Goal: Transaction & Acquisition: Book appointment/travel/reservation

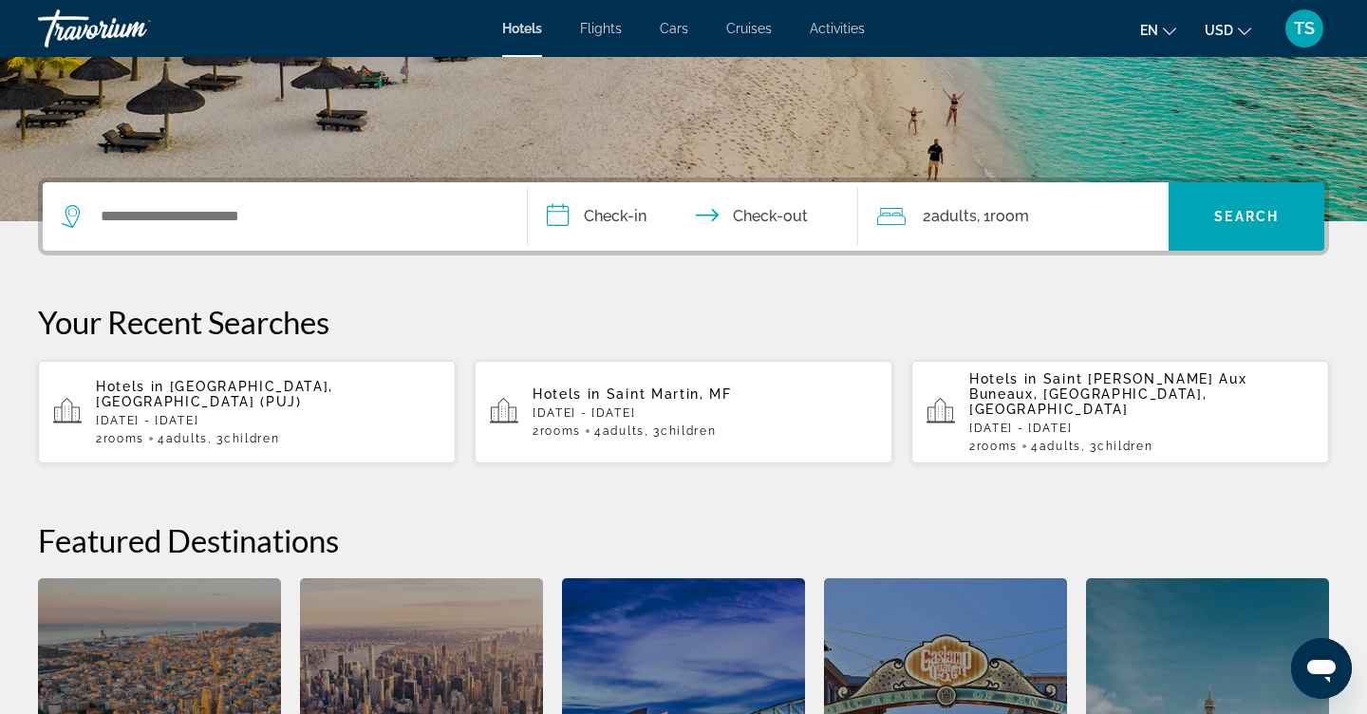
click at [376, 243] on div "Search widget" at bounding box center [285, 216] width 446 height 68
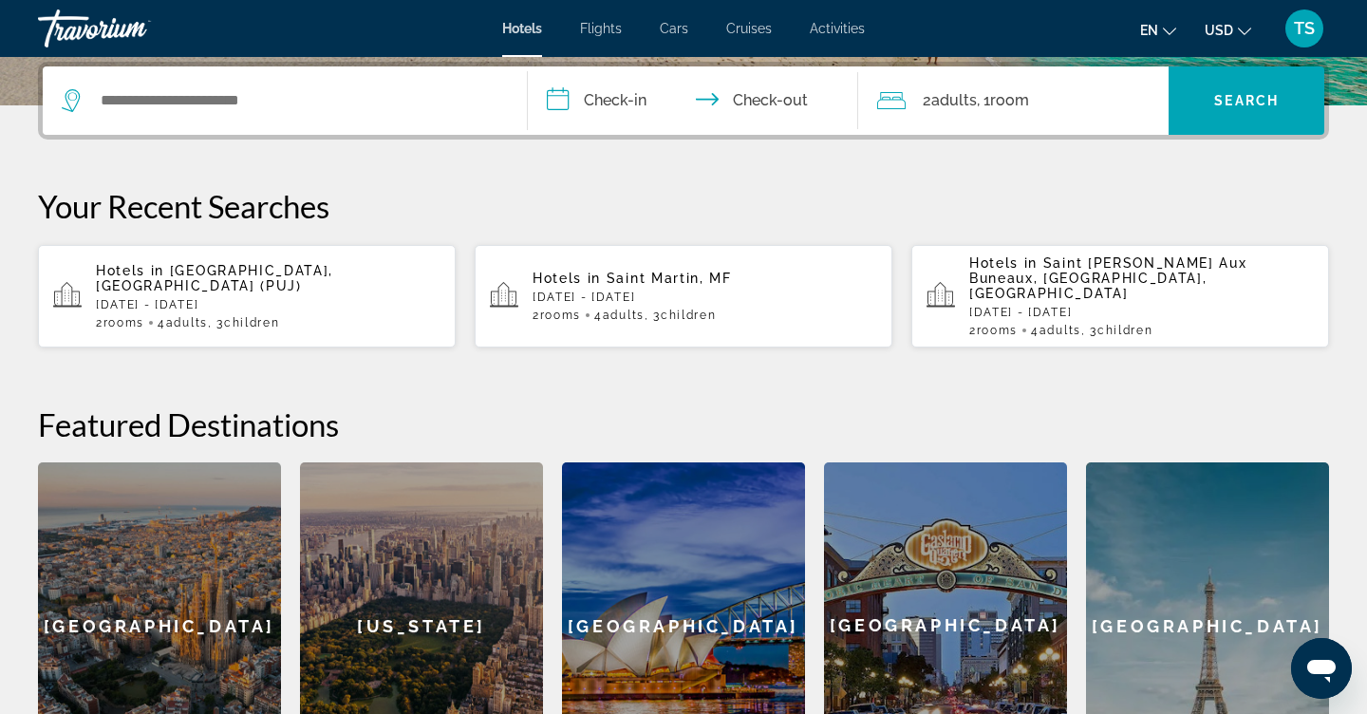
click at [283, 115] on div "Search widget" at bounding box center [280, 100] width 437 height 28
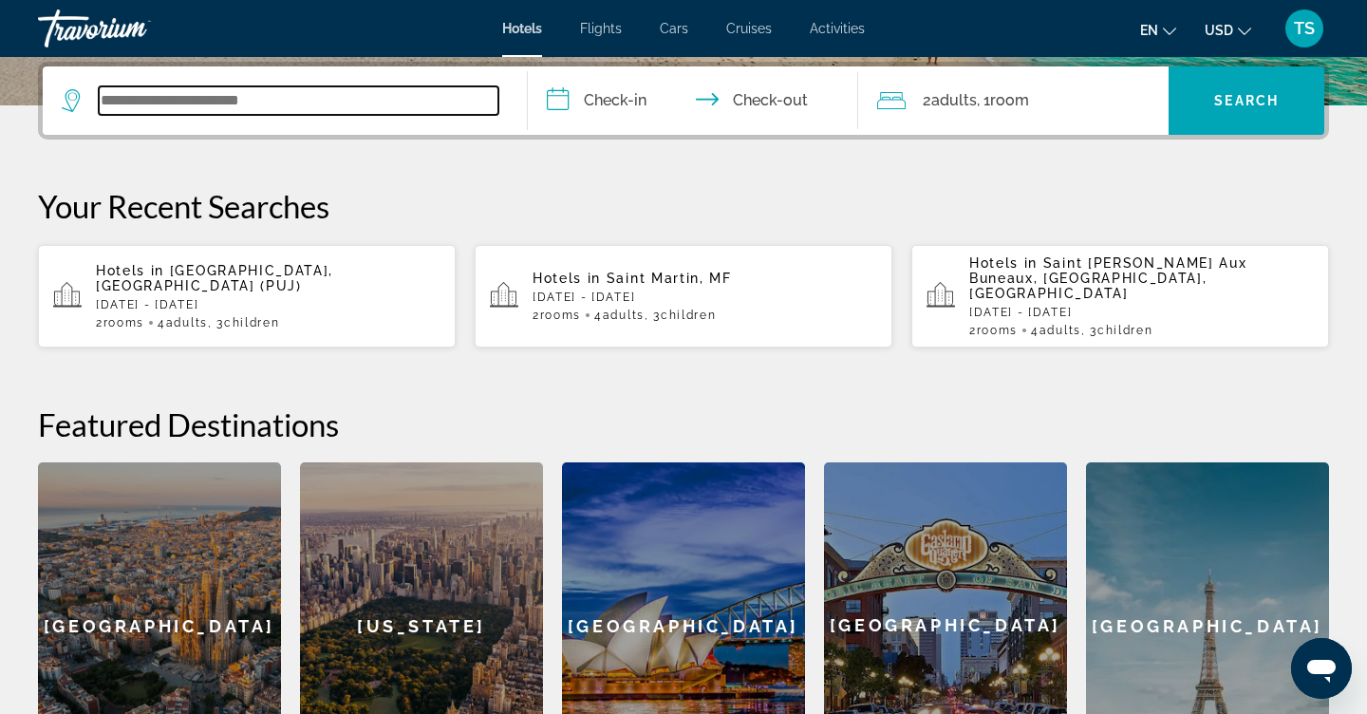
click at [289, 102] on input "Search widget" at bounding box center [299, 100] width 400 height 28
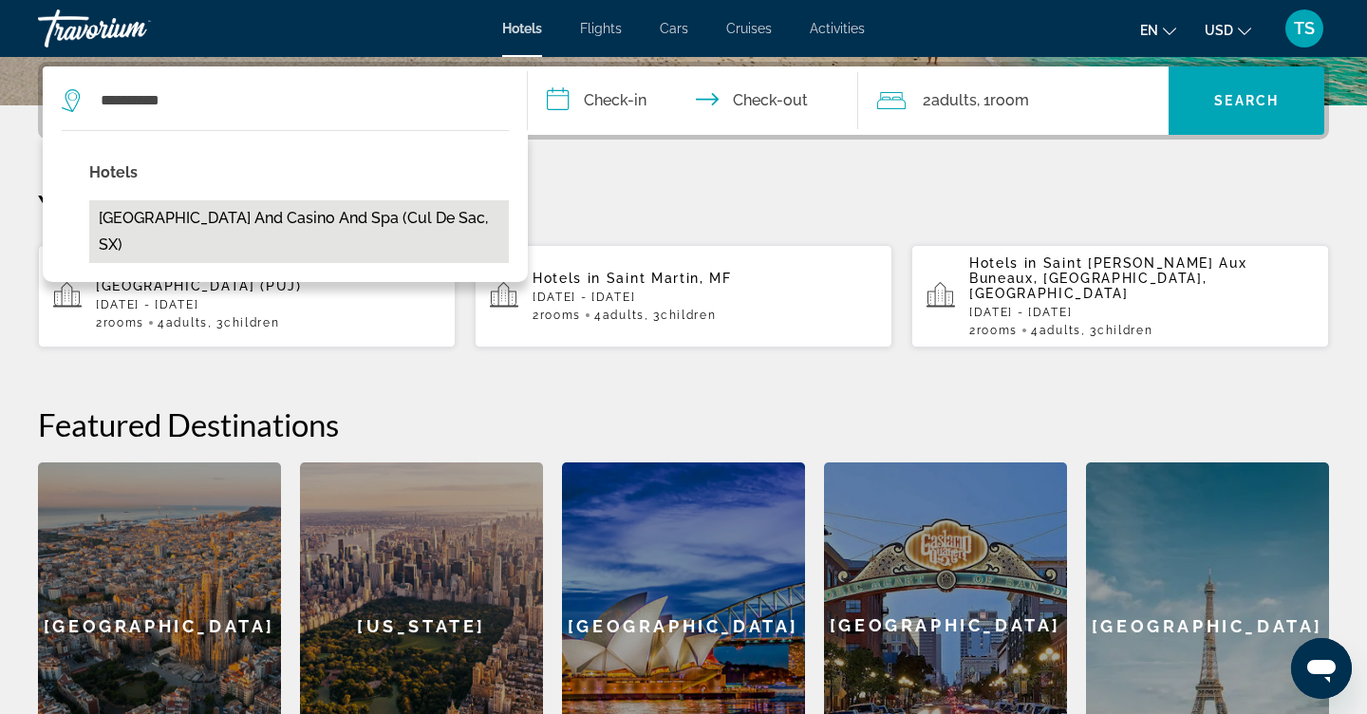
click at [280, 234] on button "[GEOGRAPHIC_DATA] and Casino and Spa (Cul De Sac, SX)" at bounding box center [298, 231] width 419 height 63
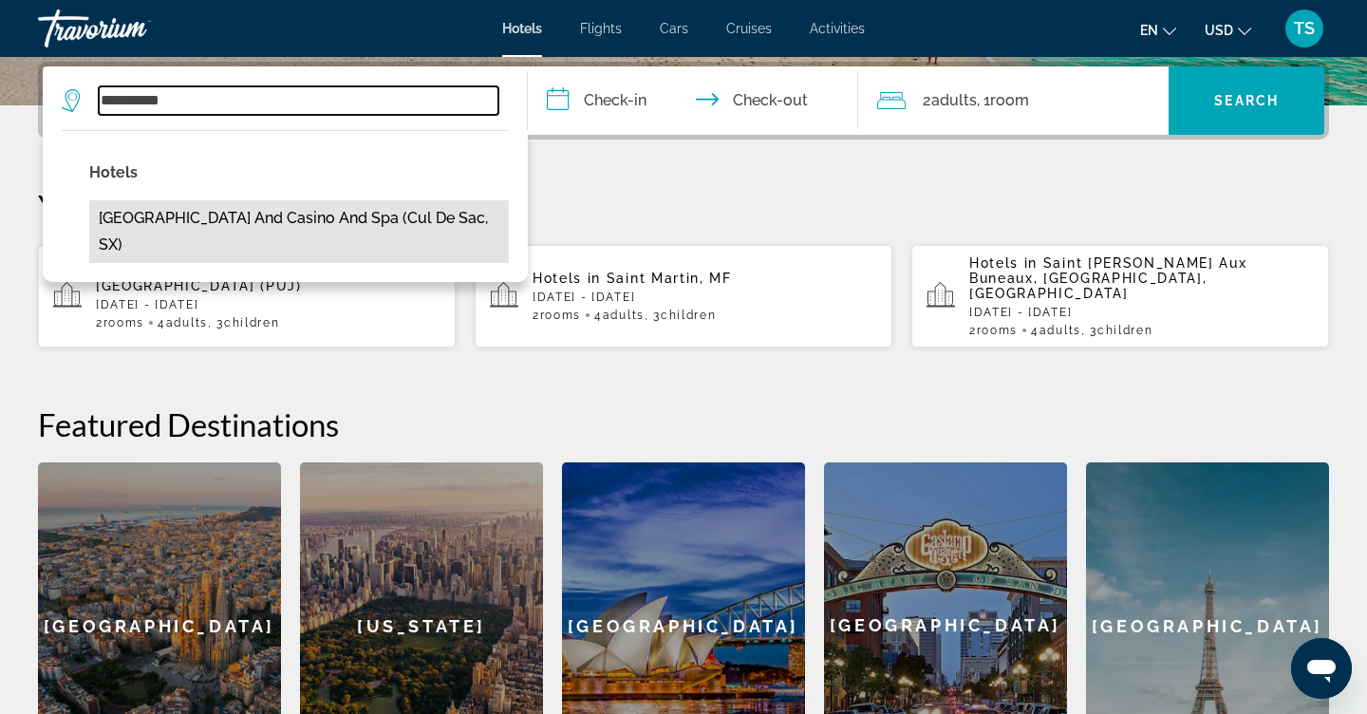
type input "**********"
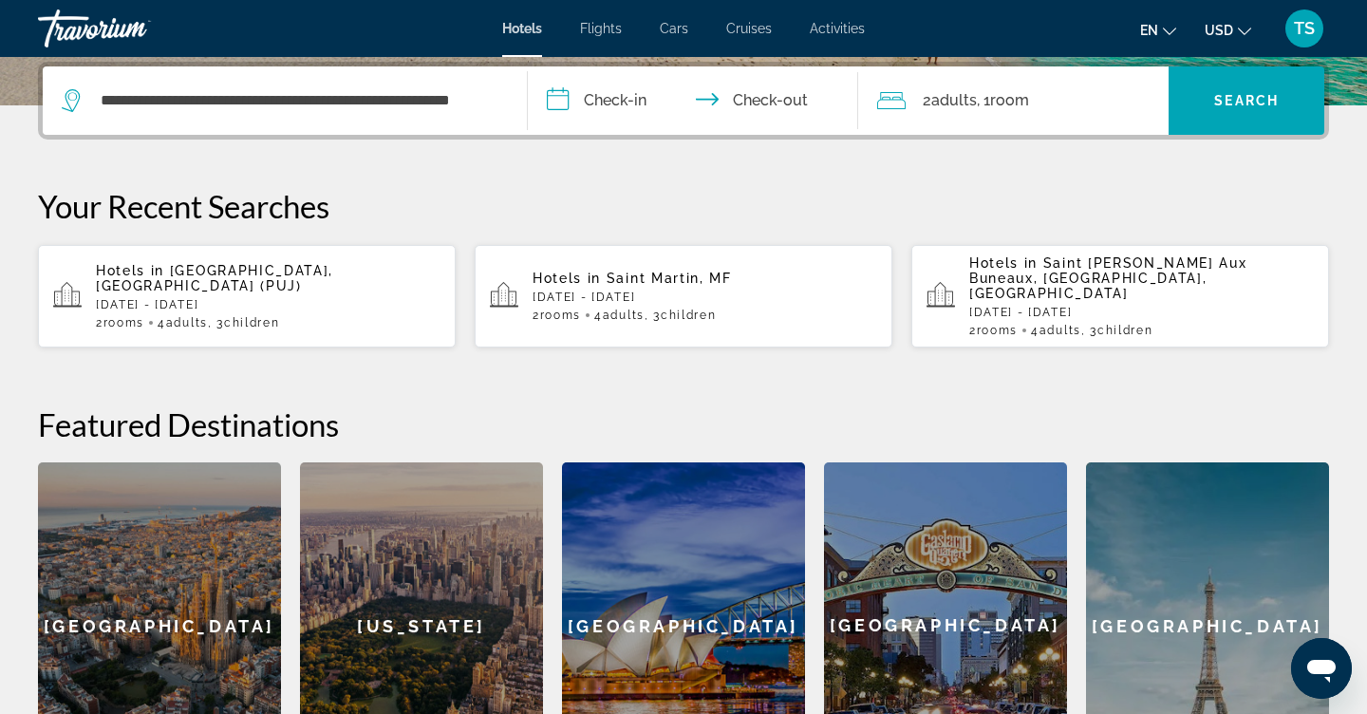
click at [601, 93] on input "**********" at bounding box center [697, 103] width 338 height 74
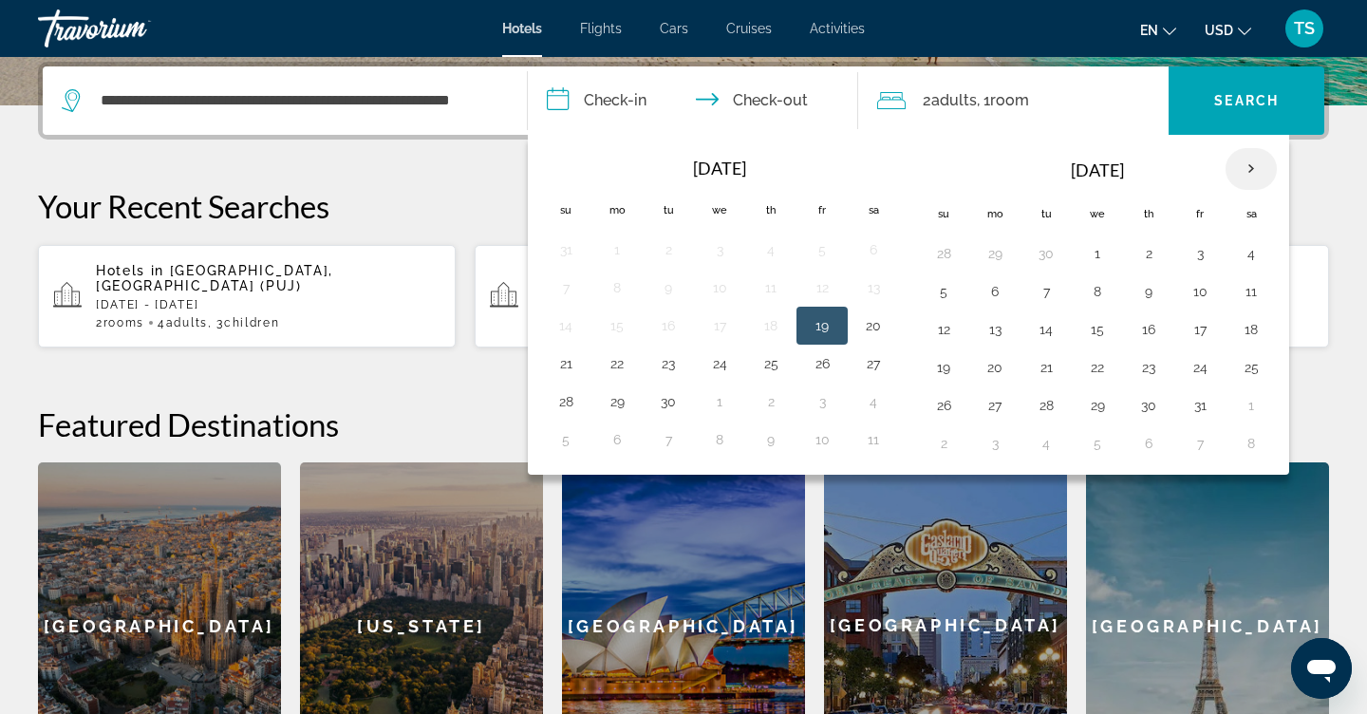
click at [1253, 169] on th "Next month" at bounding box center [1250, 169] width 51 height 42
click at [1255, 252] on button "1" at bounding box center [1251, 253] width 30 height 27
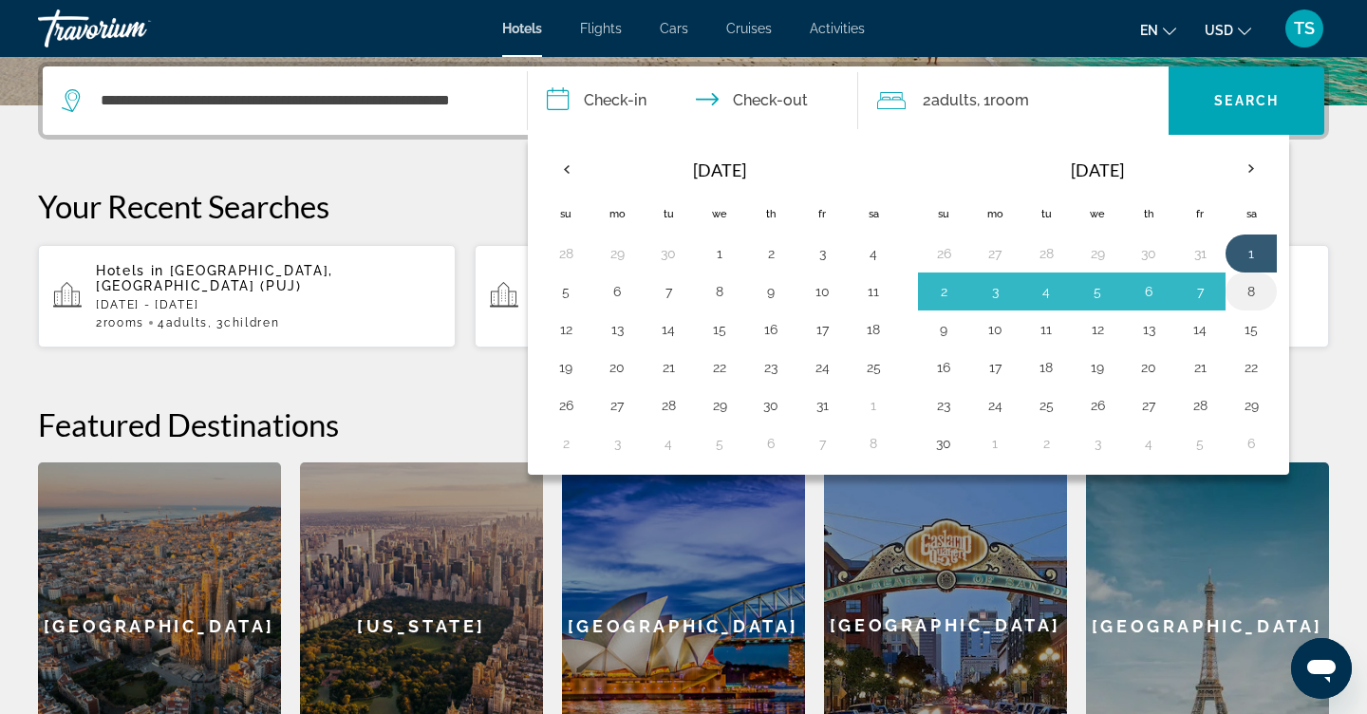
click at [1256, 298] on button "8" at bounding box center [1251, 291] width 30 height 27
type input "**********"
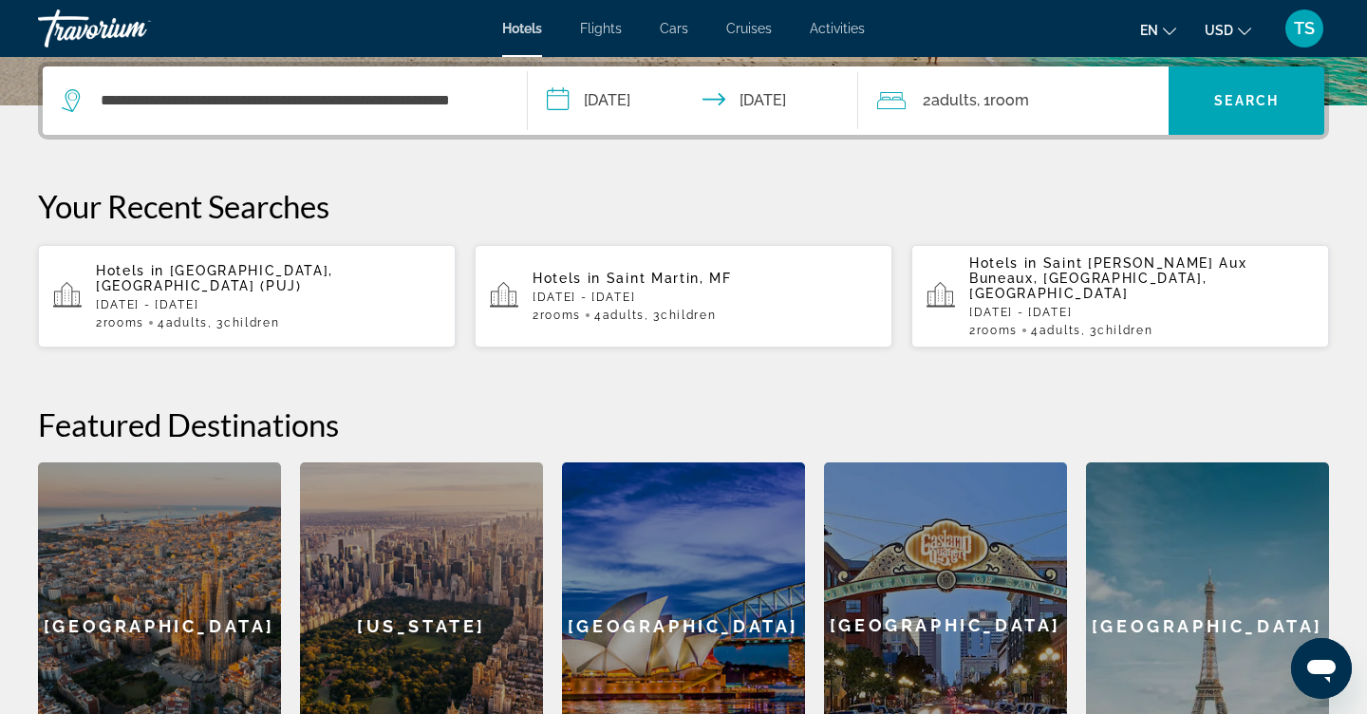
click at [1119, 104] on div "2 Adult Adults , 1 Room rooms" at bounding box center [1023, 100] width 292 height 27
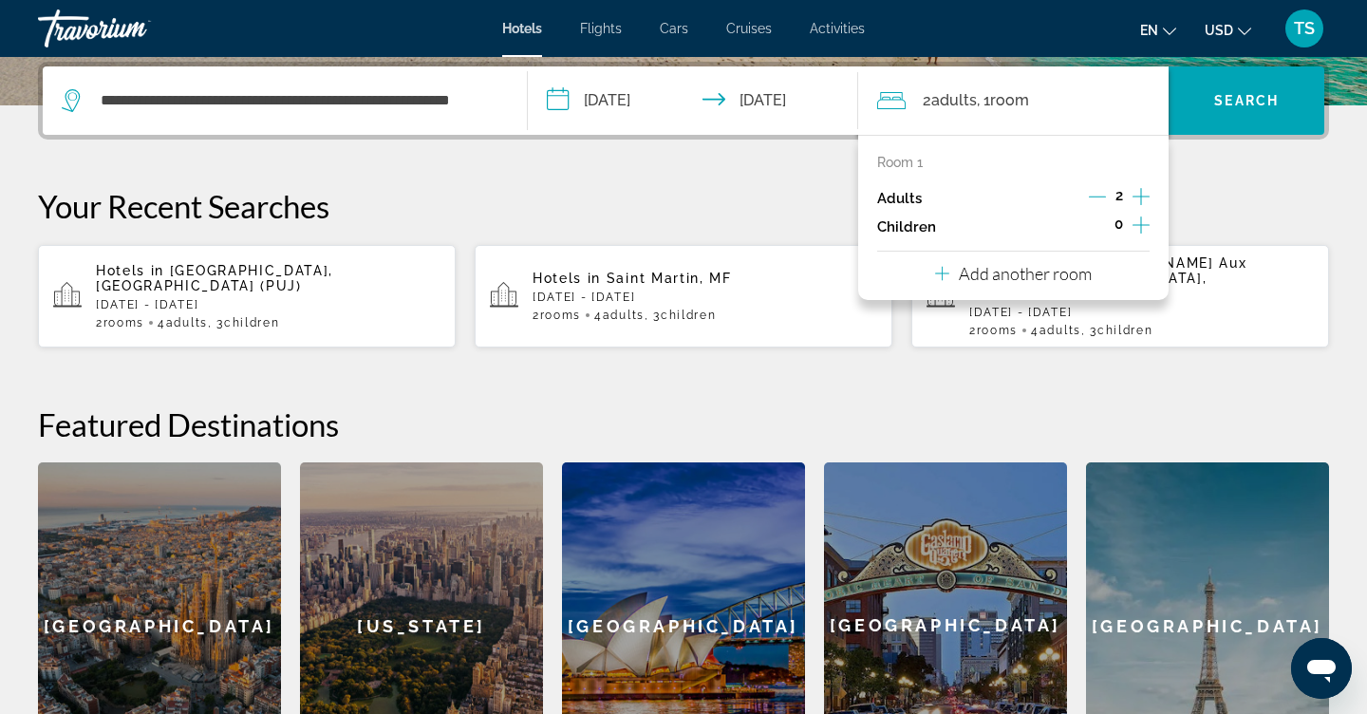
click at [1137, 199] on icon "Increment adults" at bounding box center [1140, 196] width 17 height 17
click at [1139, 235] on icon "Increment children" at bounding box center [1140, 225] width 17 height 23
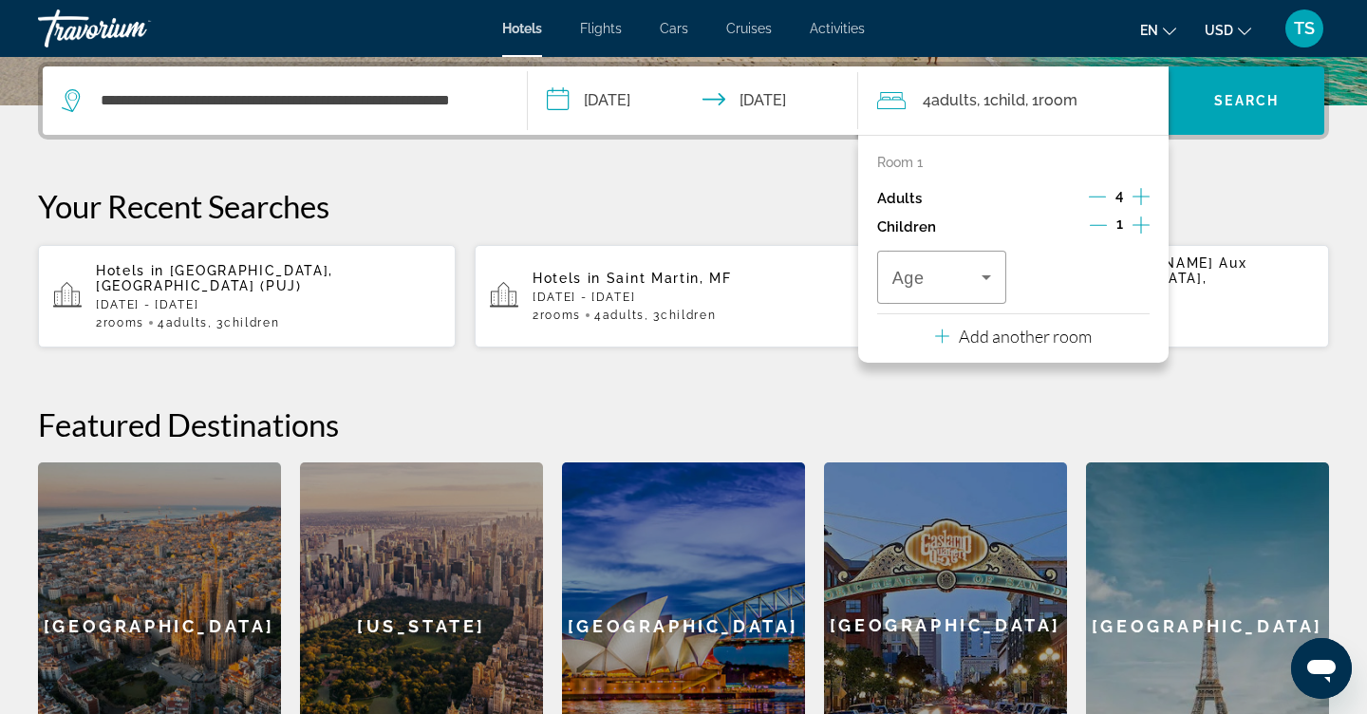
click at [1139, 235] on icon "Increment children" at bounding box center [1140, 225] width 17 height 23
click at [1100, 193] on icon "Decrement adults" at bounding box center [1096, 196] width 17 height 17
click at [1033, 346] on p "Add another room" at bounding box center [1024, 336] width 133 height 21
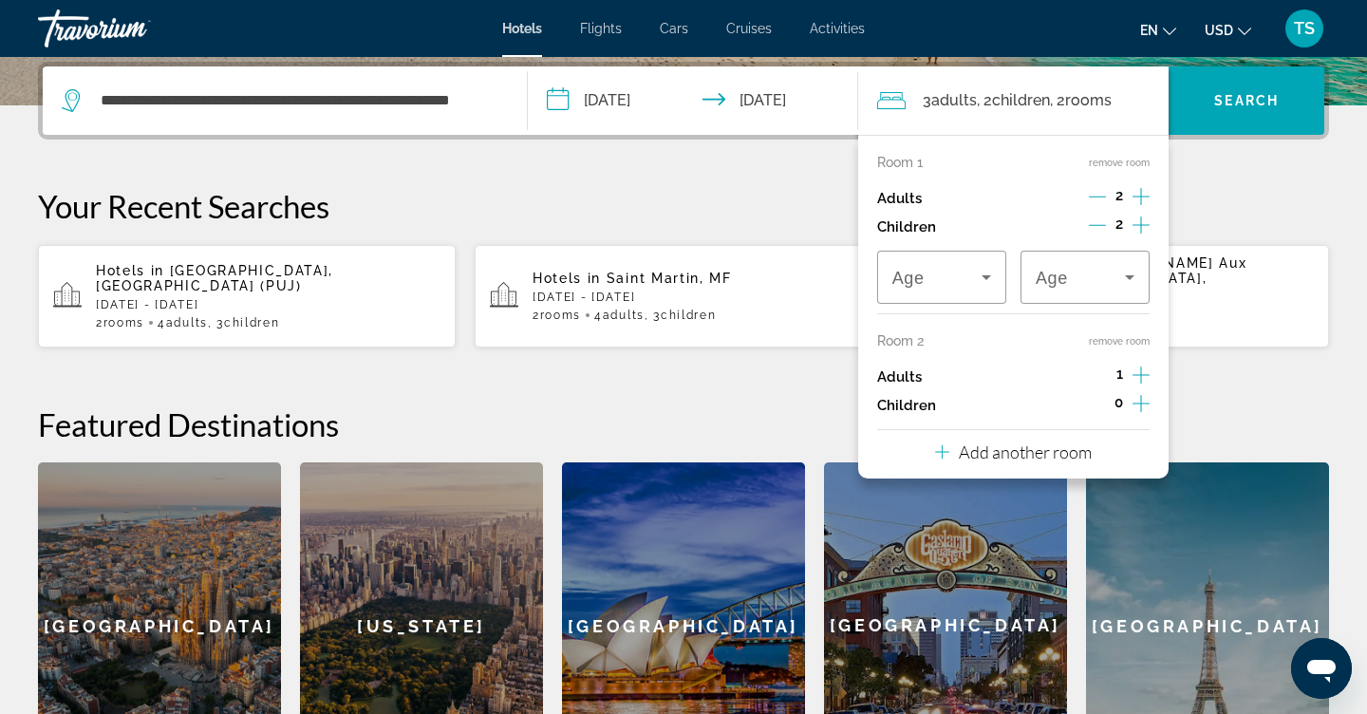
click at [1131, 388] on div "1" at bounding box center [1119, 377] width 60 height 28
click at [1142, 383] on icon "Increment adults" at bounding box center [1140, 374] width 17 height 17
click at [1139, 415] on icon "Increment children" at bounding box center [1140, 403] width 17 height 23
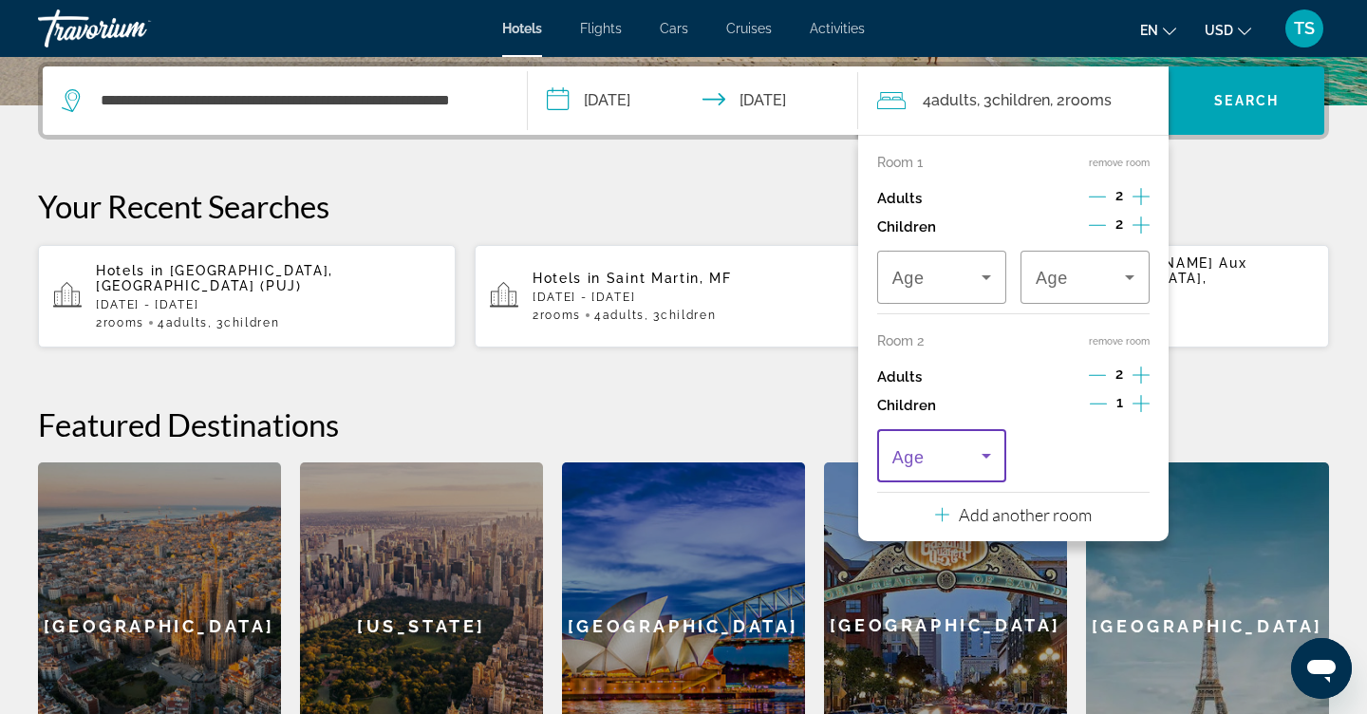
click at [987, 458] on icon "Travelers: 4 adults, 3 children" at bounding box center [985, 456] width 9 height 5
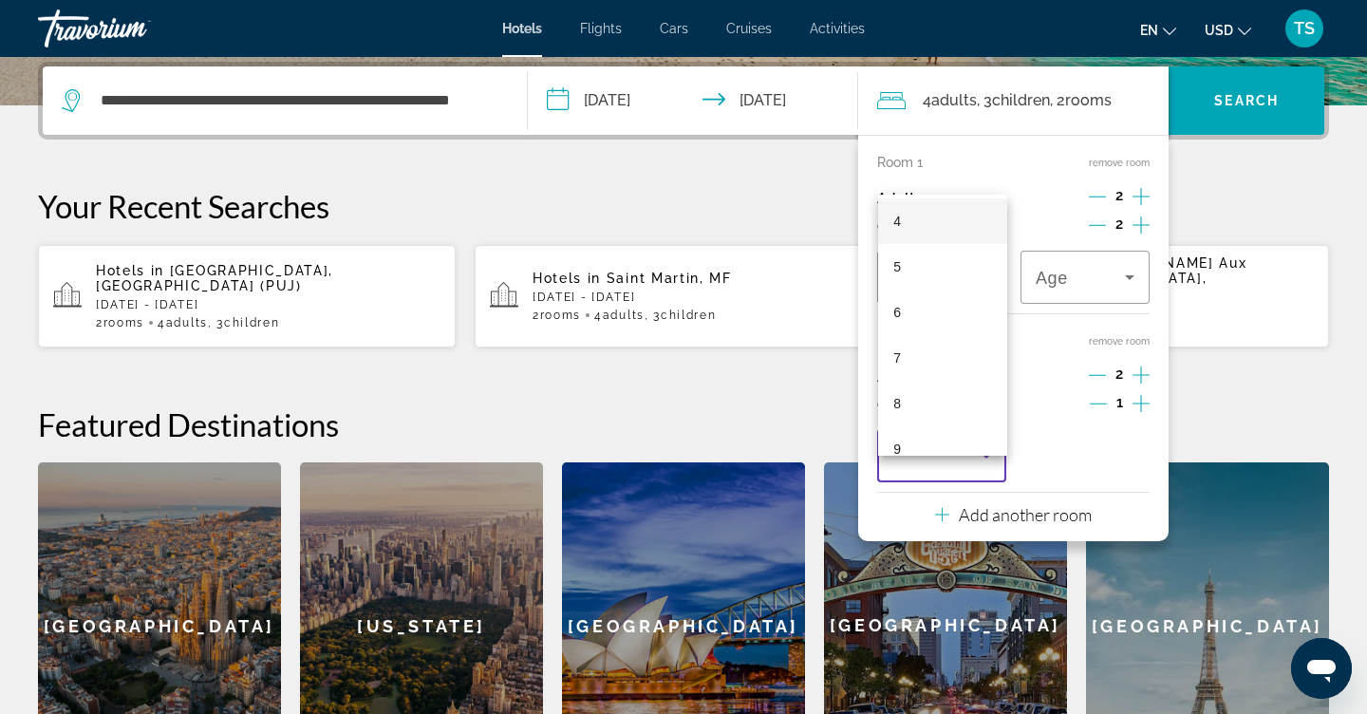
scroll to position [187, 0]
click at [928, 353] on mat-option "7" at bounding box center [942, 357] width 129 height 46
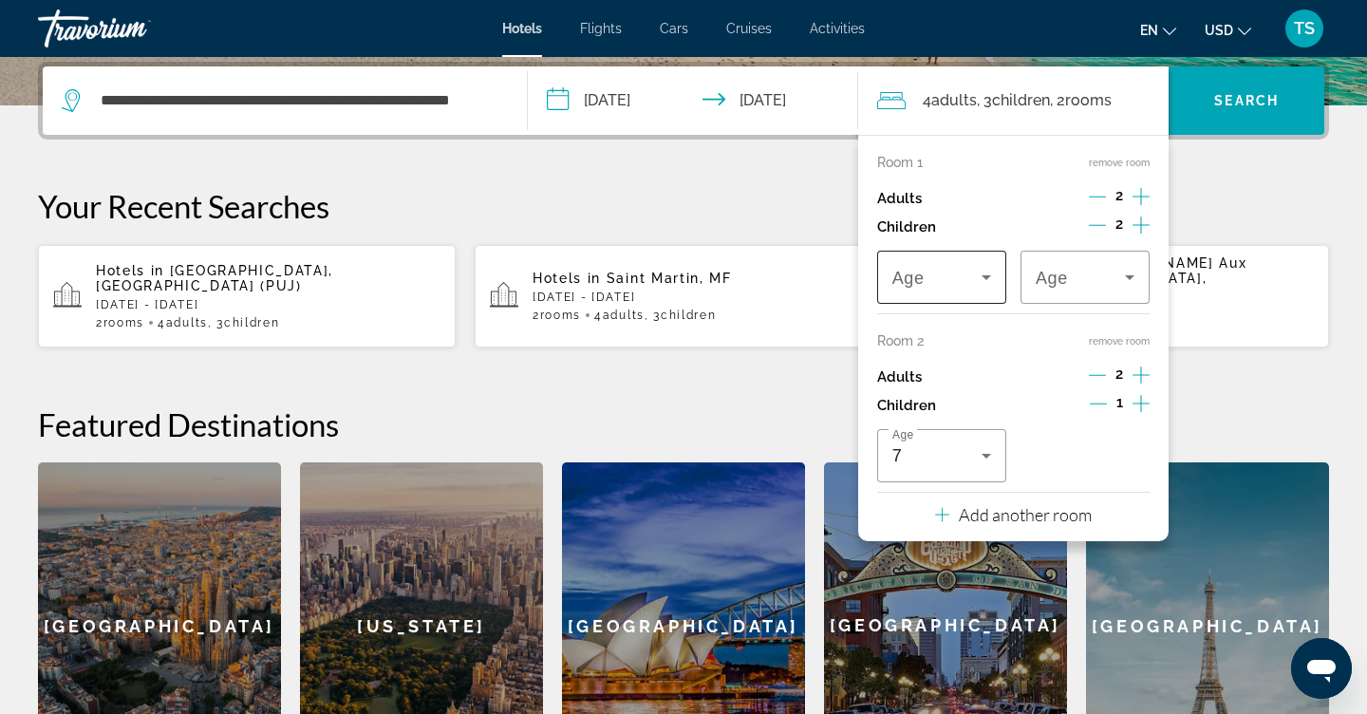
click at [984, 286] on icon "Travelers: 4 adults, 3 children" at bounding box center [986, 277] width 23 height 23
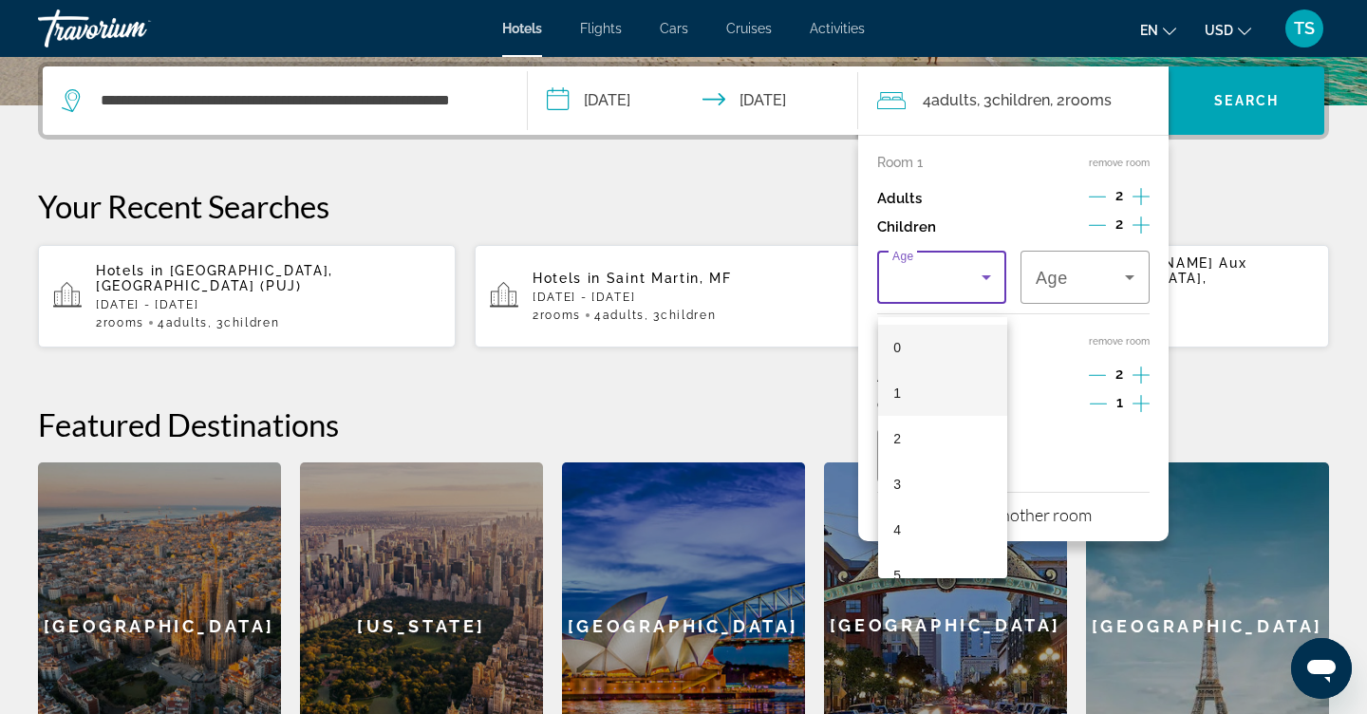
click at [938, 389] on mat-option "1" at bounding box center [942, 393] width 129 height 46
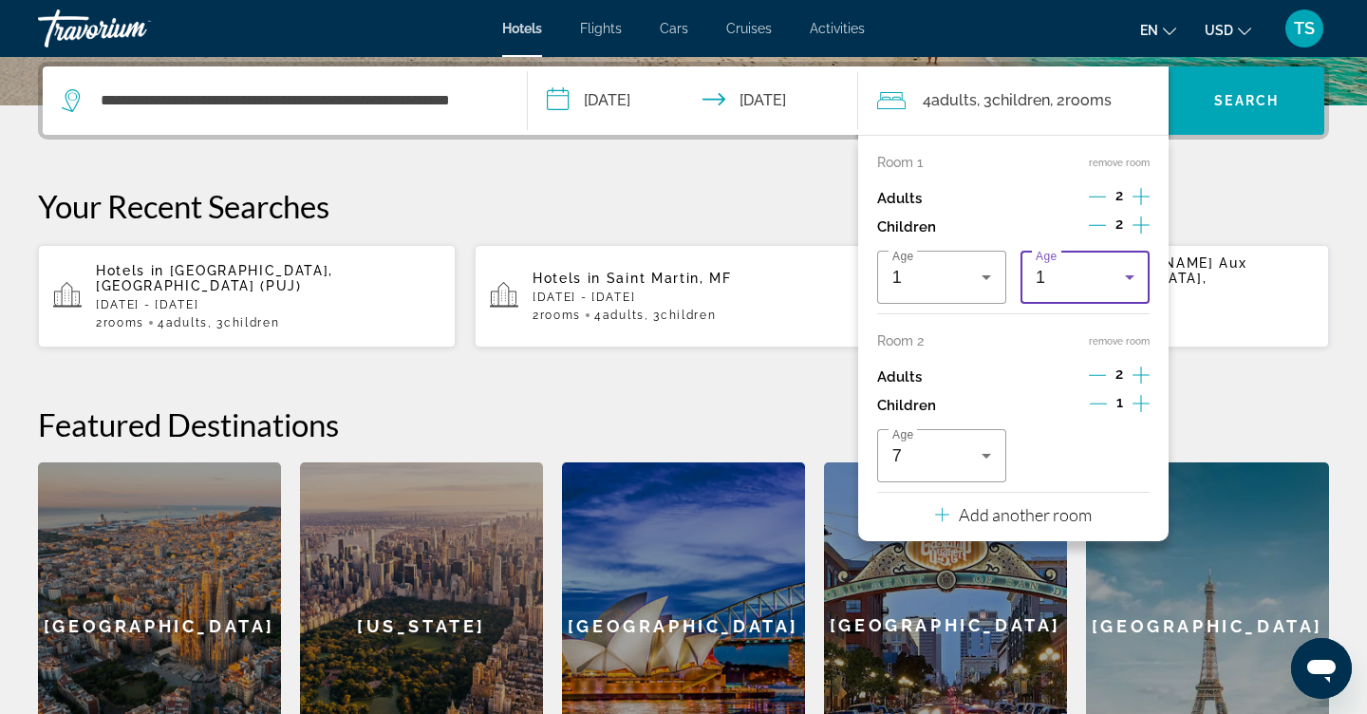
click at [1129, 282] on icon "Travelers: 4 adults, 3 children" at bounding box center [1129, 277] width 23 height 23
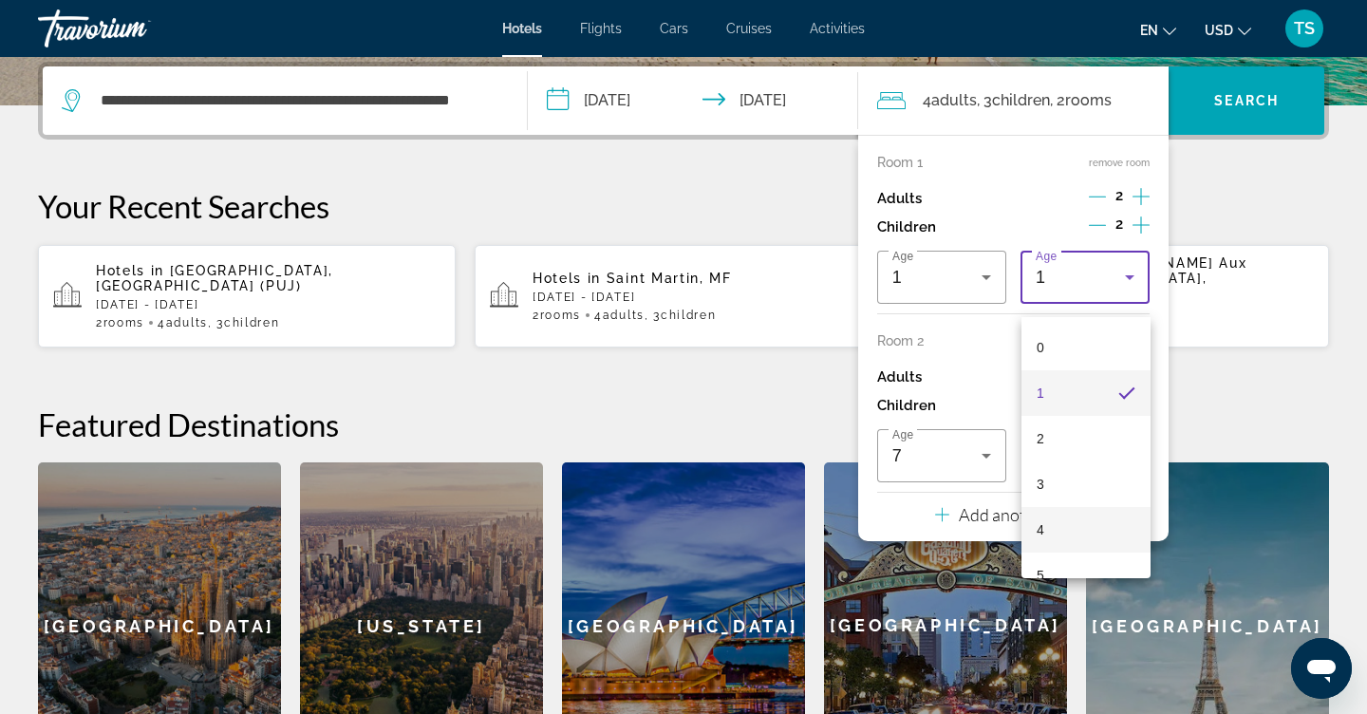
click at [1061, 525] on mat-option "4" at bounding box center [1085, 530] width 129 height 46
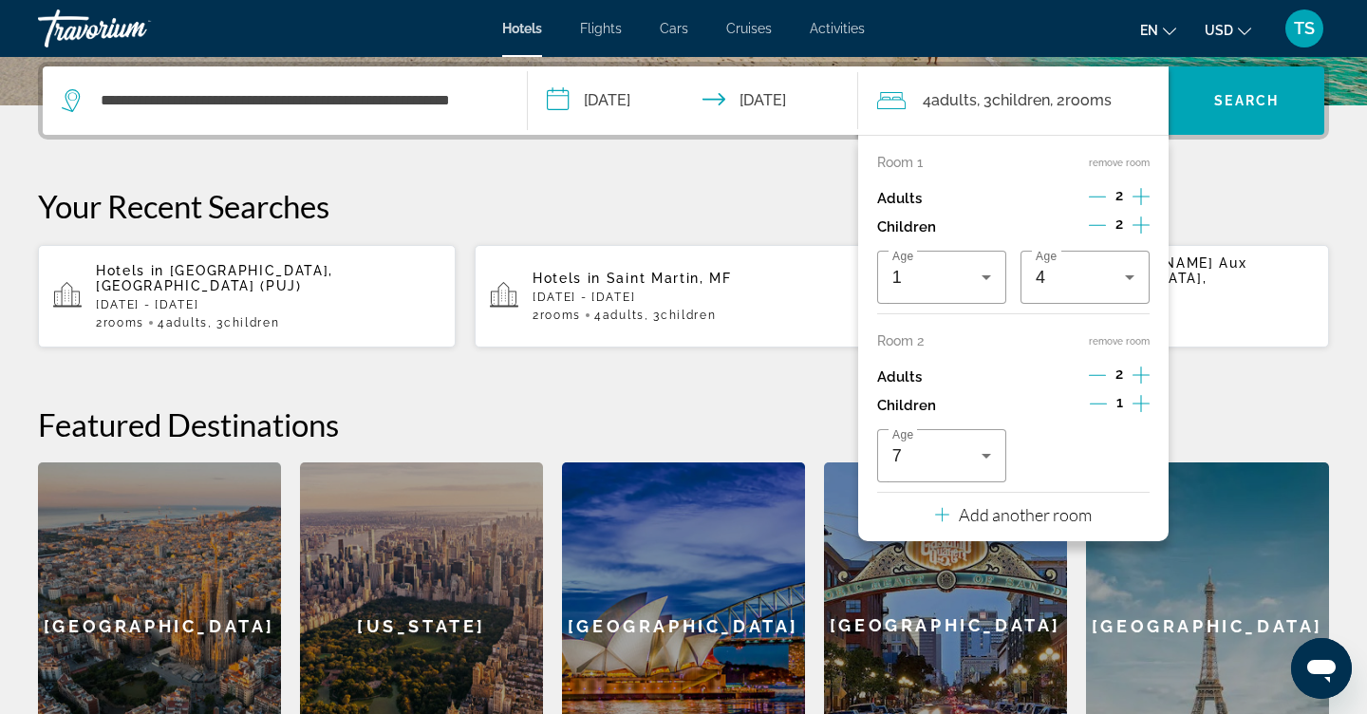
click at [1216, 503] on div "[GEOGRAPHIC_DATA]" at bounding box center [1207, 625] width 243 height 326
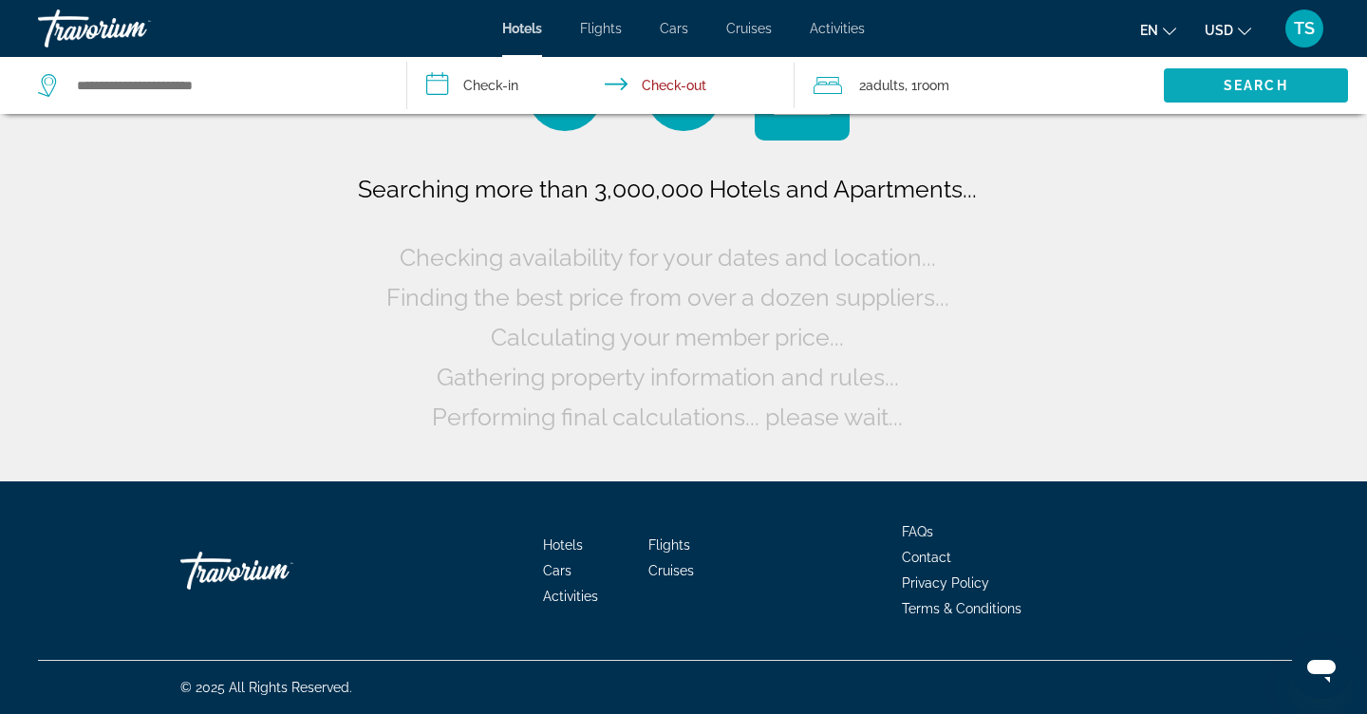
click at [1257, 75] on span "Search widget" at bounding box center [1255, 86] width 184 height 46
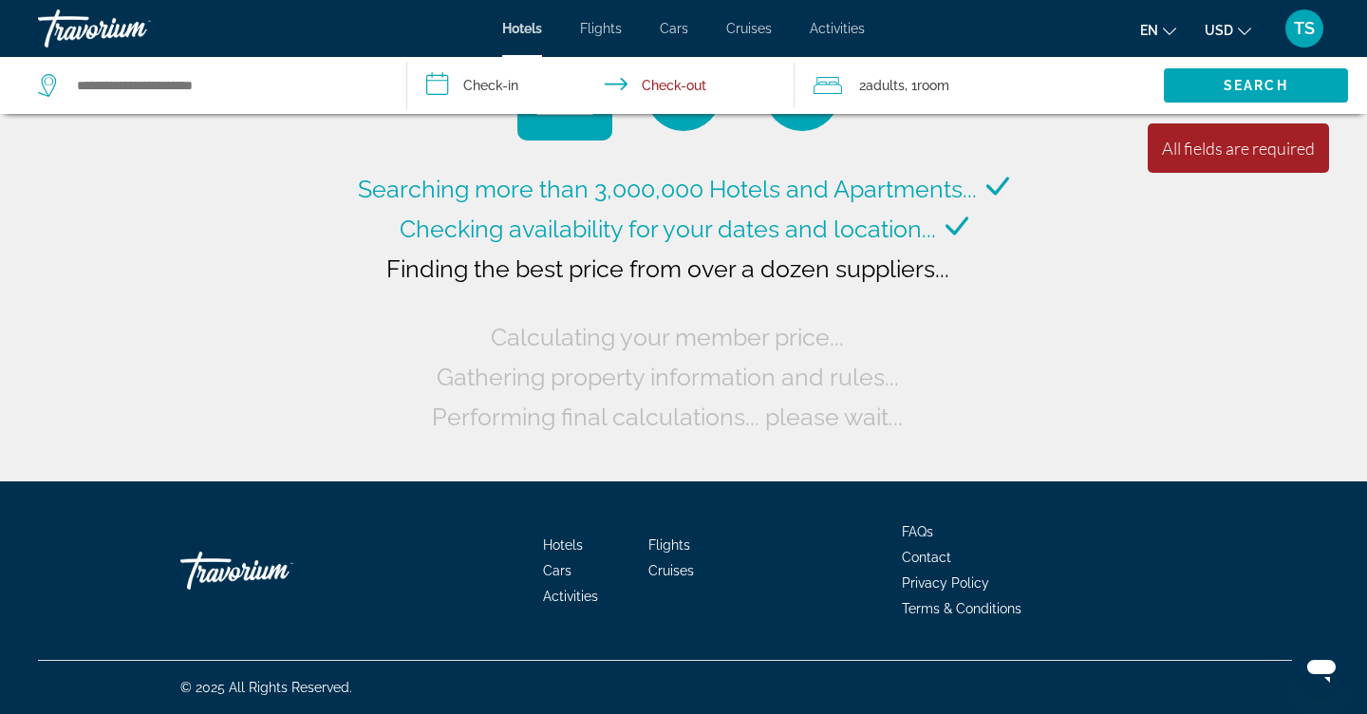
click at [899, 83] on span "Adults" at bounding box center [884, 85] width 39 height 15
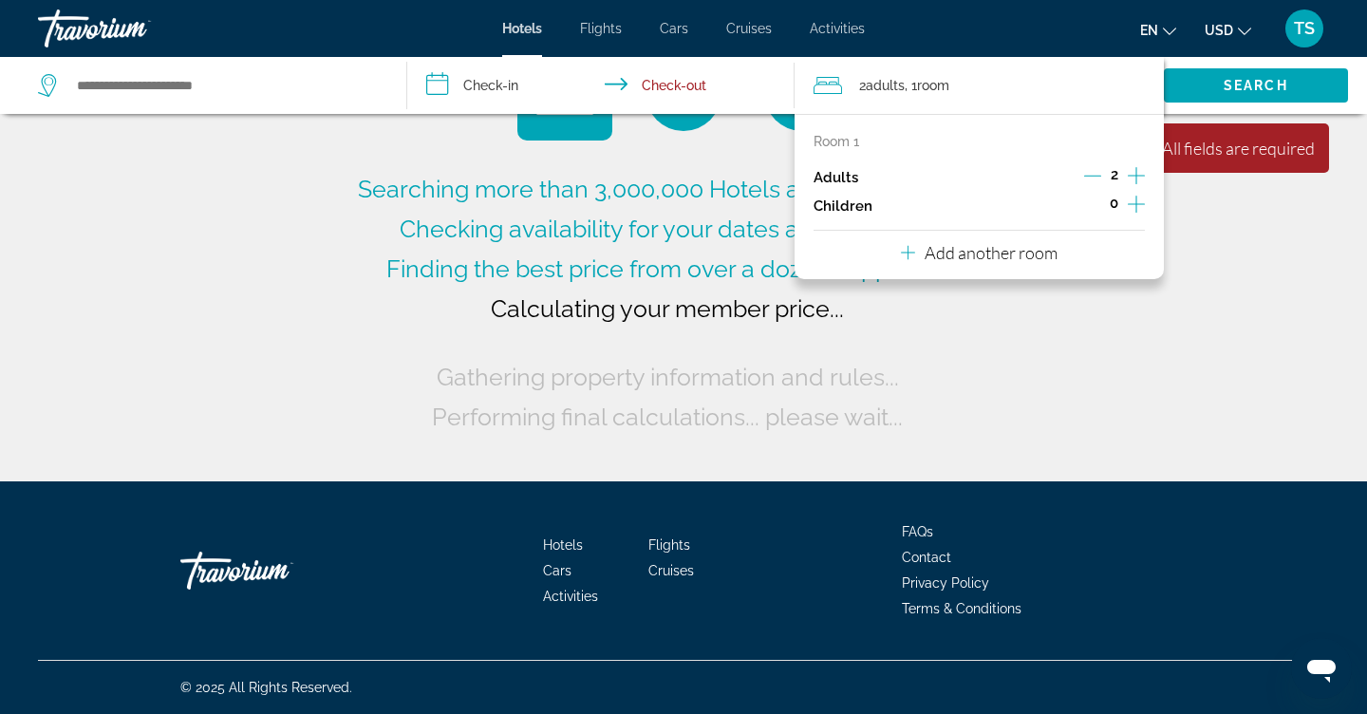
click at [832, 453] on div "Searching more than 3,000,000 Hotels and Apartments... Checking availability fo…" at bounding box center [683, 240] width 1367 height 481
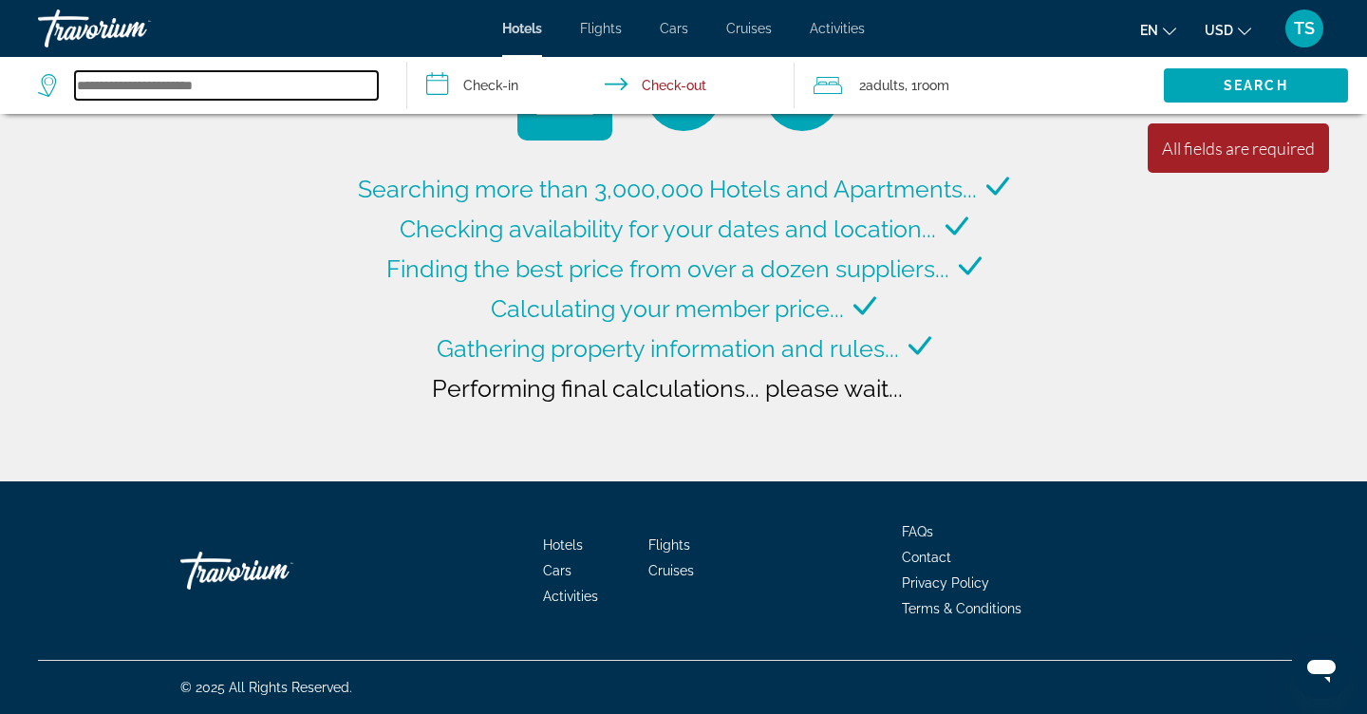
click at [367, 85] on input "Search widget" at bounding box center [226, 85] width 303 height 28
click at [329, 93] on input "Search widget" at bounding box center [226, 85] width 303 height 28
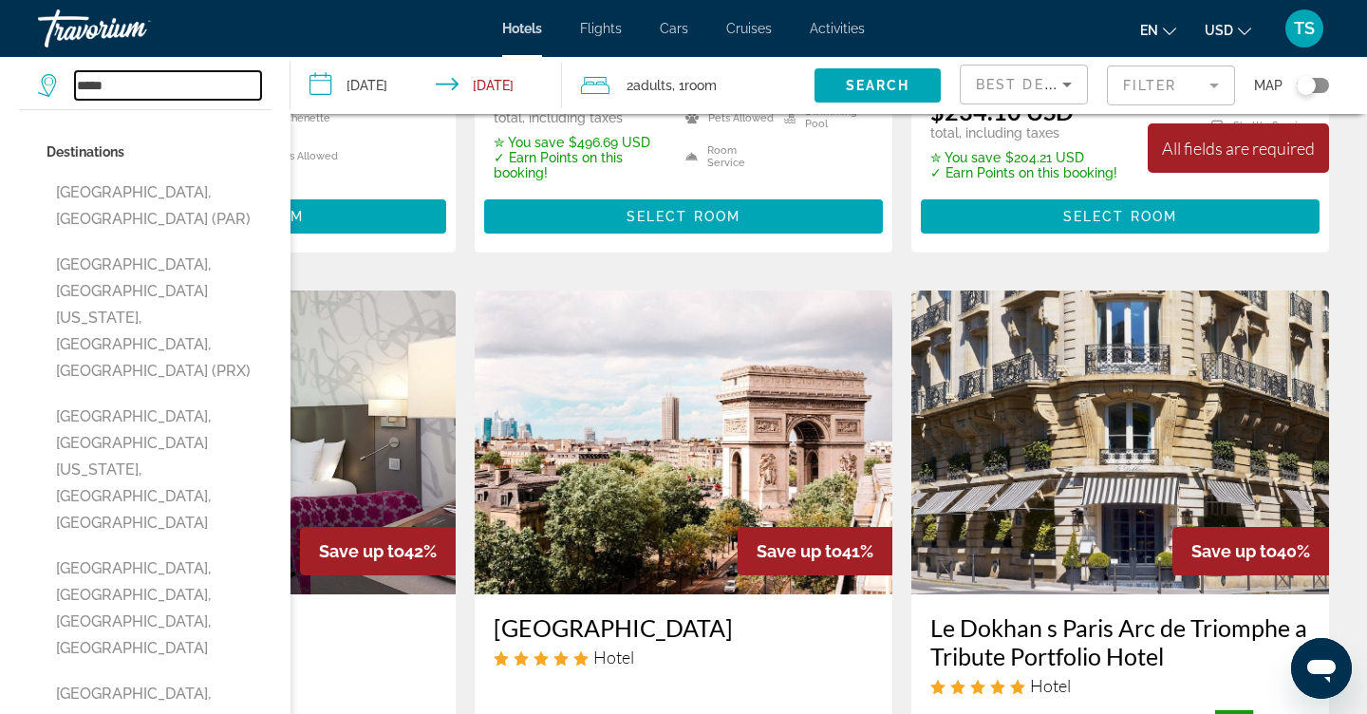
scroll to position [638, 0]
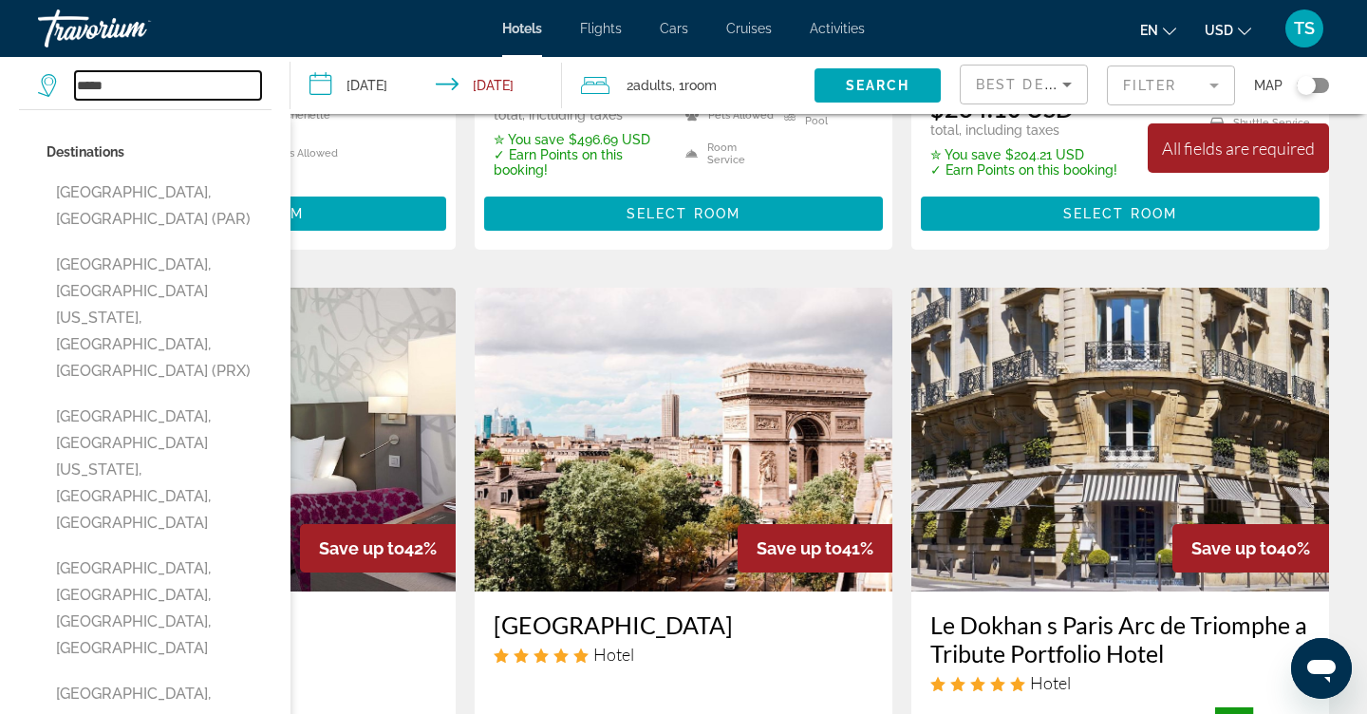
click at [220, 84] on input "*****" at bounding box center [168, 85] width 186 height 28
type input "*"
click at [247, 86] on input "Search widget" at bounding box center [168, 85] width 186 height 28
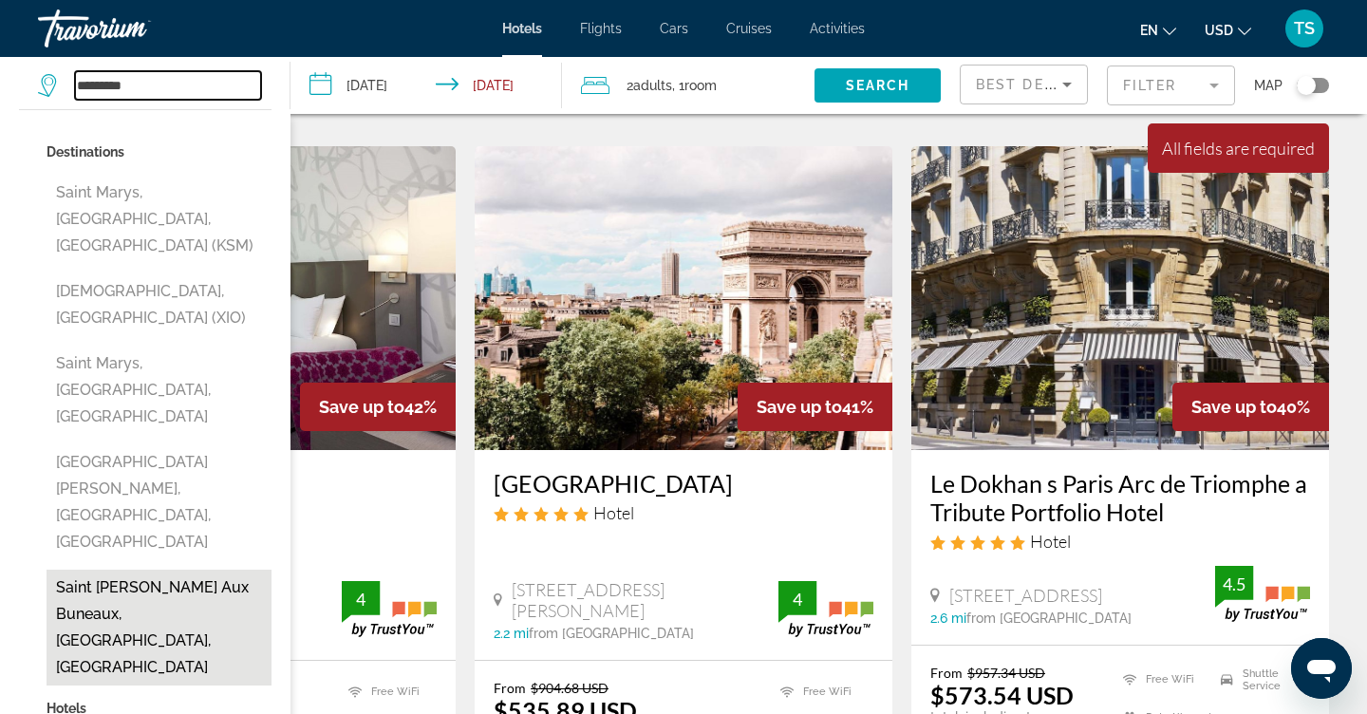
scroll to position [779, 0]
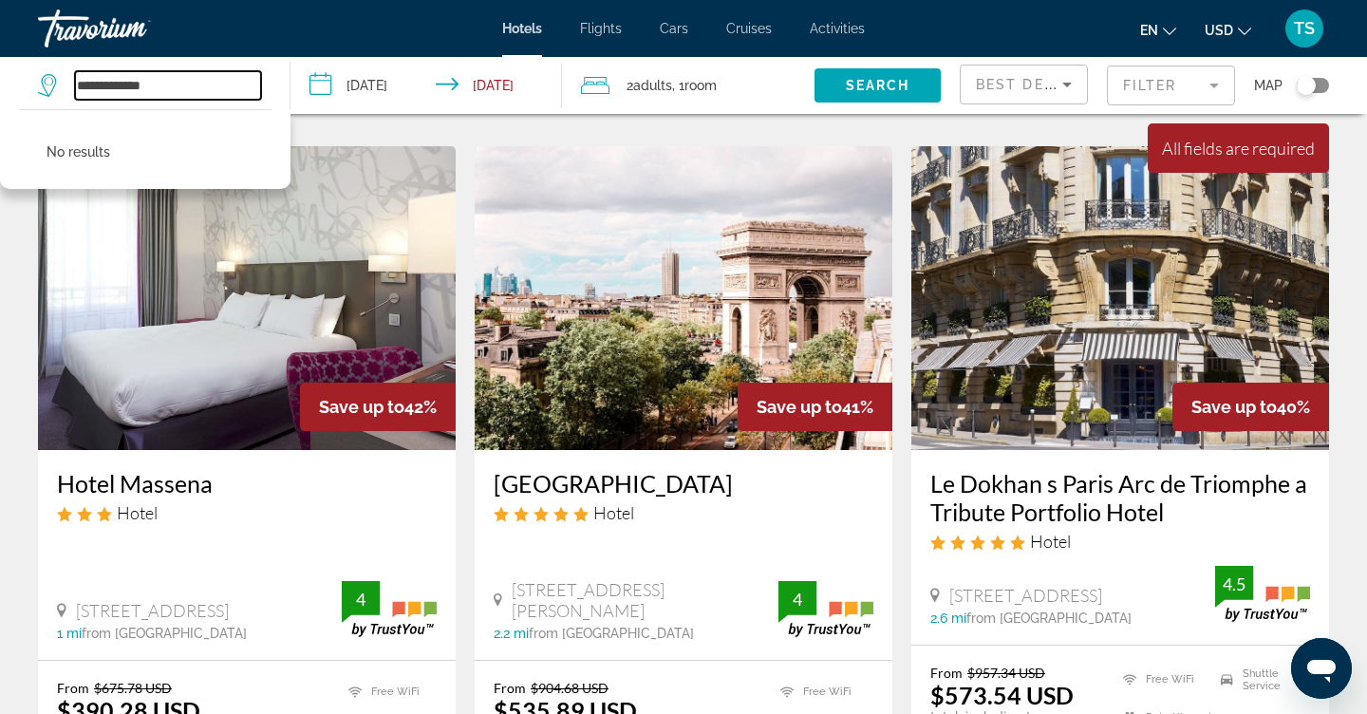
click at [175, 85] on input "**********" at bounding box center [168, 85] width 186 height 28
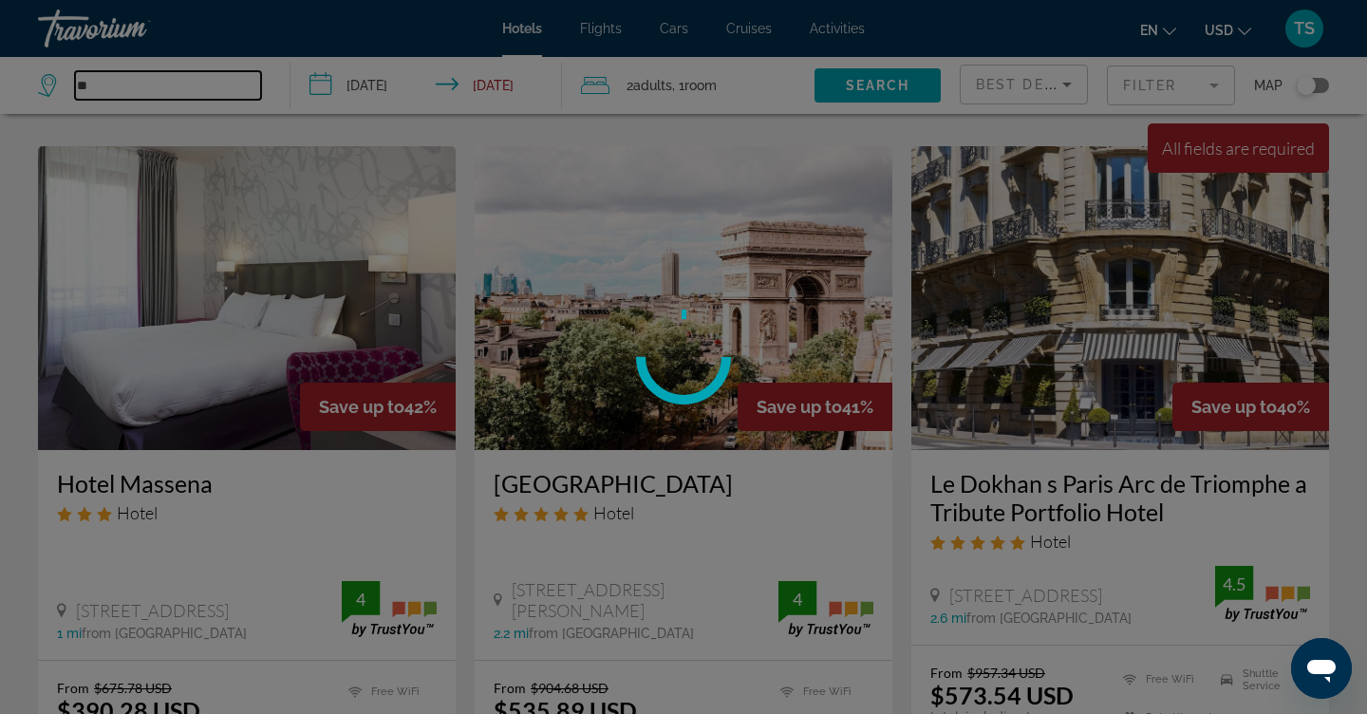
type input "*"
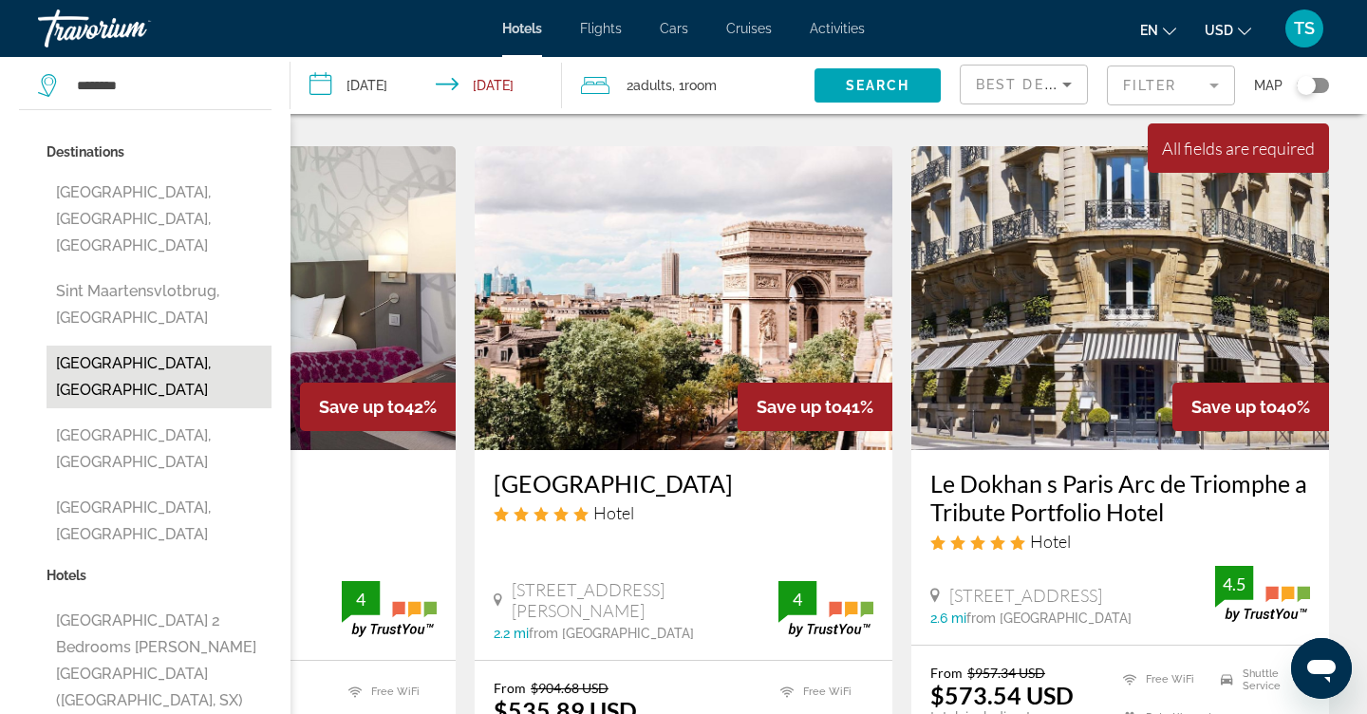
click at [206, 345] on button "[GEOGRAPHIC_DATA], [GEOGRAPHIC_DATA]" at bounding box center [159, 376] width 225 height 63
type input "**********"
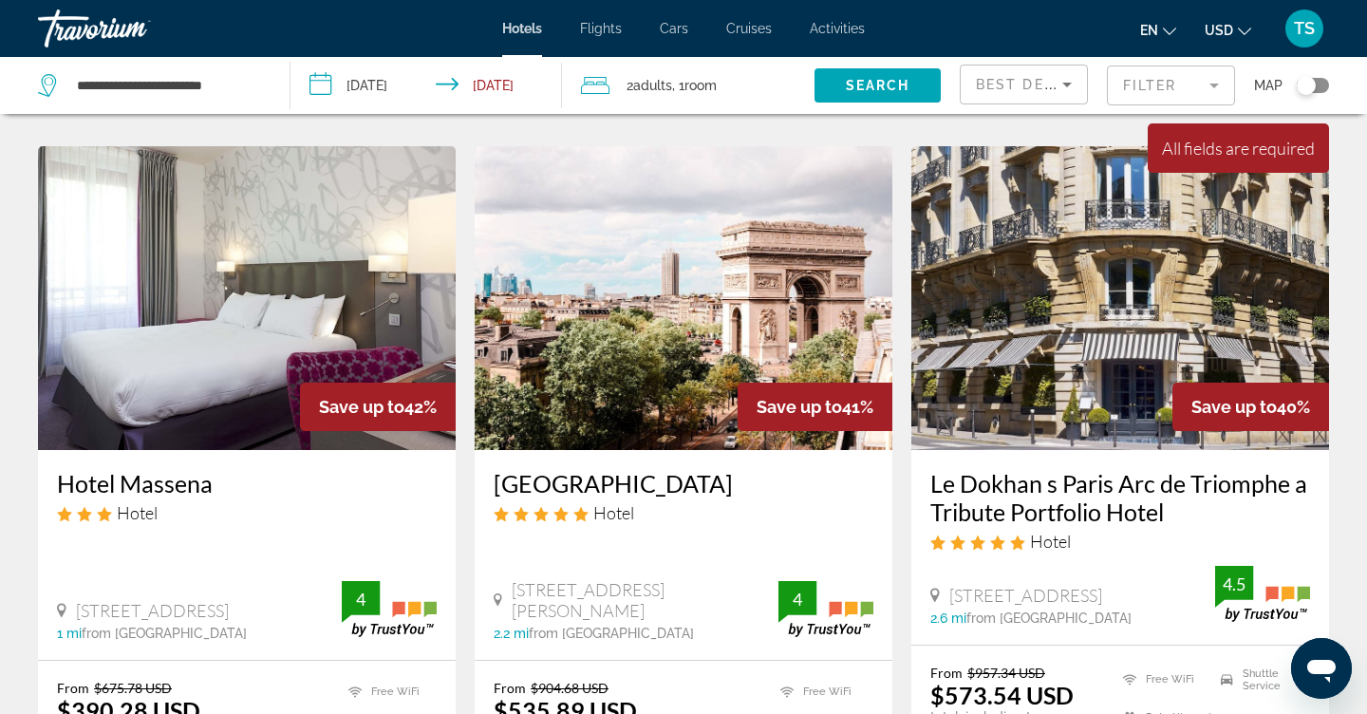
click at [419, 80] on input "**********" at bounding box center [429, 88] width 279 height 63
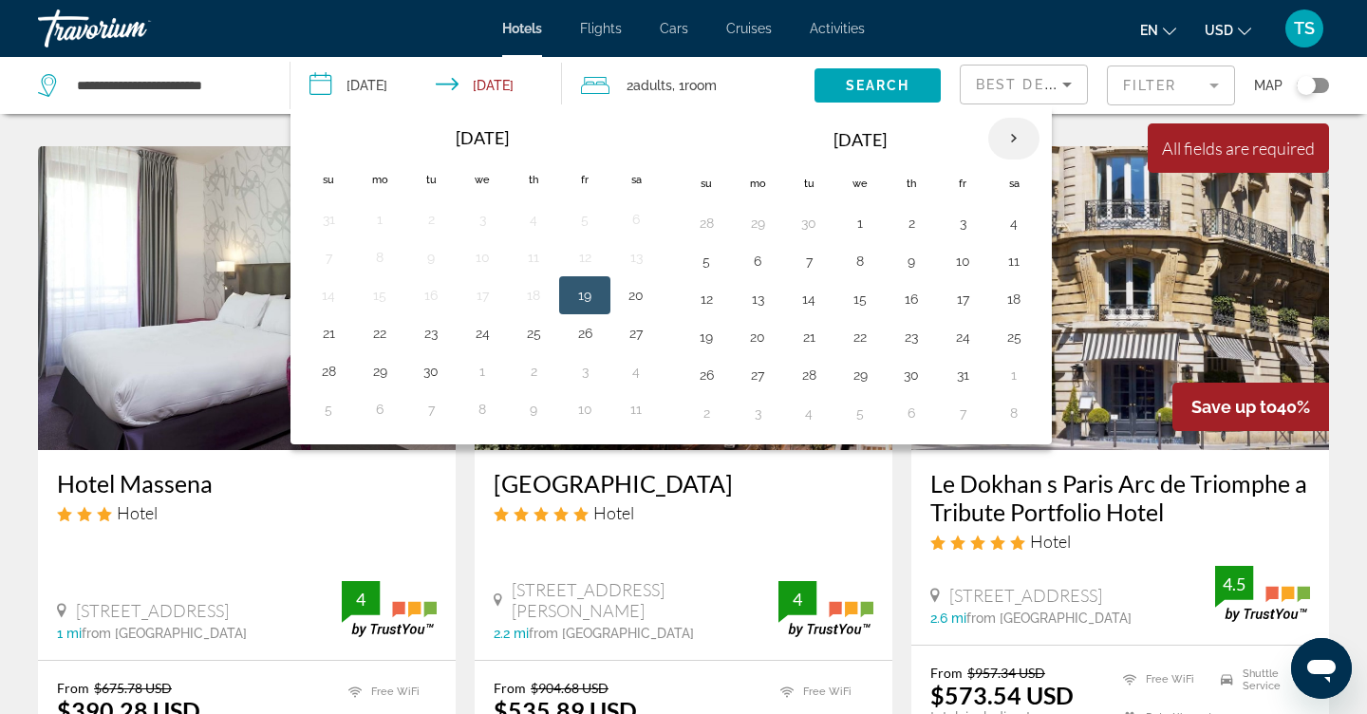
click at [1007, 142] on th "Next month" at bounding box center [1013, 139] width 51 height 42
click at [1025, 225] on button "1" at bounding box center [1013, 223] width 30 height 27
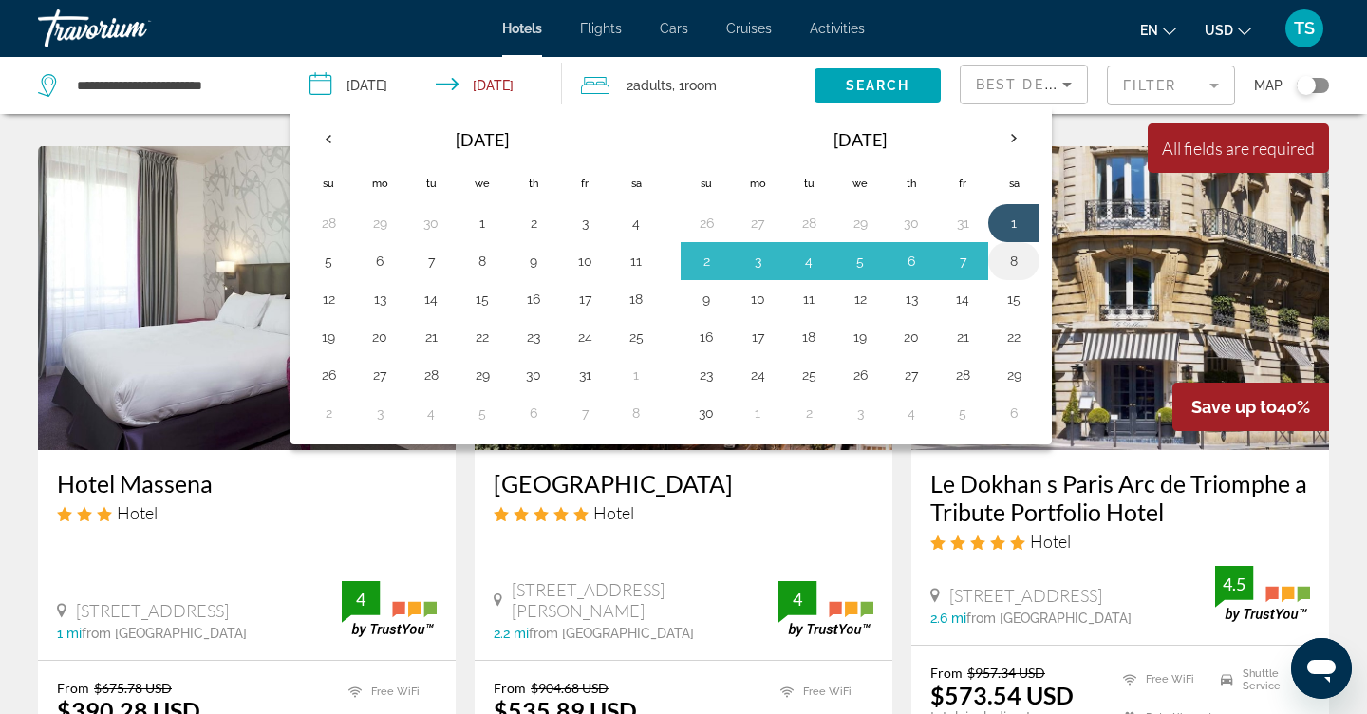
click at [1022, 264] on button "8" at bounding box center [1013, 261] width 30 height 27
type input "**********"
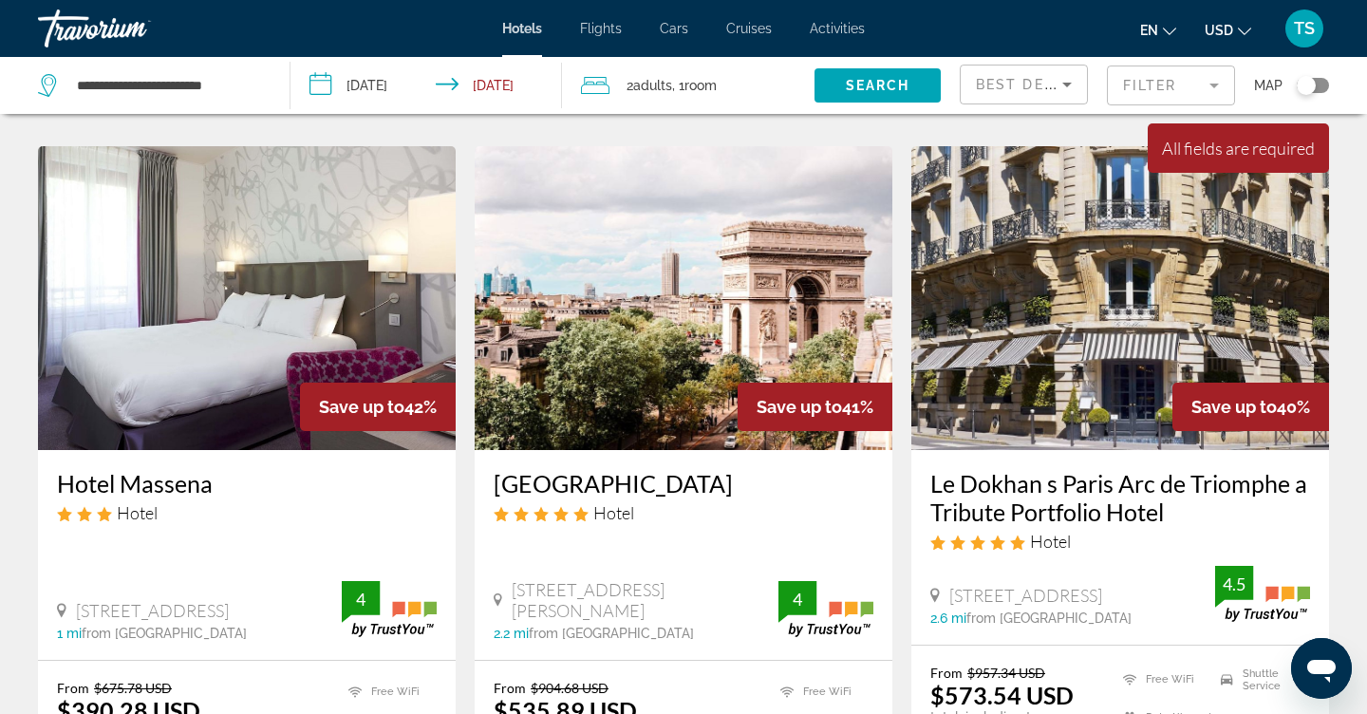
click at [735, 70] on div "2 Adult Adults , 1 Room rooms" at bounding box center [697, 85] width 233 height 57
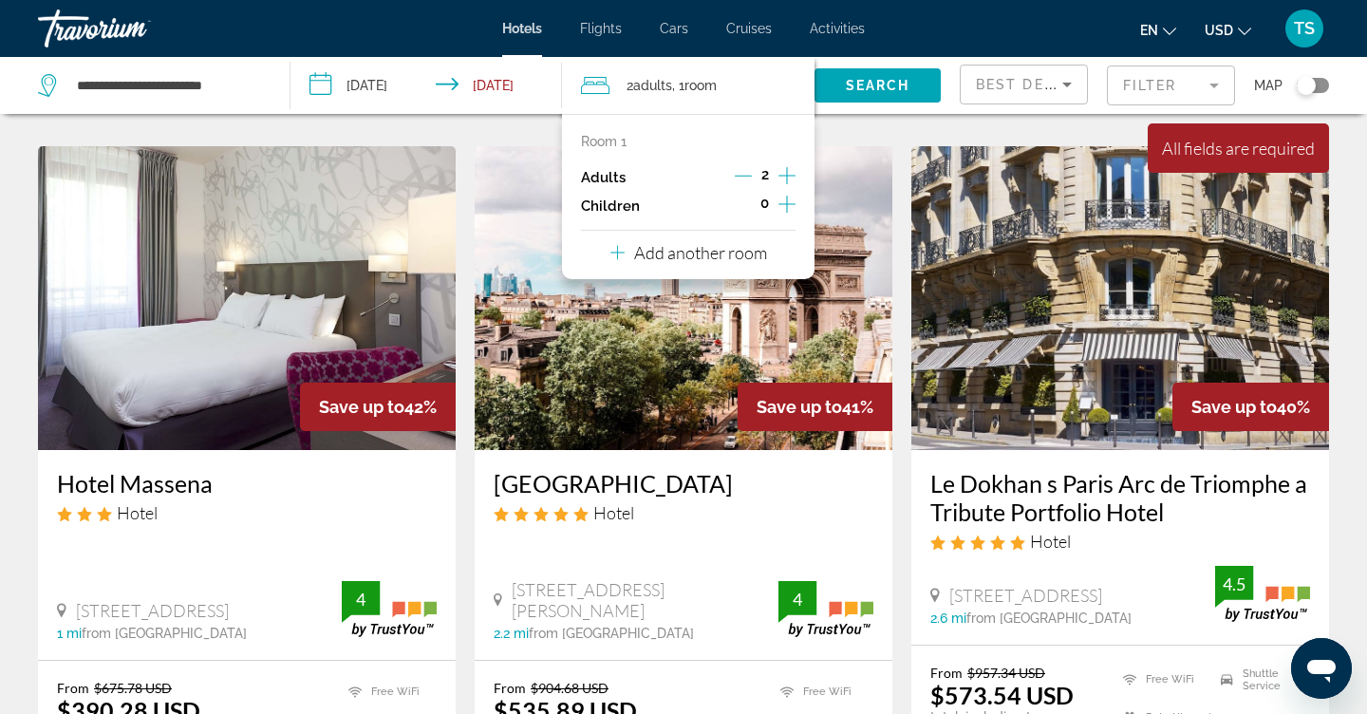
click at [786, 174] on icon "Increment adults" at bounding box center [786, 175] width 17 height 23
click at [743, 179] on icon "Decrement adults" at bounding box center [743, 175] width 17 height 17
click at [780, 215] on icon "Increment children" at bounding box center [786, 204] width 17 height 23
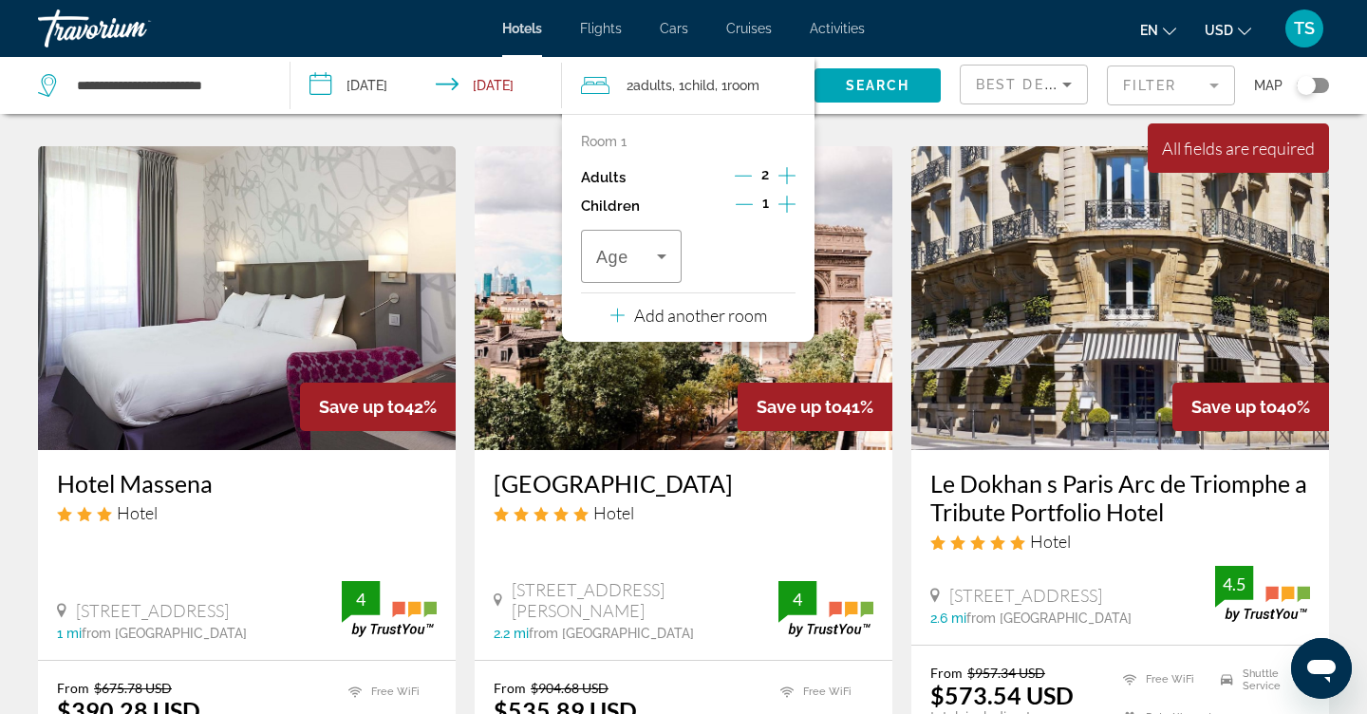
click at [780, 215] on icon "Increment children" at bounding box center [786, 204] width 17 height 23
click at [688, 325] on p "Add another room" at bounding box center [700, 315] width 133 height 21
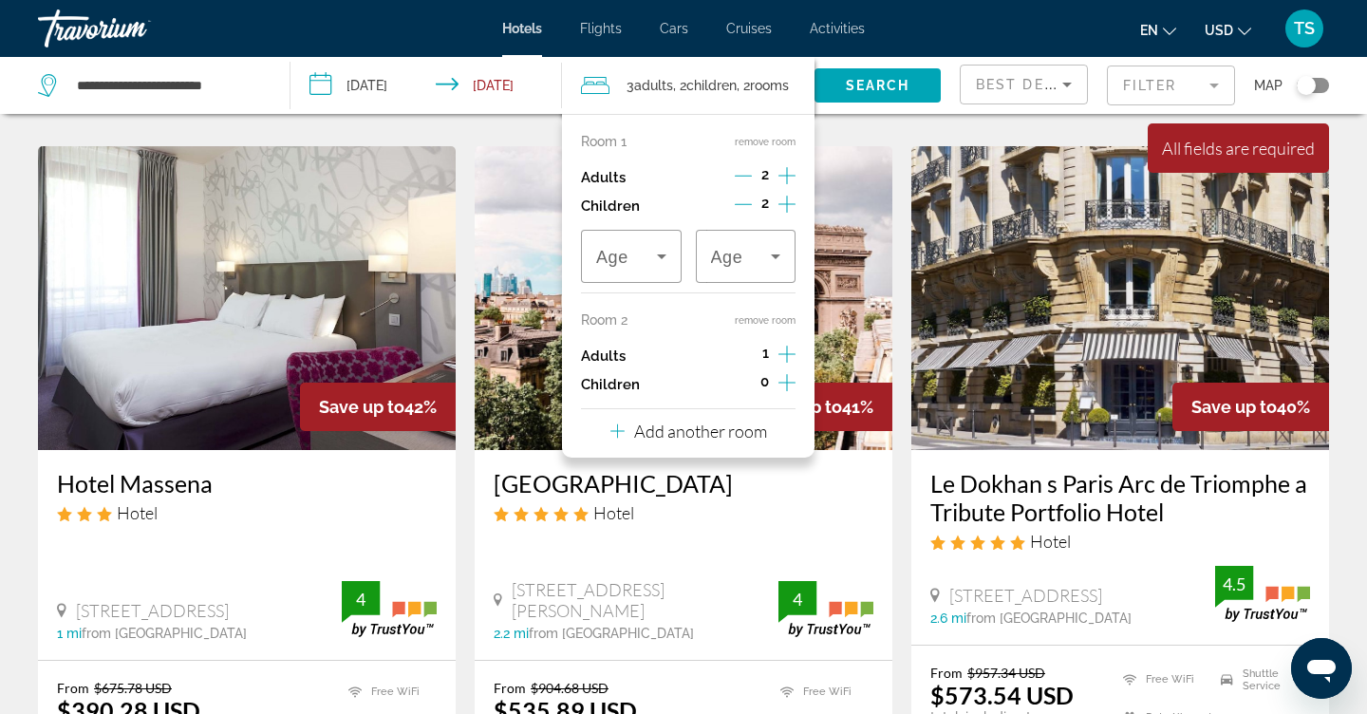
click at [778, 364] on icon "Increment adults" at bounding box center [786, 354] width 17 height 23
click at [781, 394] on icon "Increment children" at bounding box center [786, 382] width 17 height 23
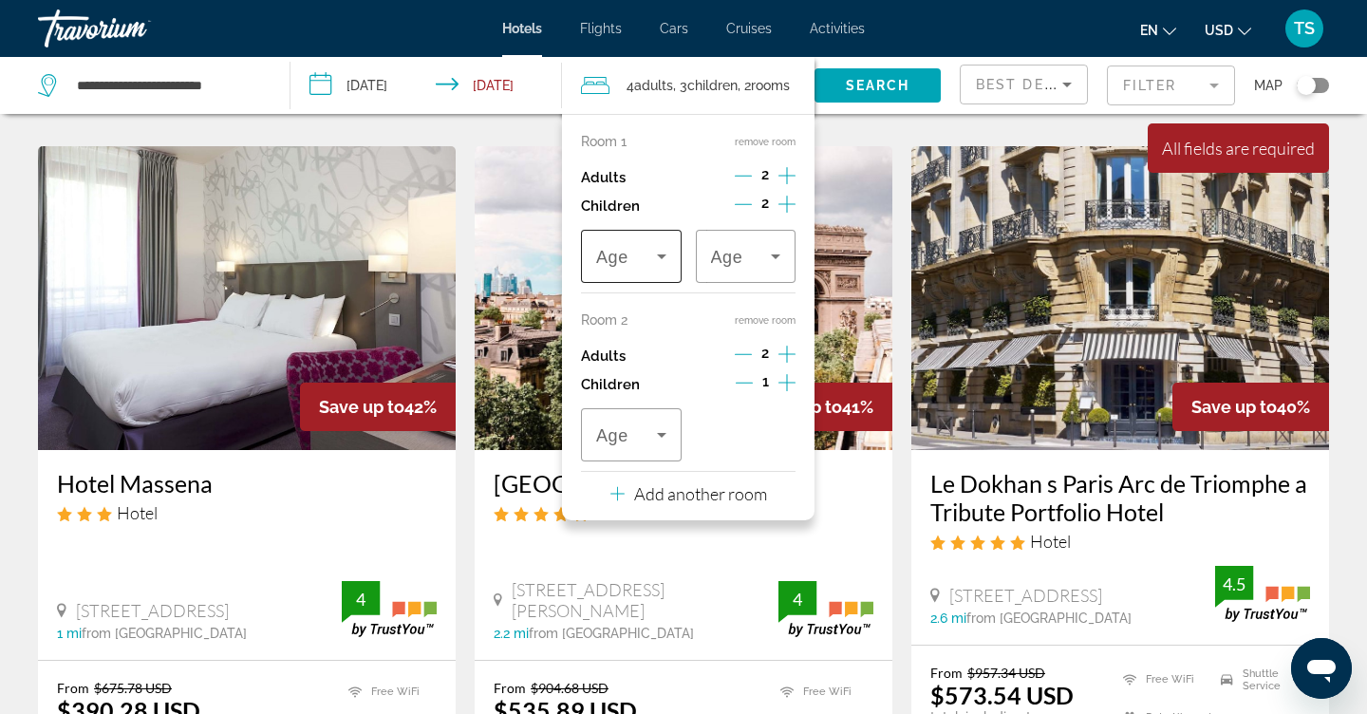
click at [661, 268] on icon "Travelers: 4 adults, 3 children" at bounding box center [661, 256] width 23 height 23
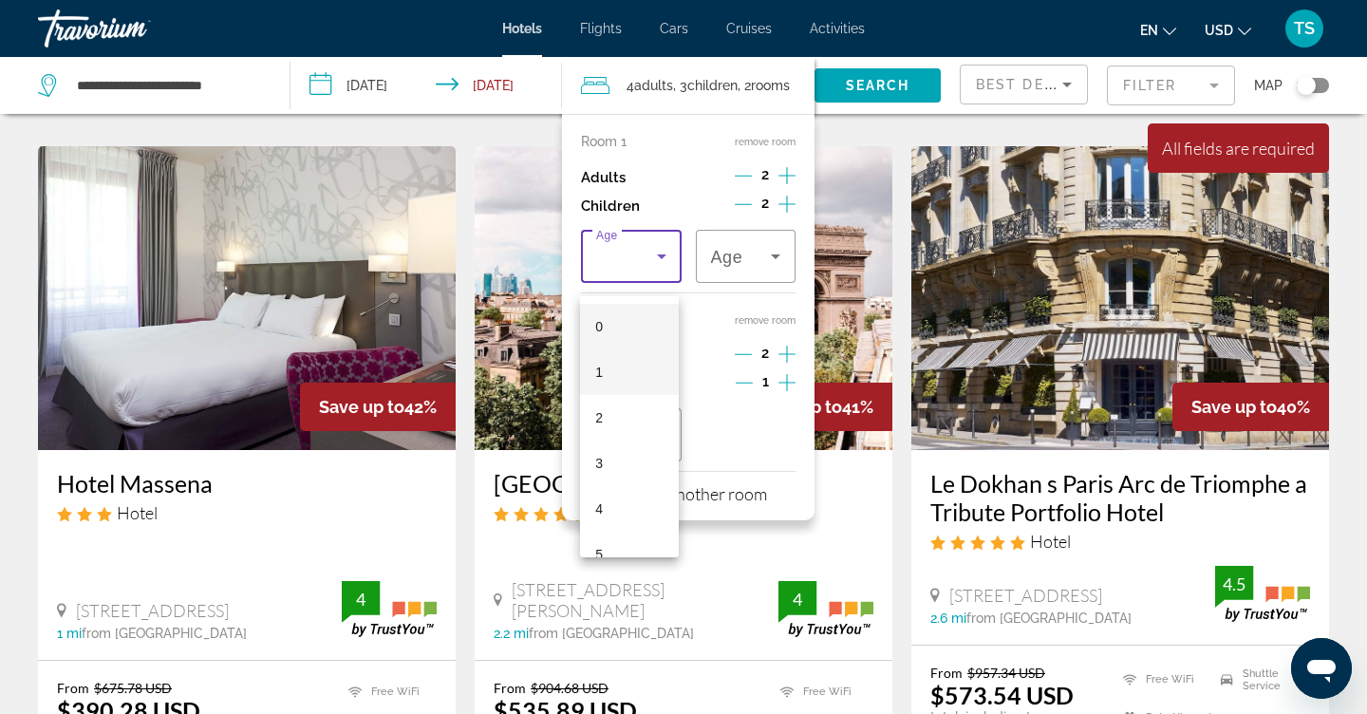
click at [629, 367] on mat-option "1" at bounding box center [629, 372] width 99 height 46
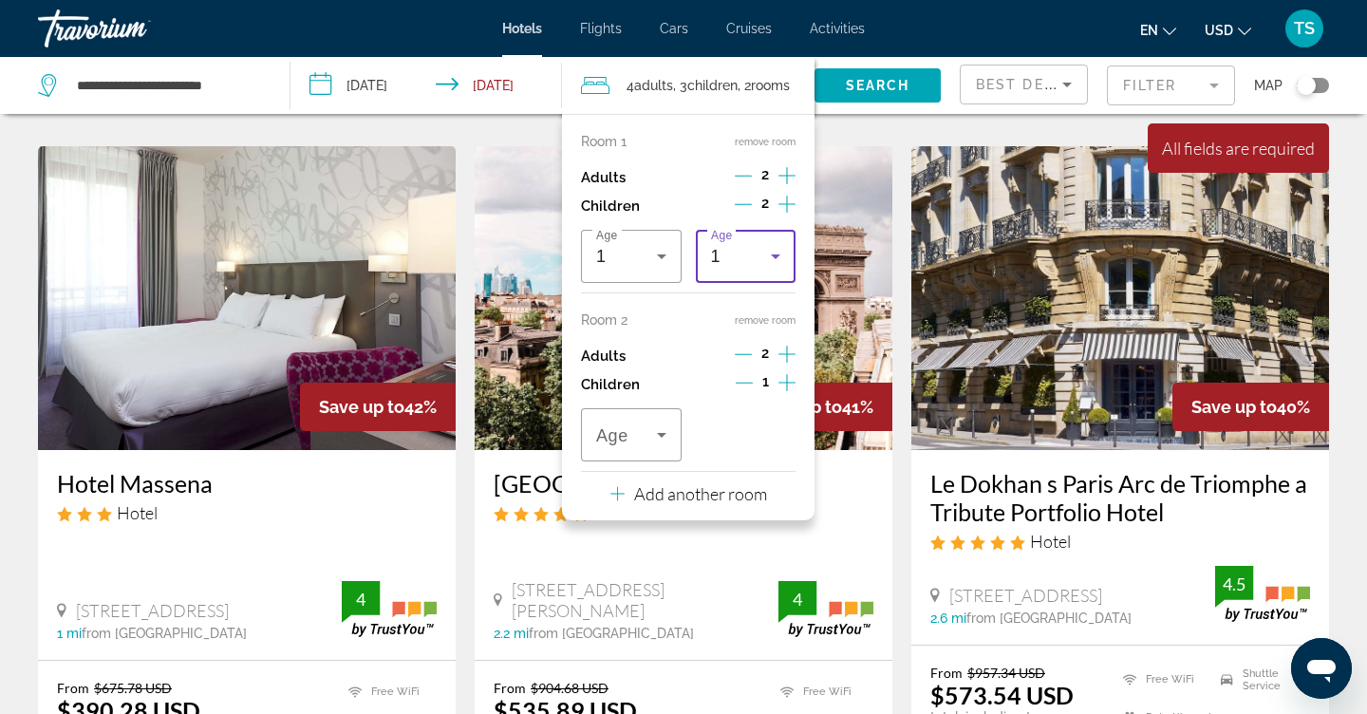
click at [753, 268] on div "1" at bounding box center [741, 256] width 61 height 23
click at [720, 505] on mat-option "4" at bounding box center [742, 509] width 99 height 46
click at [660, 437] on icon "Travelers: 4 adults, 3 children" at bounding box center [661, 435] width 9 height 5
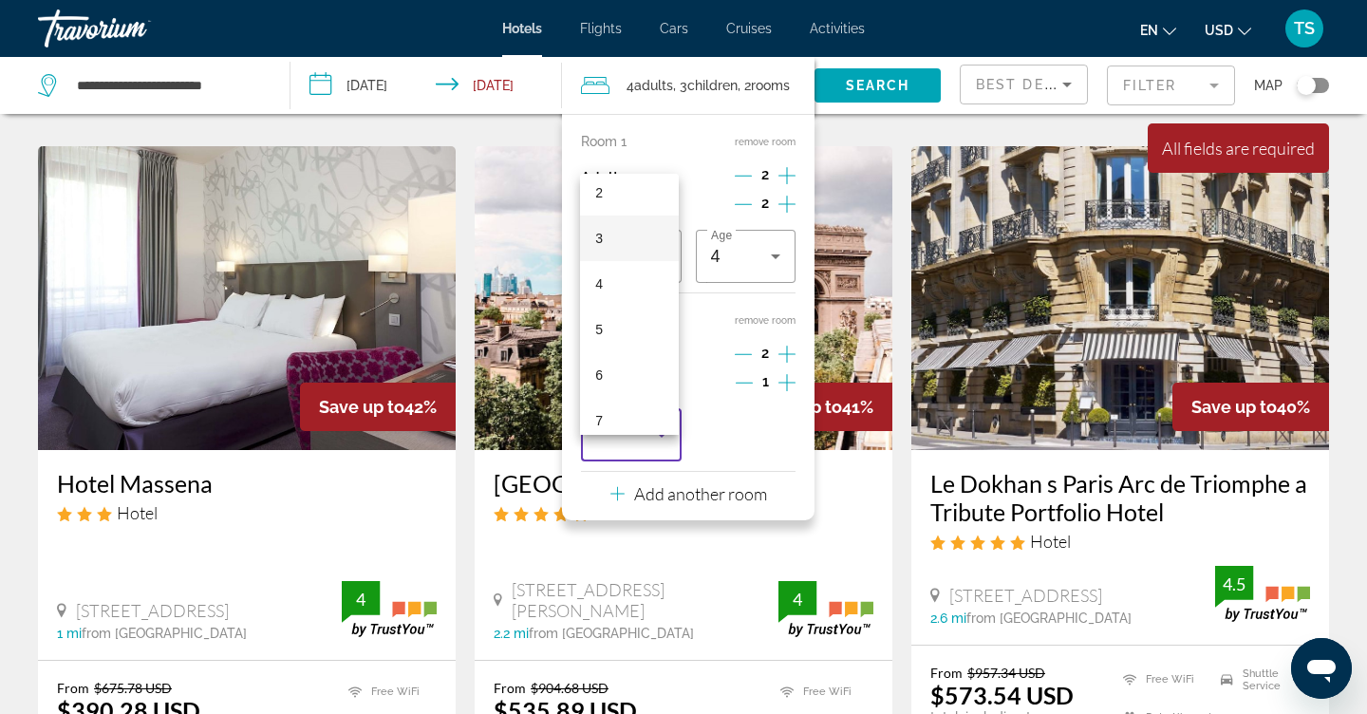
scroll to position [135, 0]
click at [618, 383] on mat-option "7" at bounding box center [629, 388] width 99 height 46
click at [884, 90] on span "Search" at bounding box center [878, 85] width 65 height 15
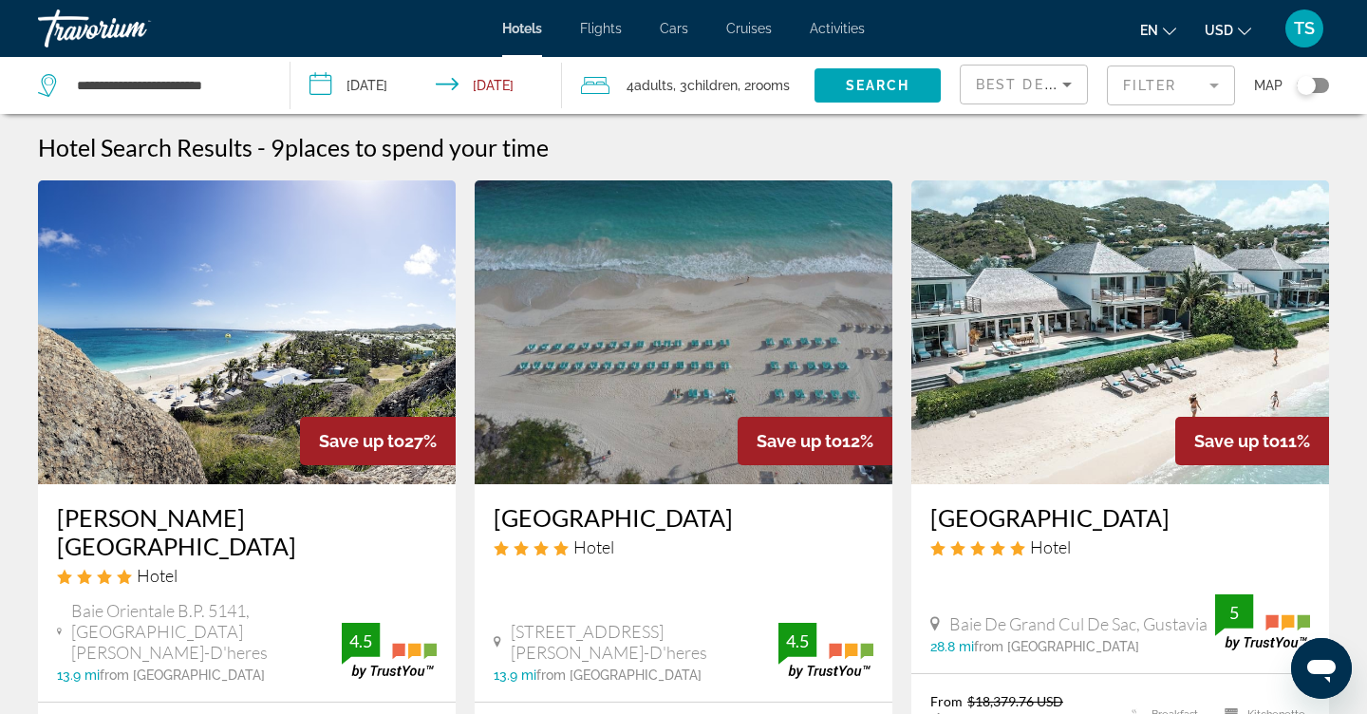
click at [1059, 76] on icon "Sort by" at bounding box center [1066, 84] width 23 height 23
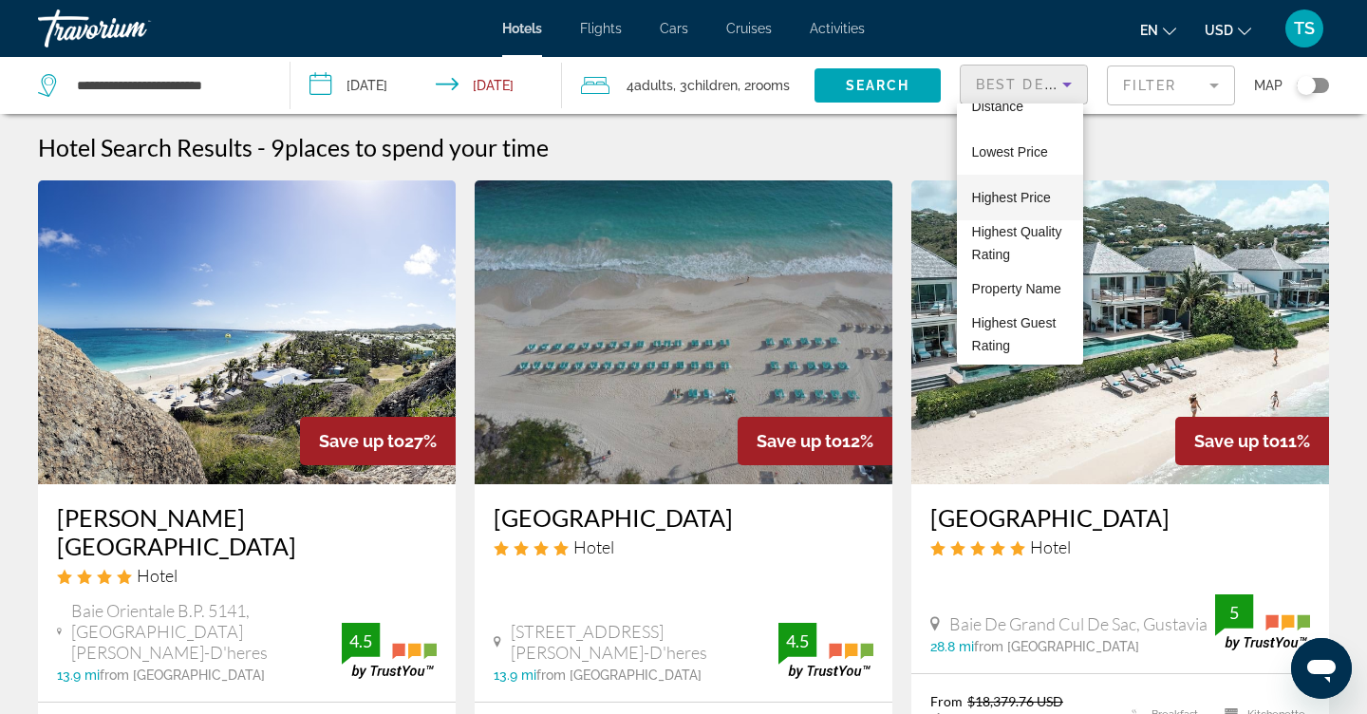
scroll to position [73, 0]
click at [1217, 83] on div at bounding box center [683, 357] width 1367 height 714
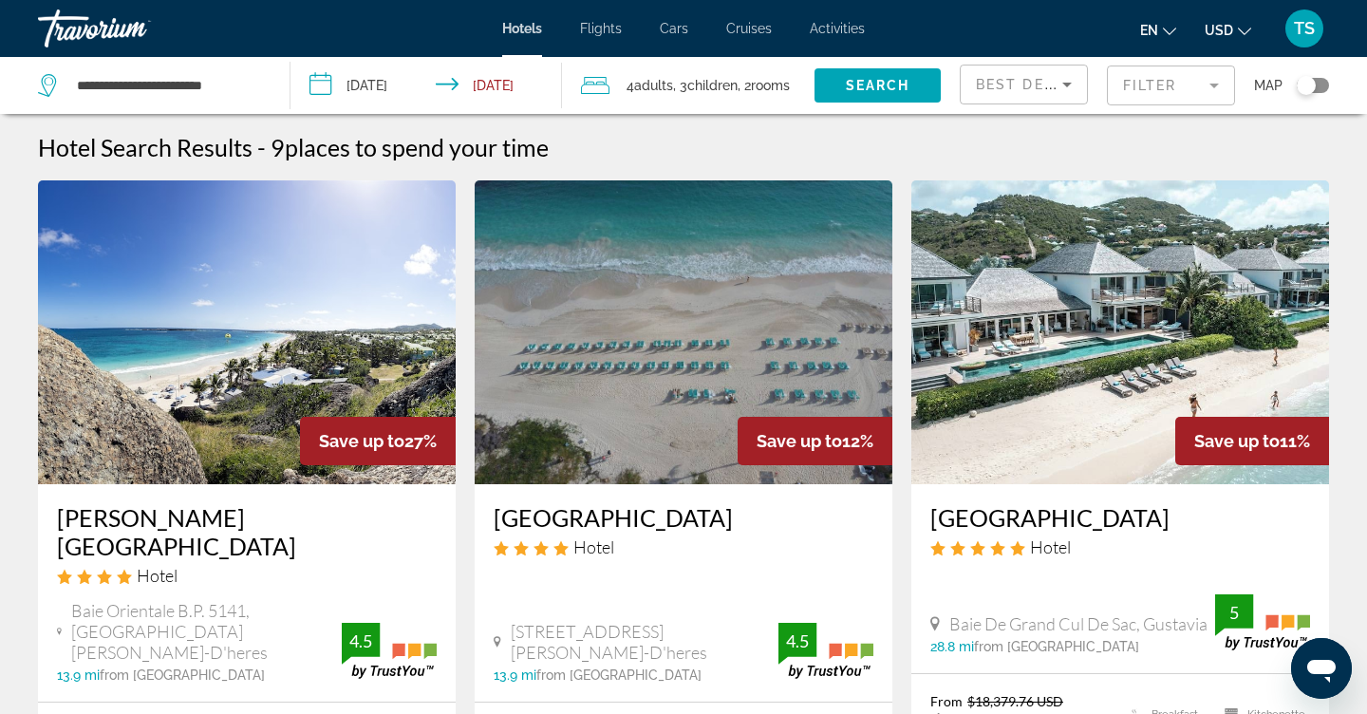
click at [1199, 89] on mat-form-field "Filter" at bounding box center [1171, 85] width 128 height 40
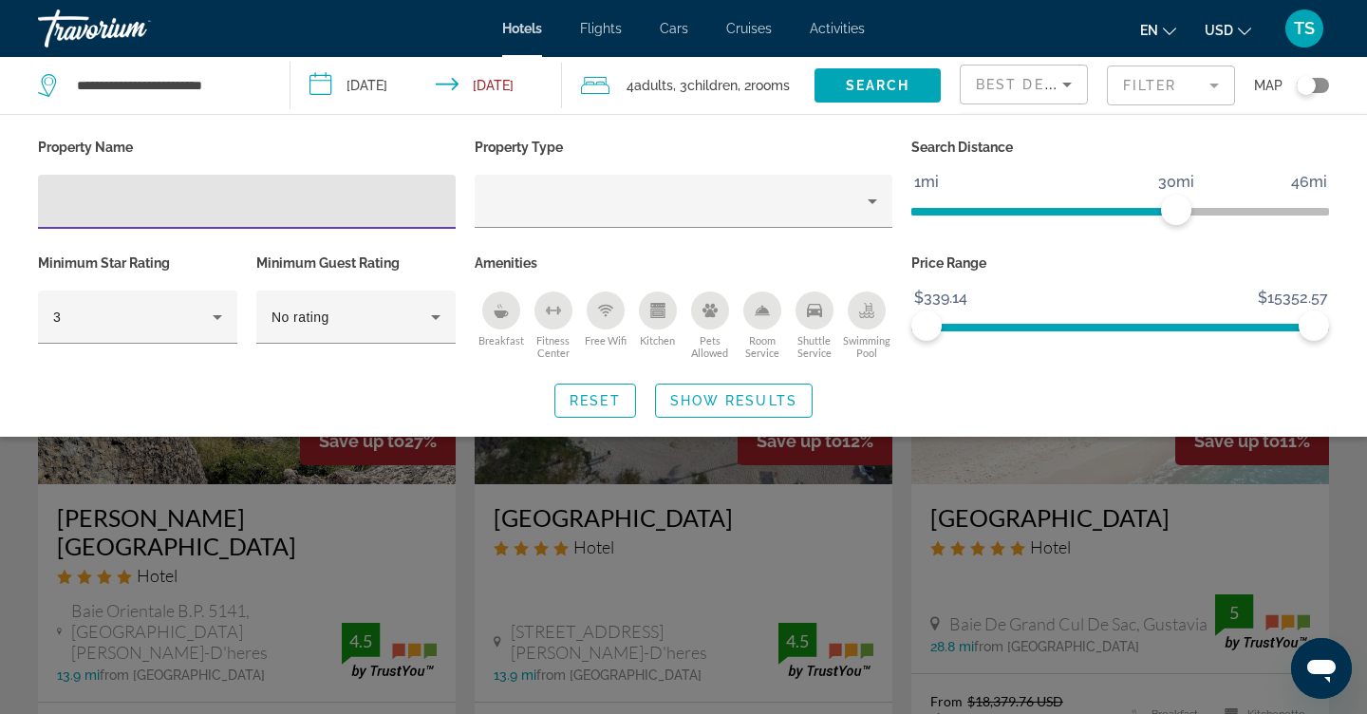
click at [353, 199] on input "Hotel Filters" at bounding box center [246, 202] width 387 height 23
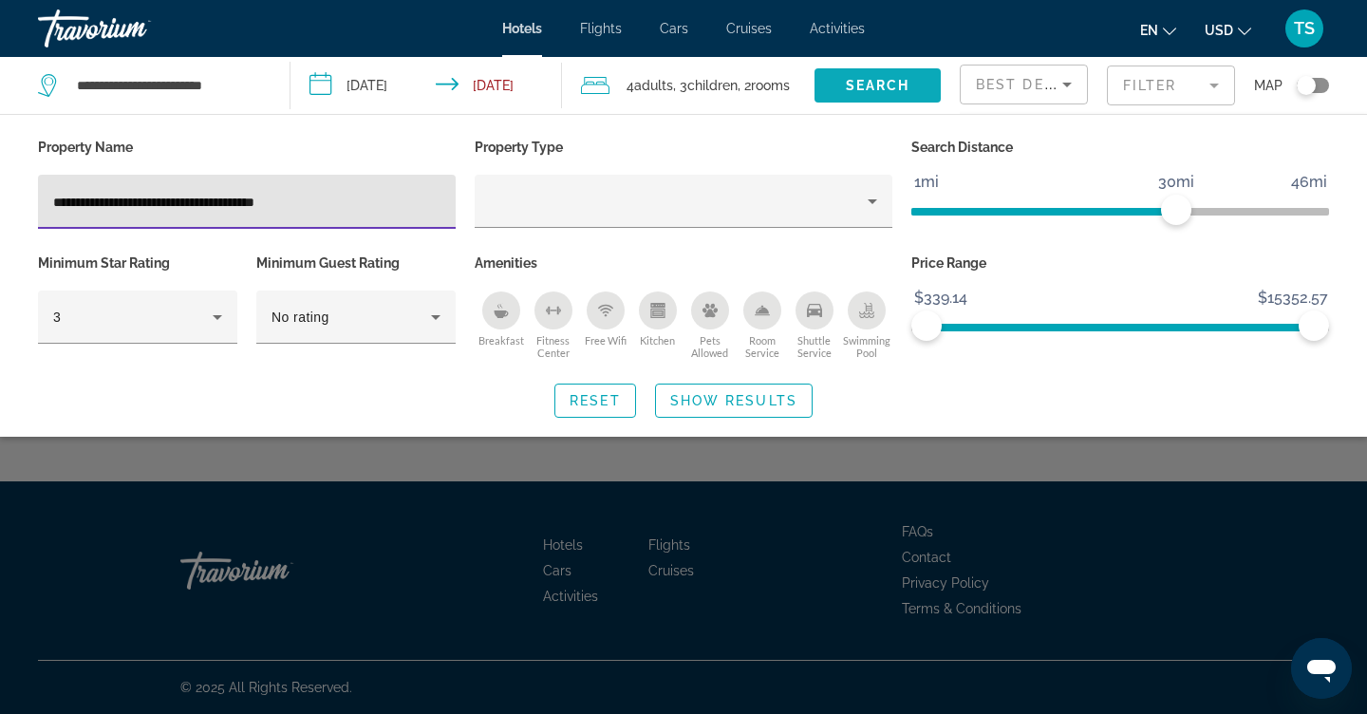
type input "**********"
click at [929, 81] on span "Search widget" at bounding box center [877, 86] width 126 height 46
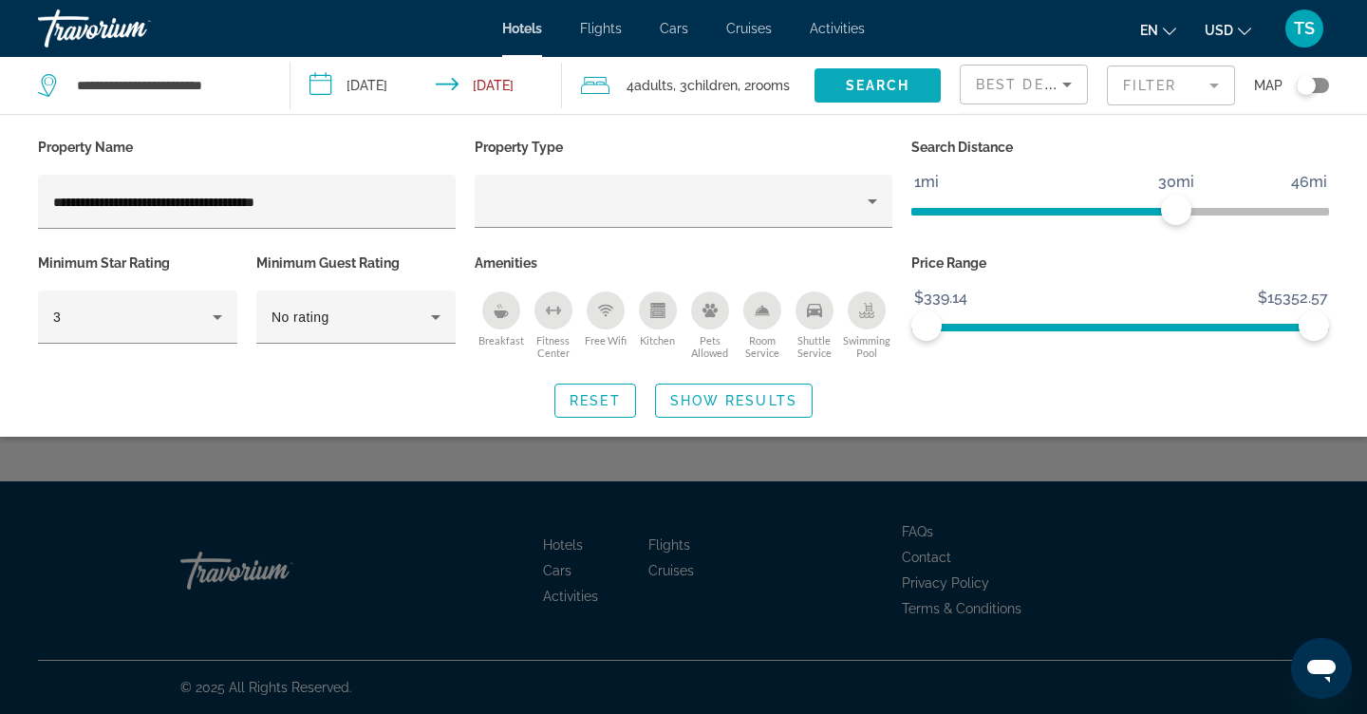
click at [869, 81] on span "Search" at bounding box center [878, 85] width 65 height 15
click at [1022, 567] on div "Search widget" at bounding box center [683, 499] width 1367 height 429
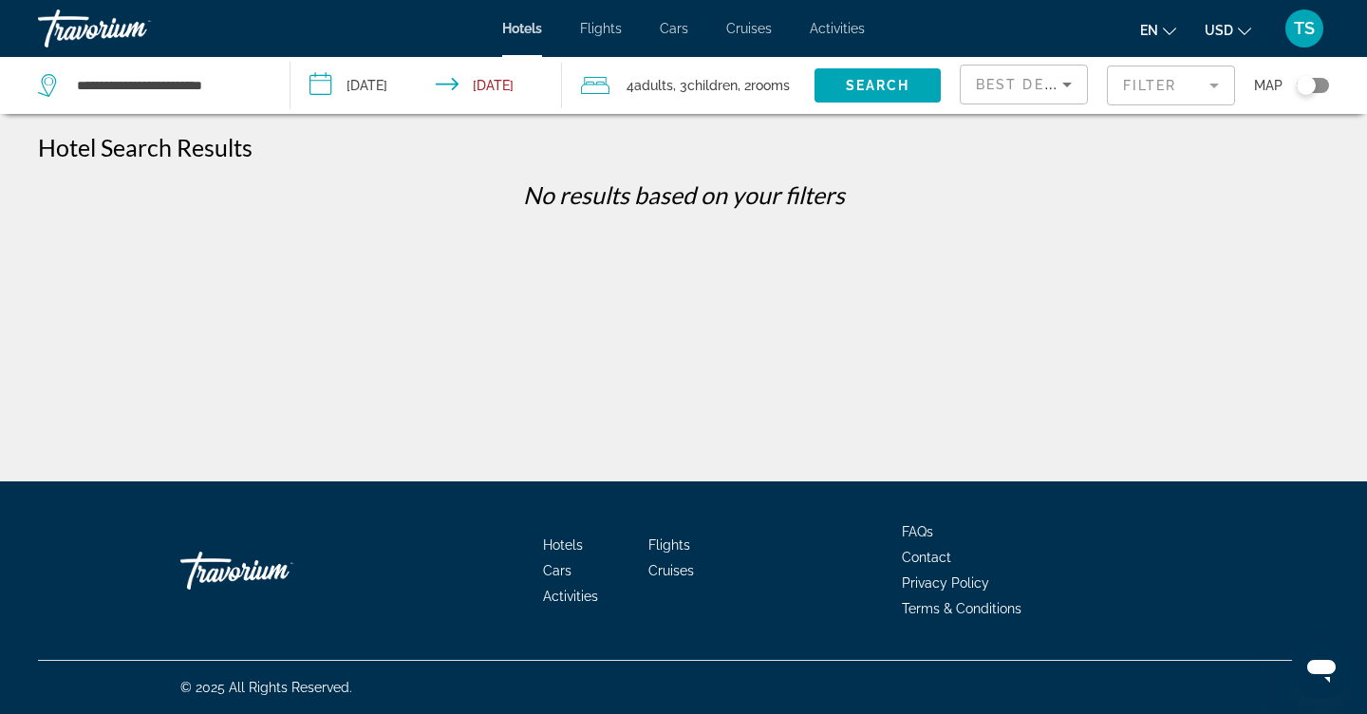
click at [257, 81] on div "**********" at bounding box center [149, 85] width 223 height 28
click at [247, 82] on input "**********" at bounding box center [168, 85] width 186 height 28
type input "*"
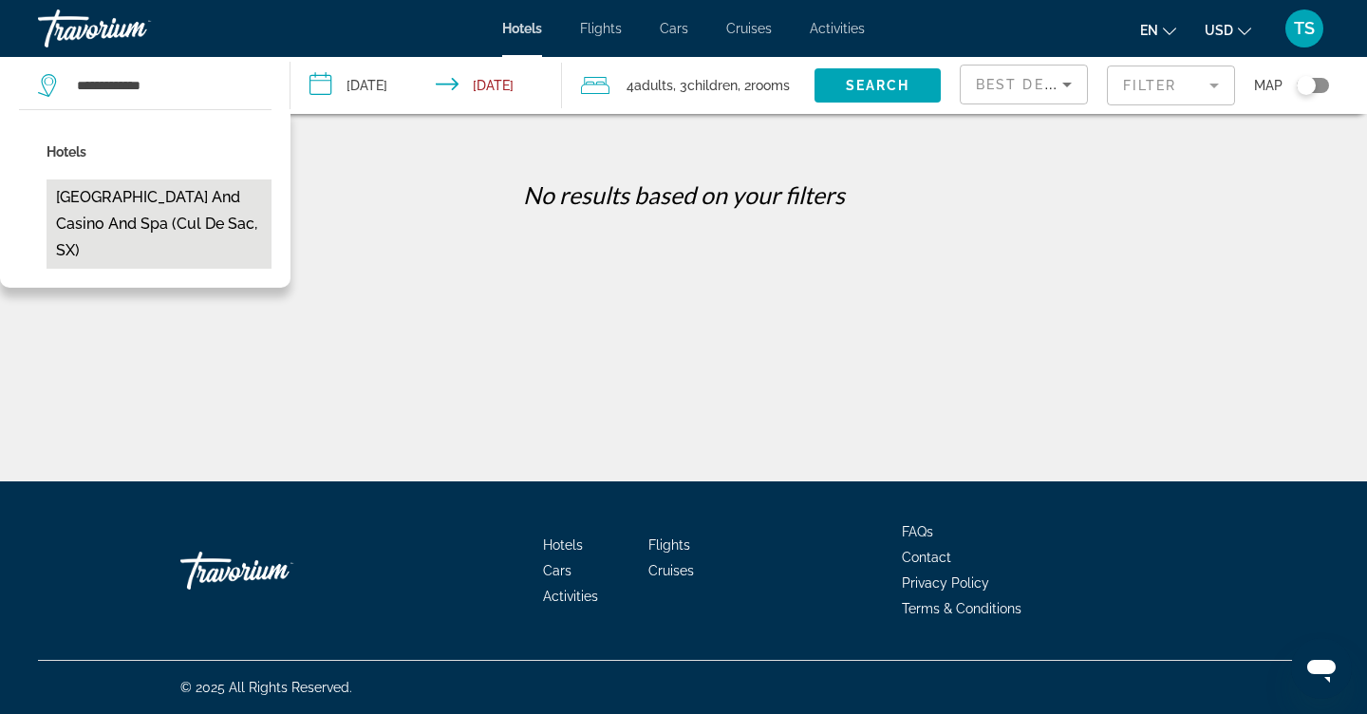
click at [187, 223] on button "[GEOGRAPHIC_DATA] and Casino and Spa (Cul De Sac, SX)" at bounding box center [159, 223] width 225 height 89
type input "**********"
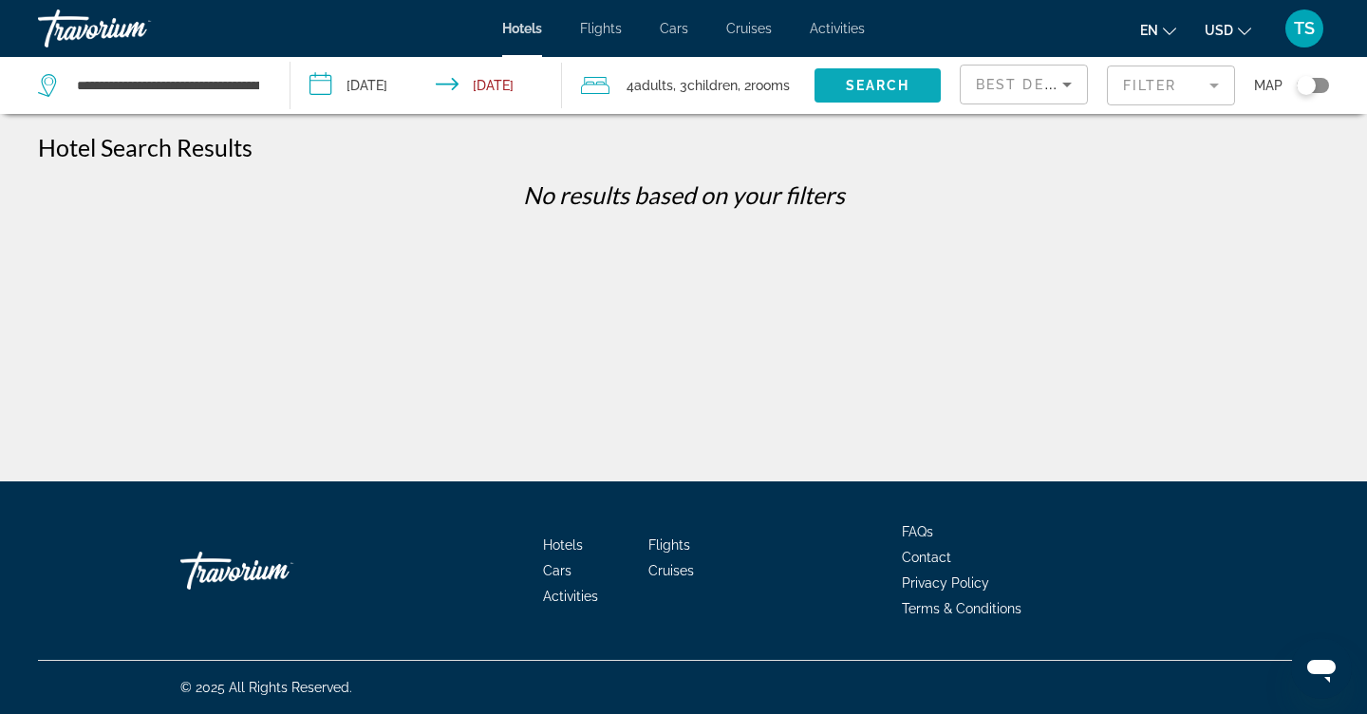
click at [907, 94] on span "Search widget" at bounding box center [877, 86] width 126 height 46
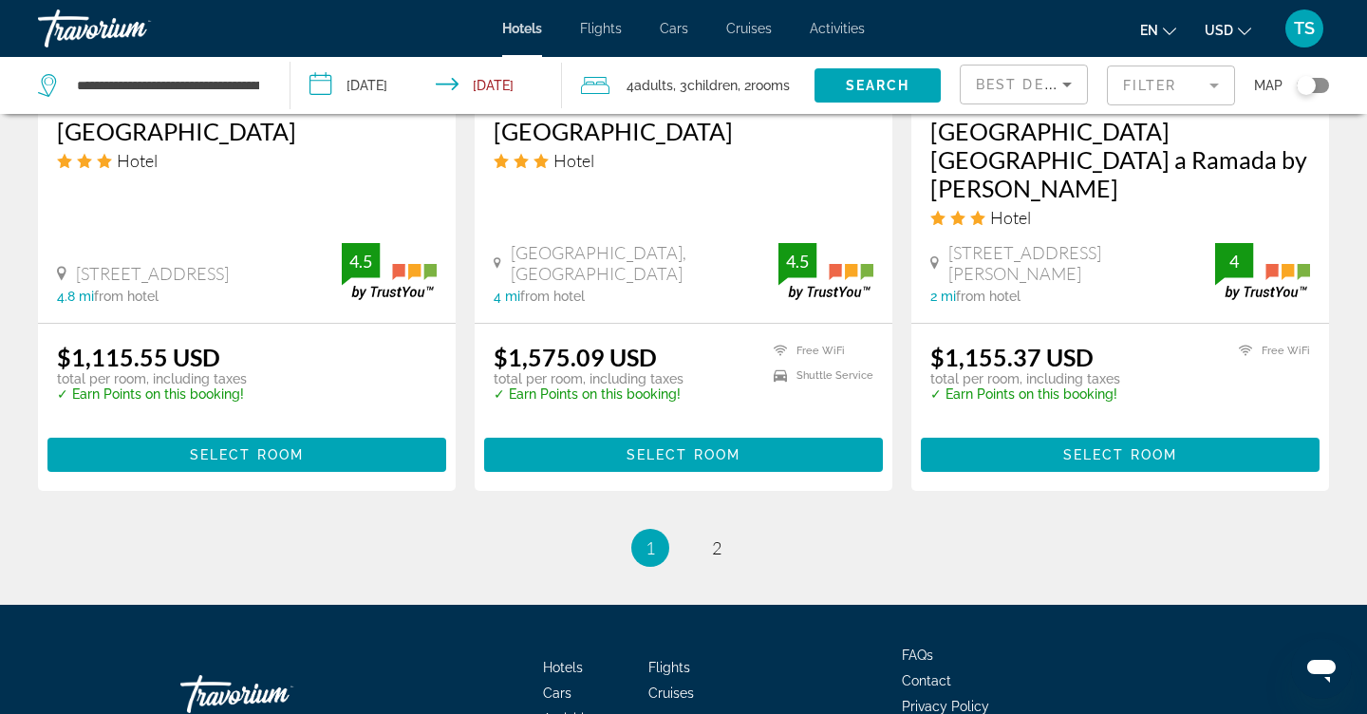
scroll to position [2688, 0]
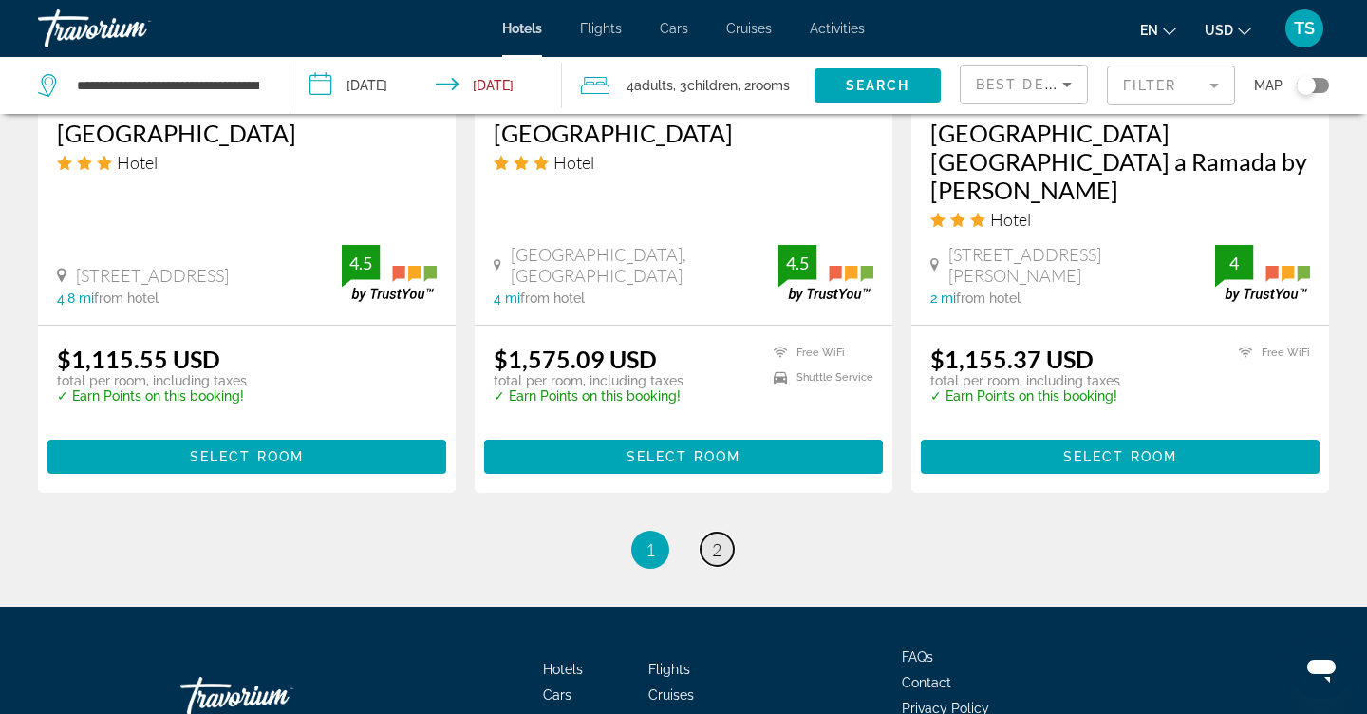
click at [720, 539] on span "2" at bounding box center [716, 549] width 9 height 21
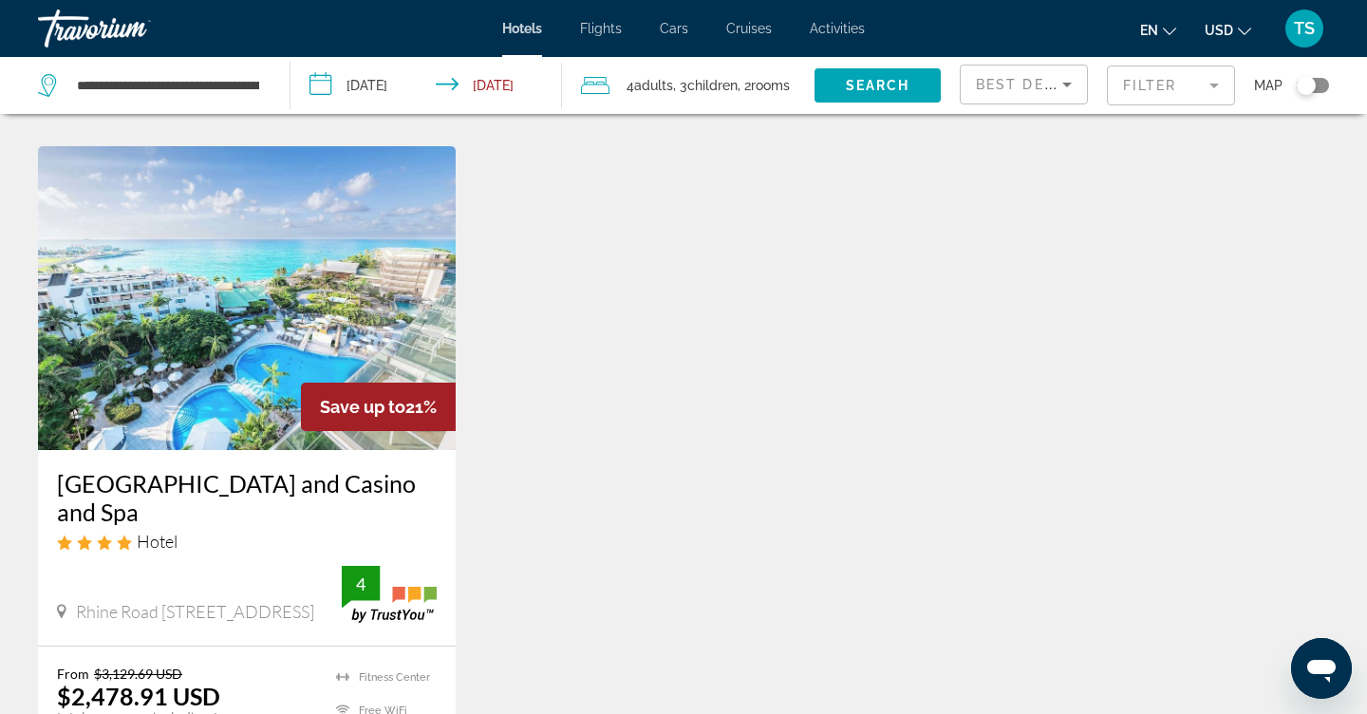
scroll to position [821, 0]
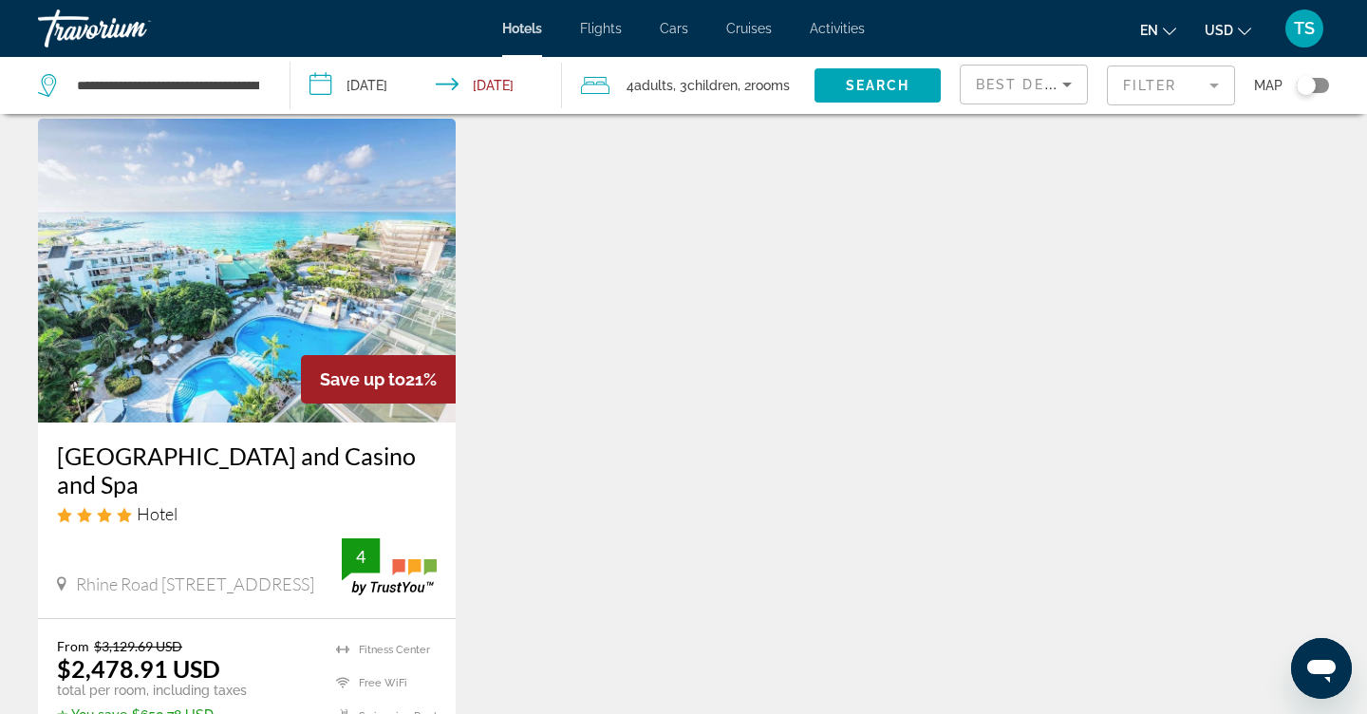
click at [225, 285] on img "Main content" at bounding box center [247, 271] width 418 height 304
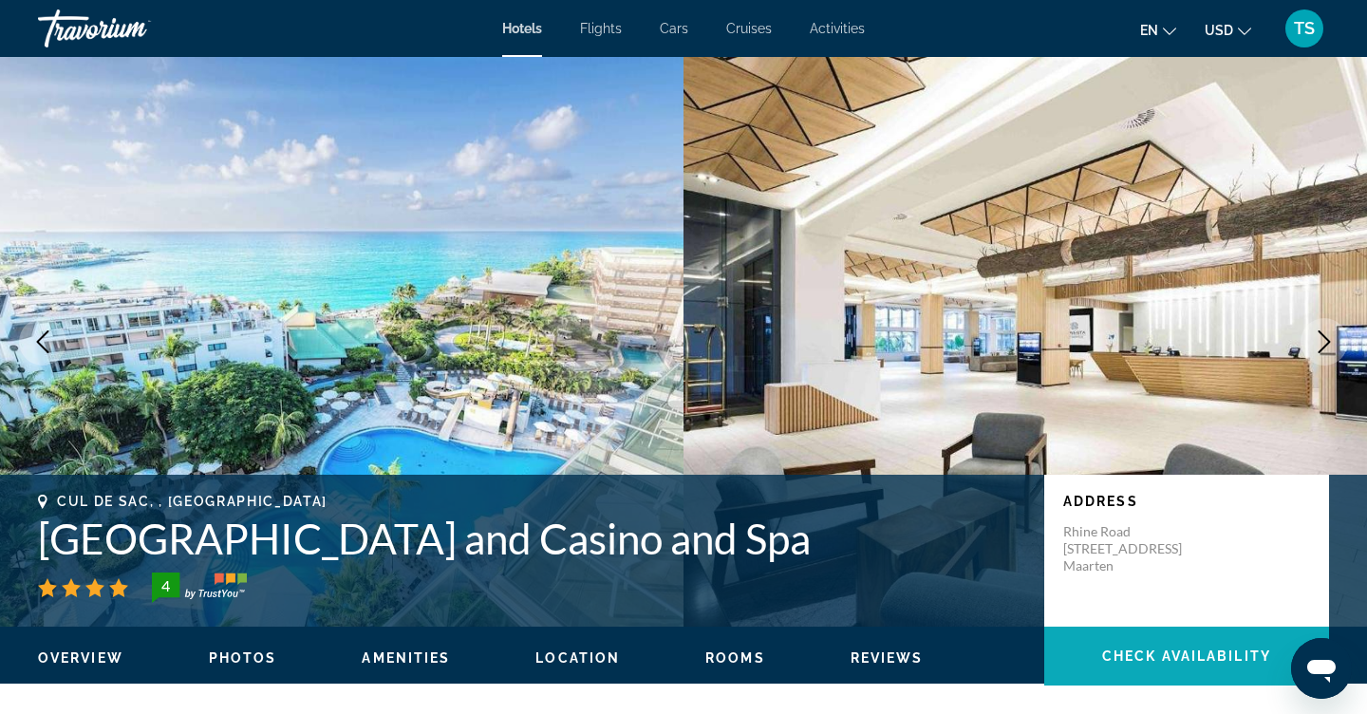
click at [1237, 654] on span "Check Availability" at bounding box center [1186, 655] width 169 height 15
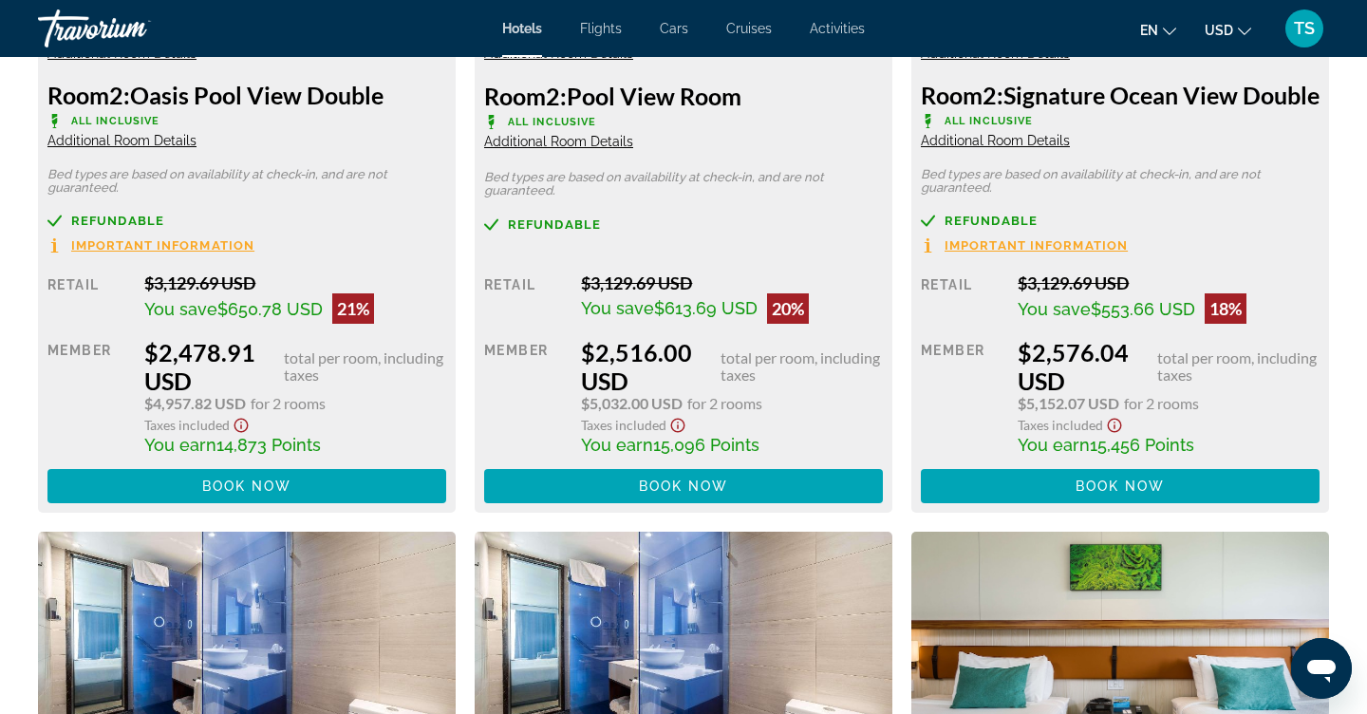
scroll to position [2942, 0]
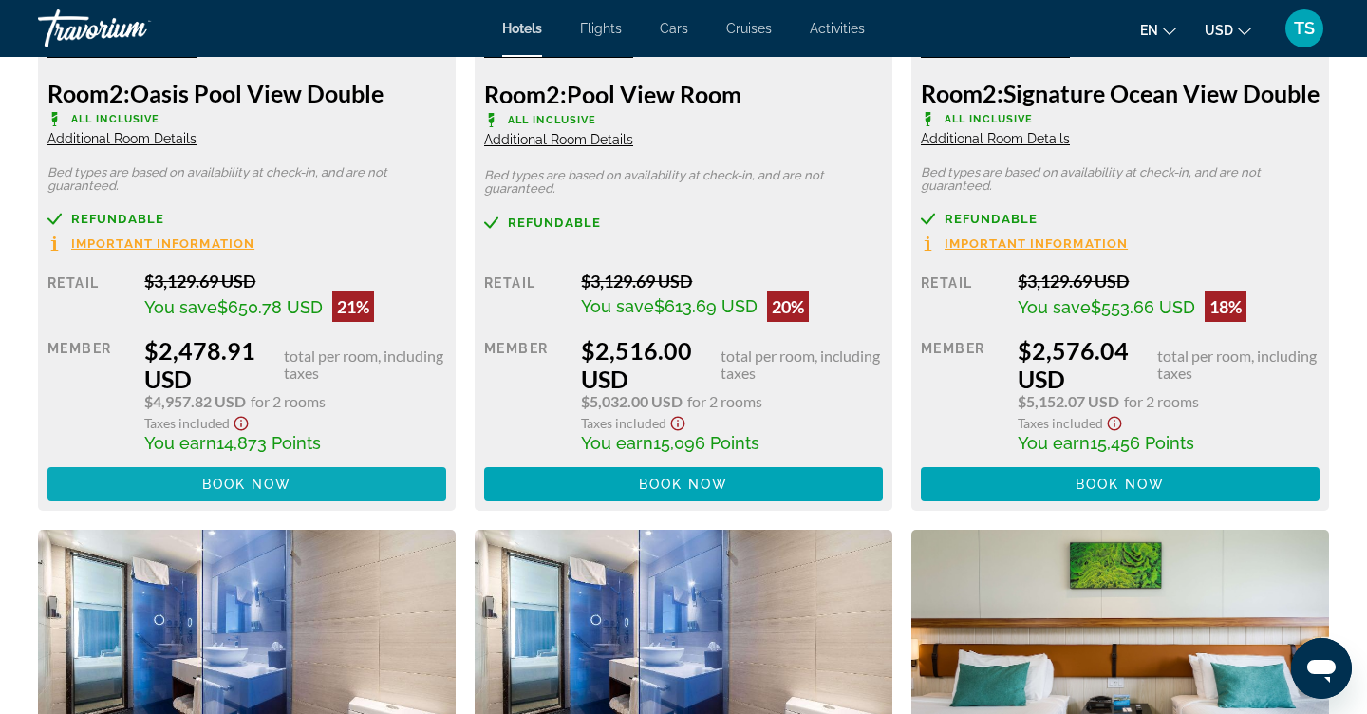
click at [287, 492] on span "Book now" at bounding box center [247, 483] width 90 height 15
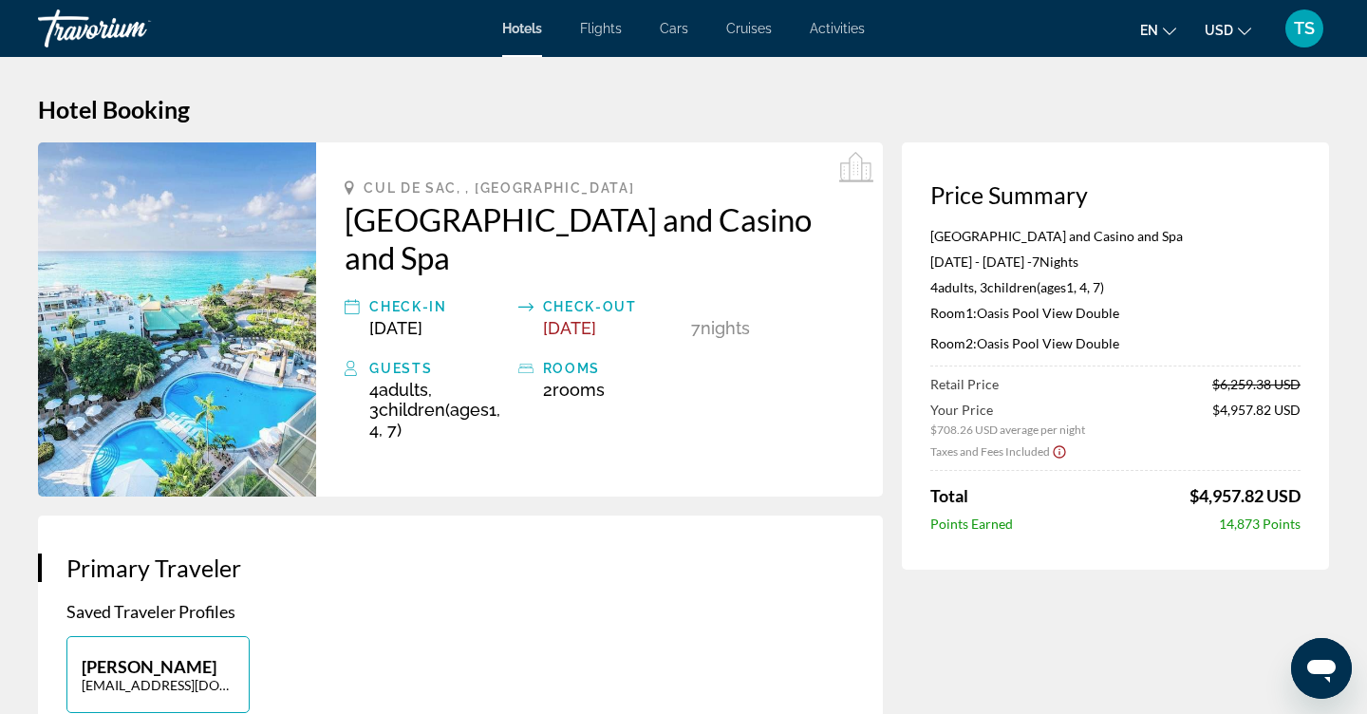
click at [613, 23] on span "Flights" at bounding box center [601, 28] width 42 height 15
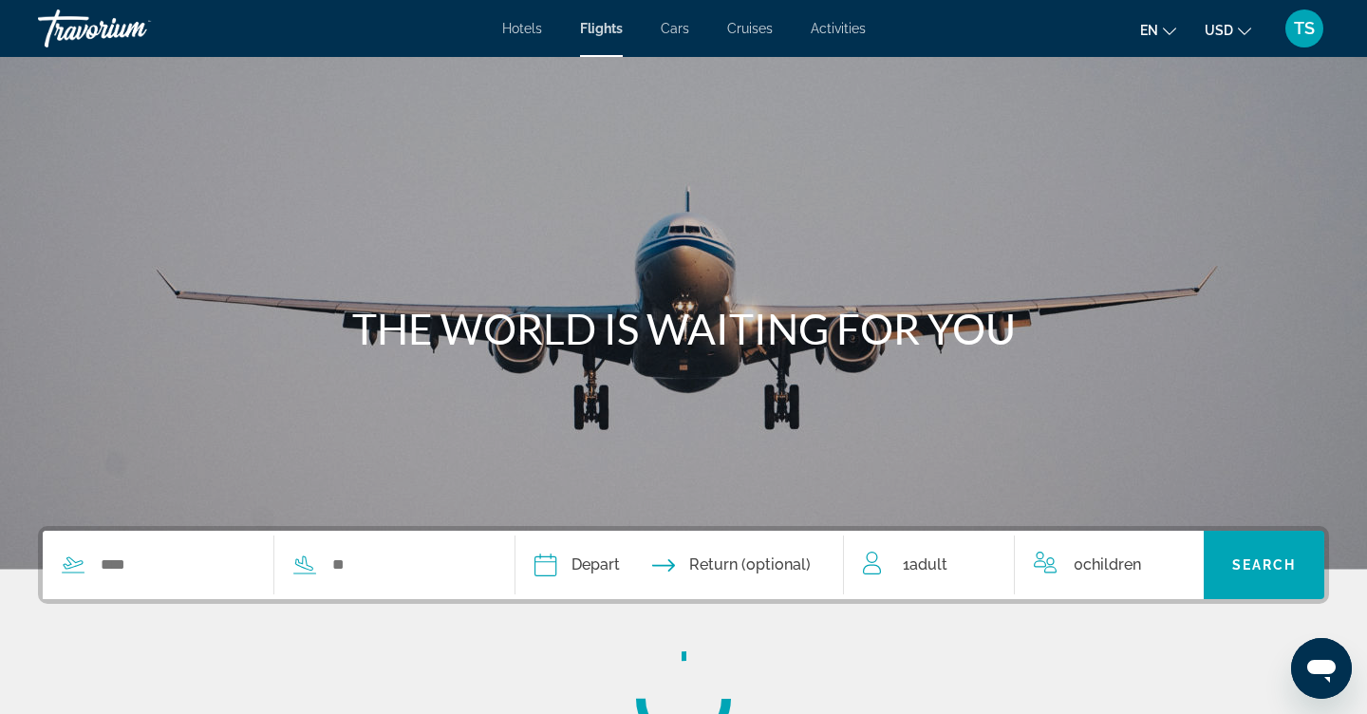
click at [219, 531] on div "Search widget" at bounding box center [264, 564] width 443 height 68
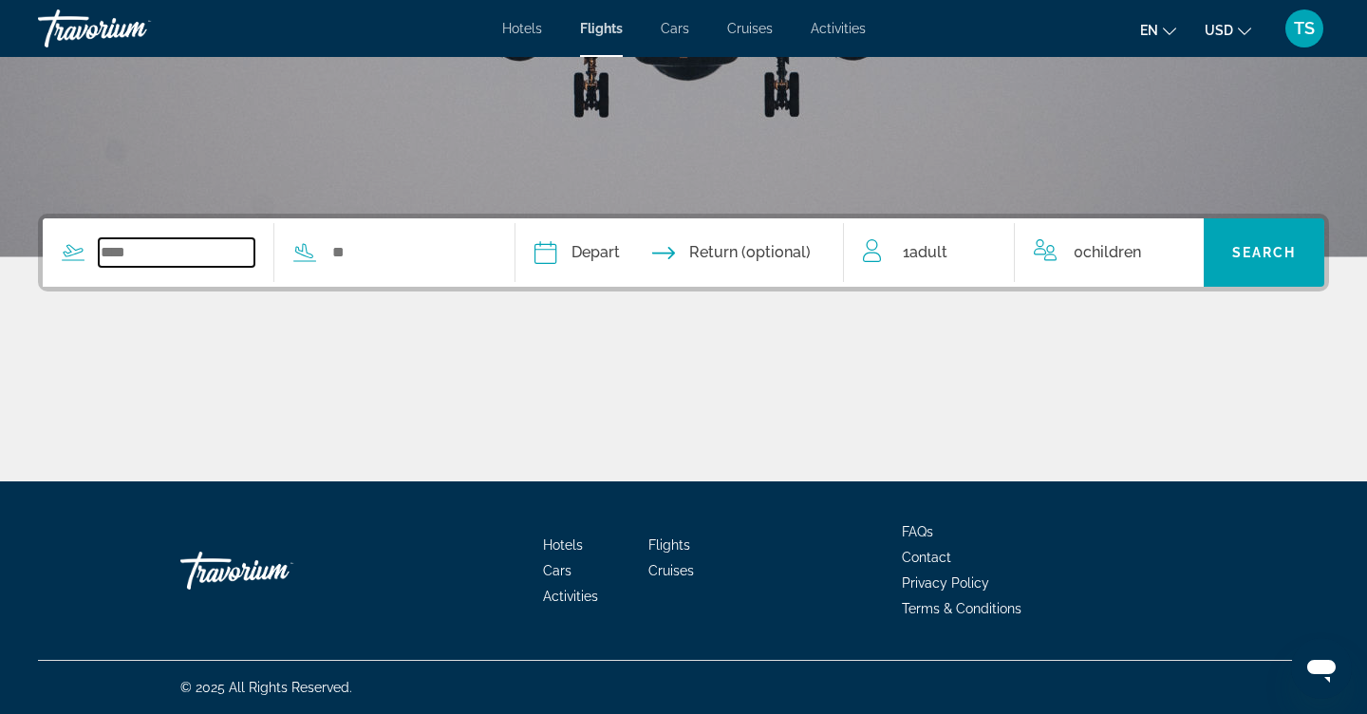
click at [254, 254] on input "Search widget" at bounding box center [177, 252] width 156 height 28
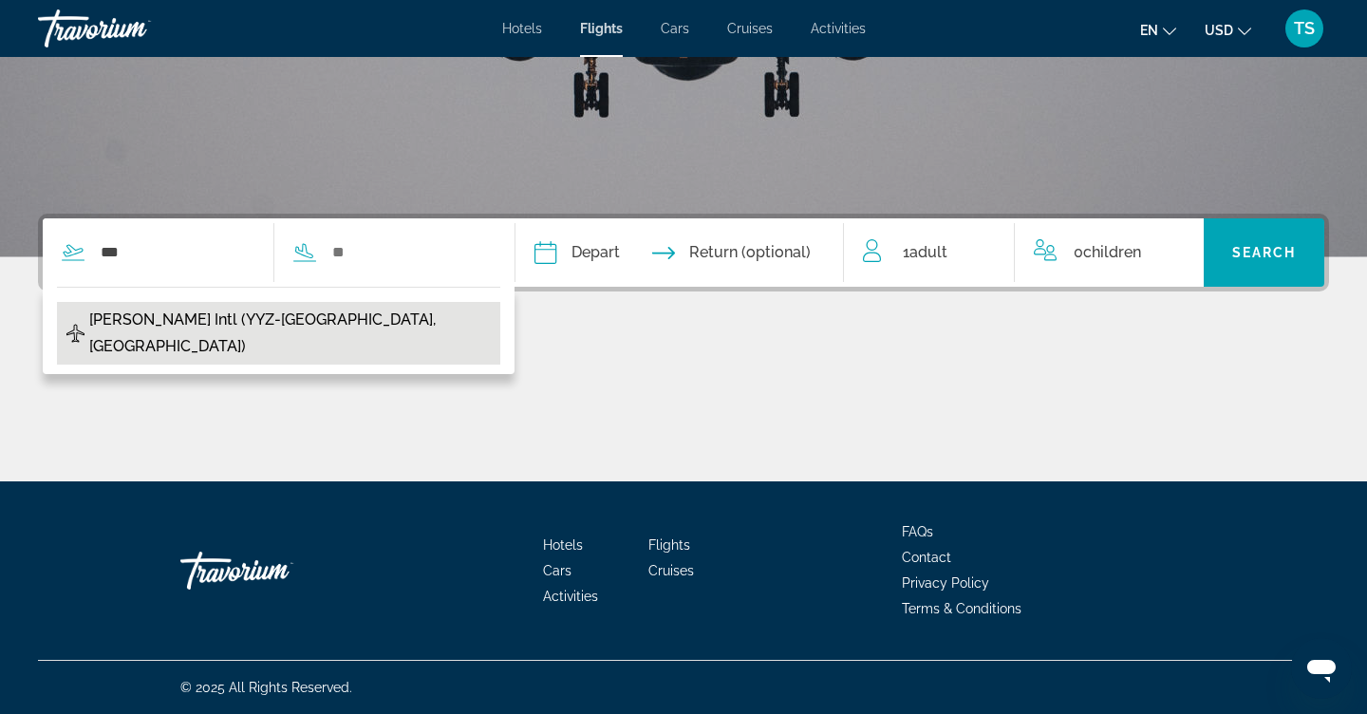
click at [253, 321] on span "[PERSON_NAME] Intl (YYZ-[GEOGRAPHIC_DATA], [GEOGRAPHIC_DATA])" at bounding box center [289, 333] width 401 height 53
type input "**********"
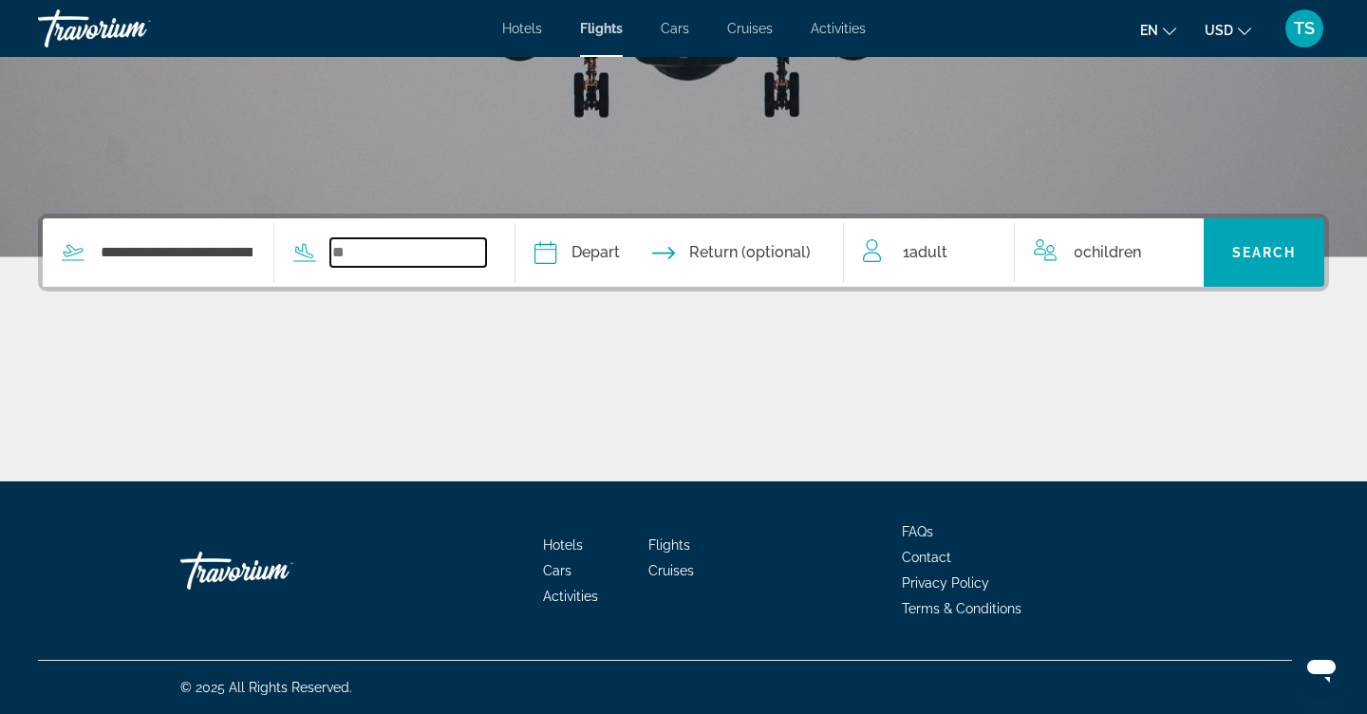
click at [439, 246] on input "Search widget" at bounding box center [408, 252] width 156 height 28
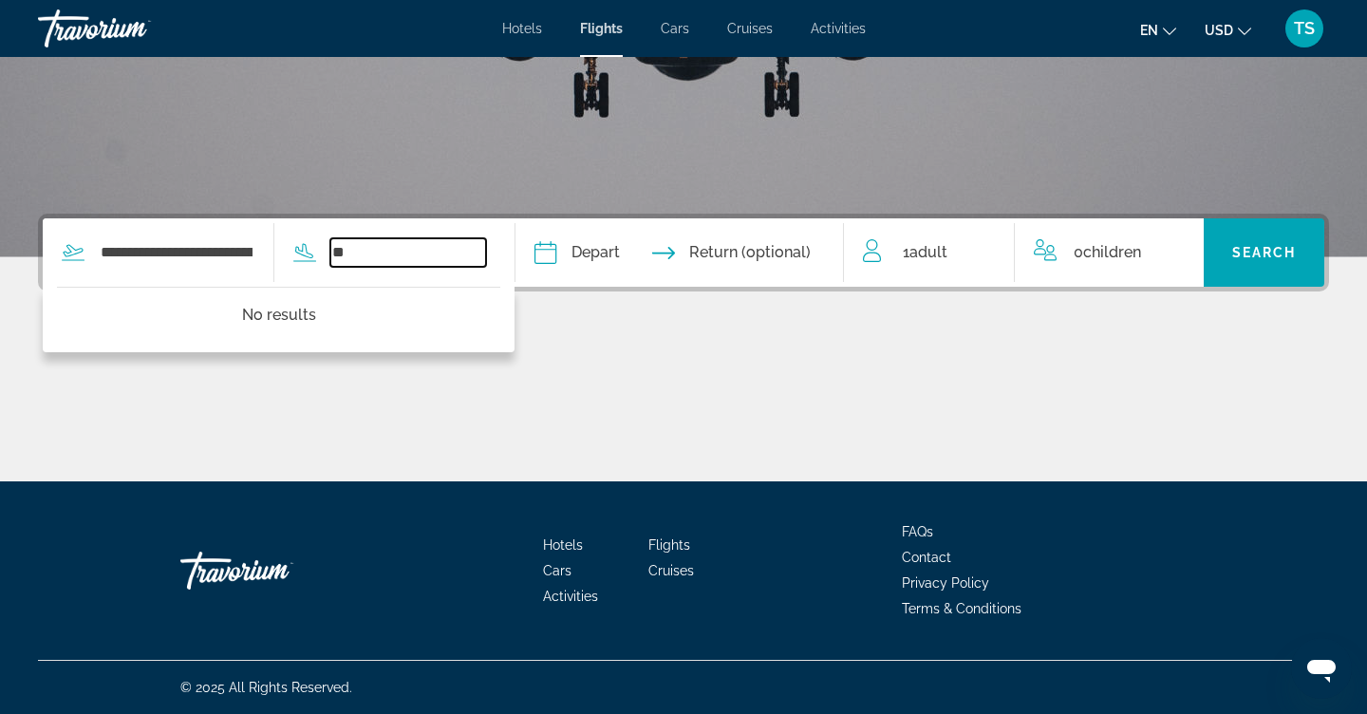
type input "*"
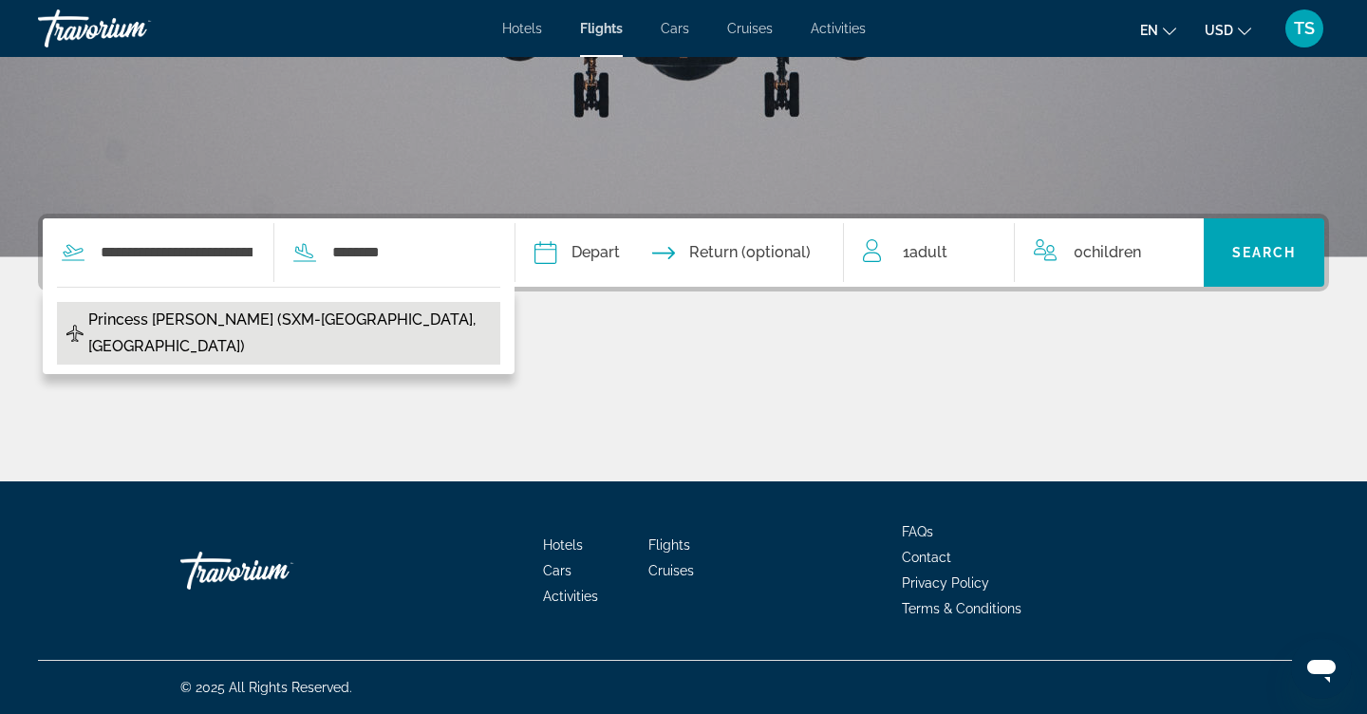
click at [329, 328] on span "Princess [PERSON_NAME] (SXM-[GEOGRAPHIC_DATA], [GEOGRAPHIC_DATA])" at bounding box center [289, 333] width 402 height 53
type input "**********"
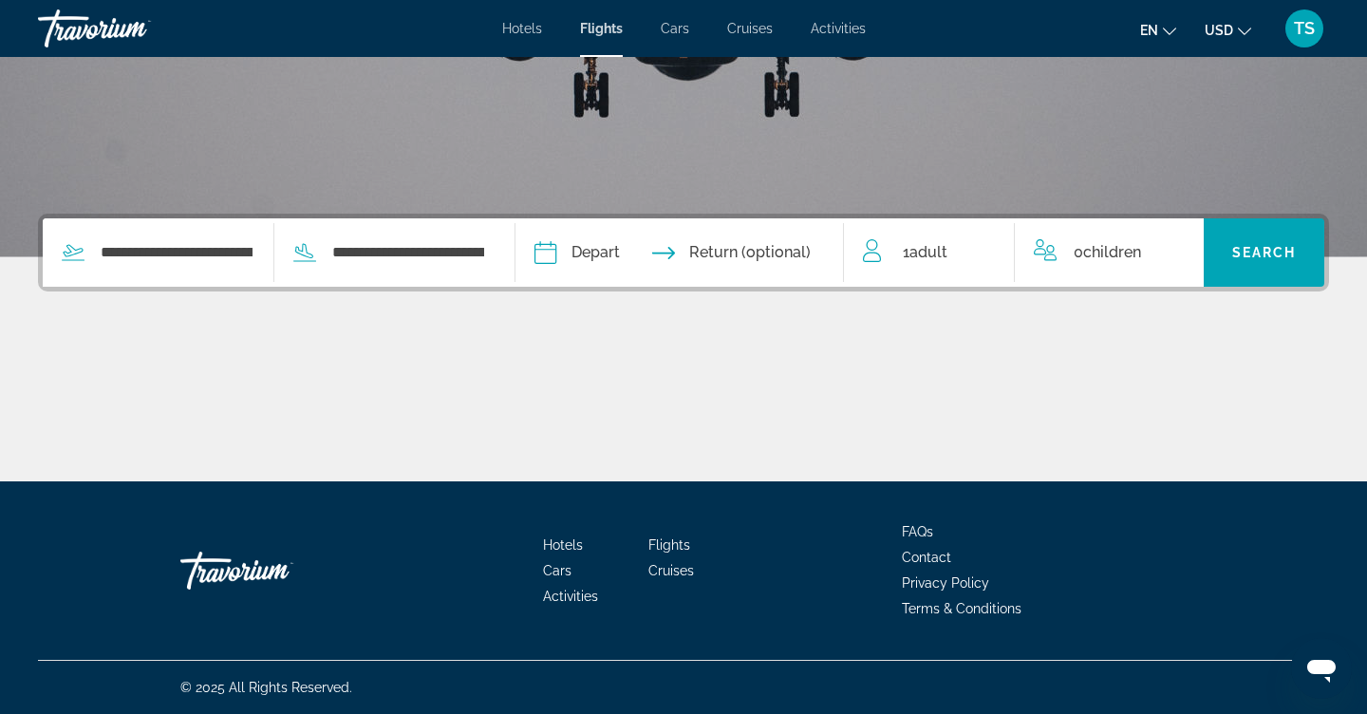
click at [656, 241] on input "Depart date" at bounding box center [611, 255] width 162 height 74
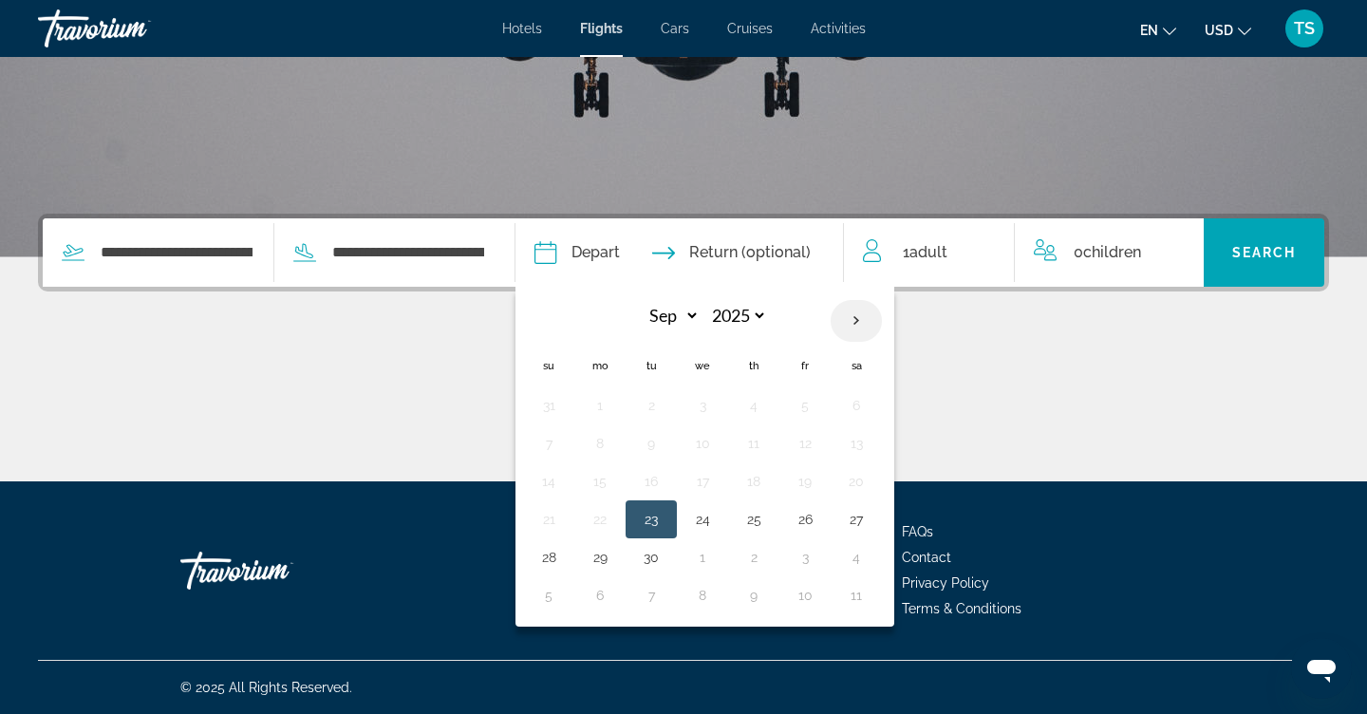
click at [882, 319] on th "Next month" at bounding box center [855, 321] width 51 height 42
select select "**"
click at [871, 402] on button "1" at bounding box center [856, 405] width 30 height 27
type input "**********"
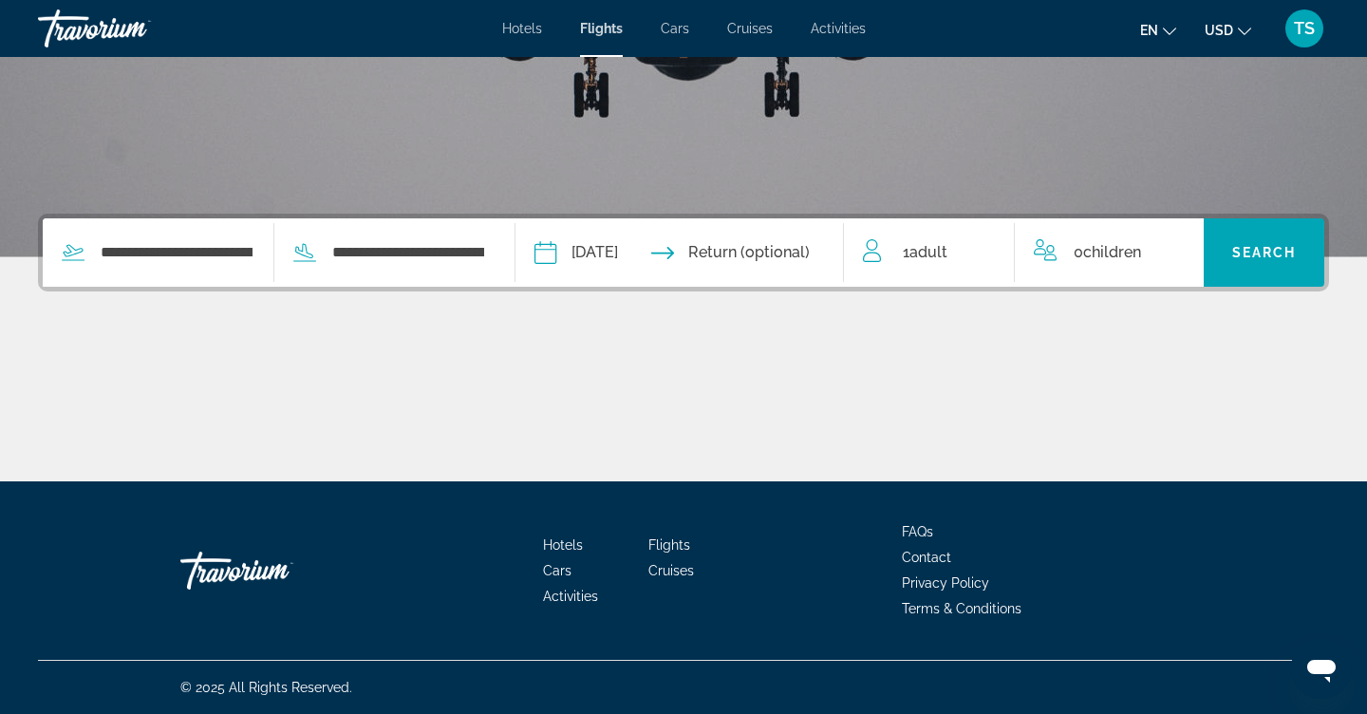
click at [830, 261] on input "Return date" at bounding box center [770, 255] width 162 height 74
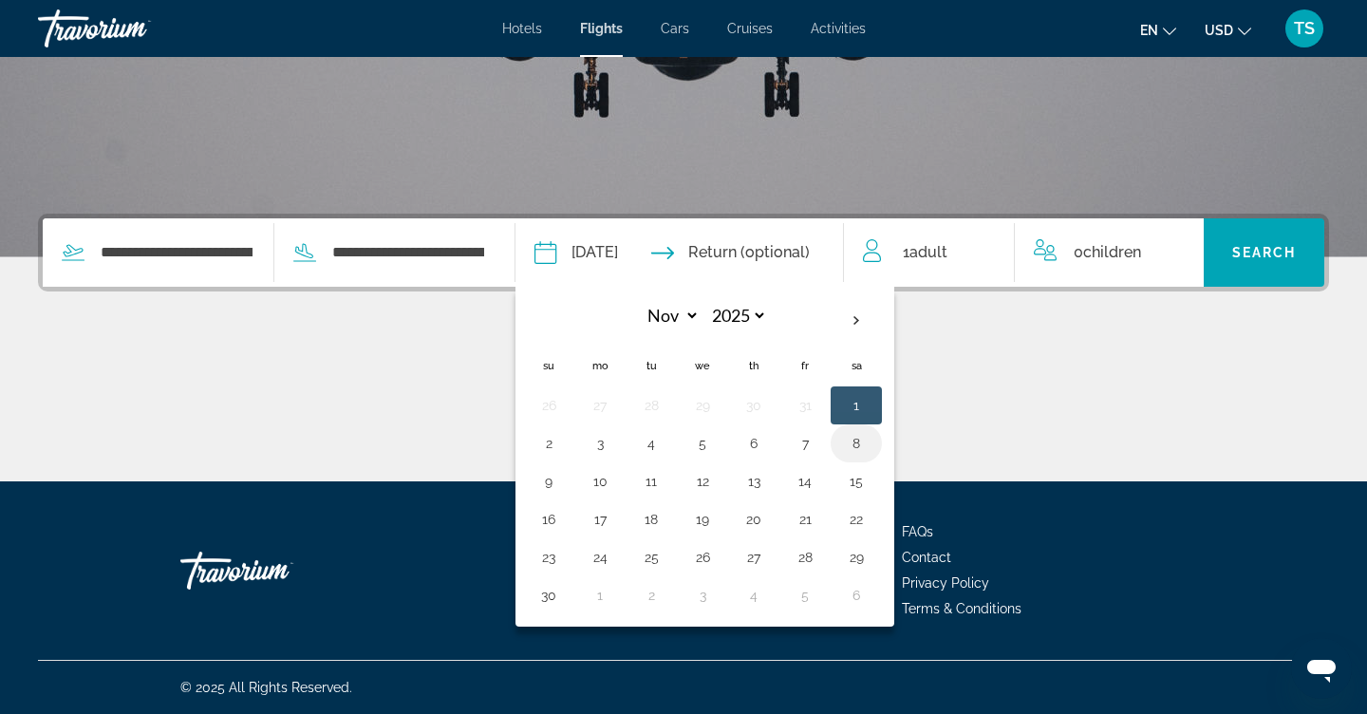
click at [871, 444] on button "8" at bounding box center [856, 443] width 30 height 27
type input "**********"
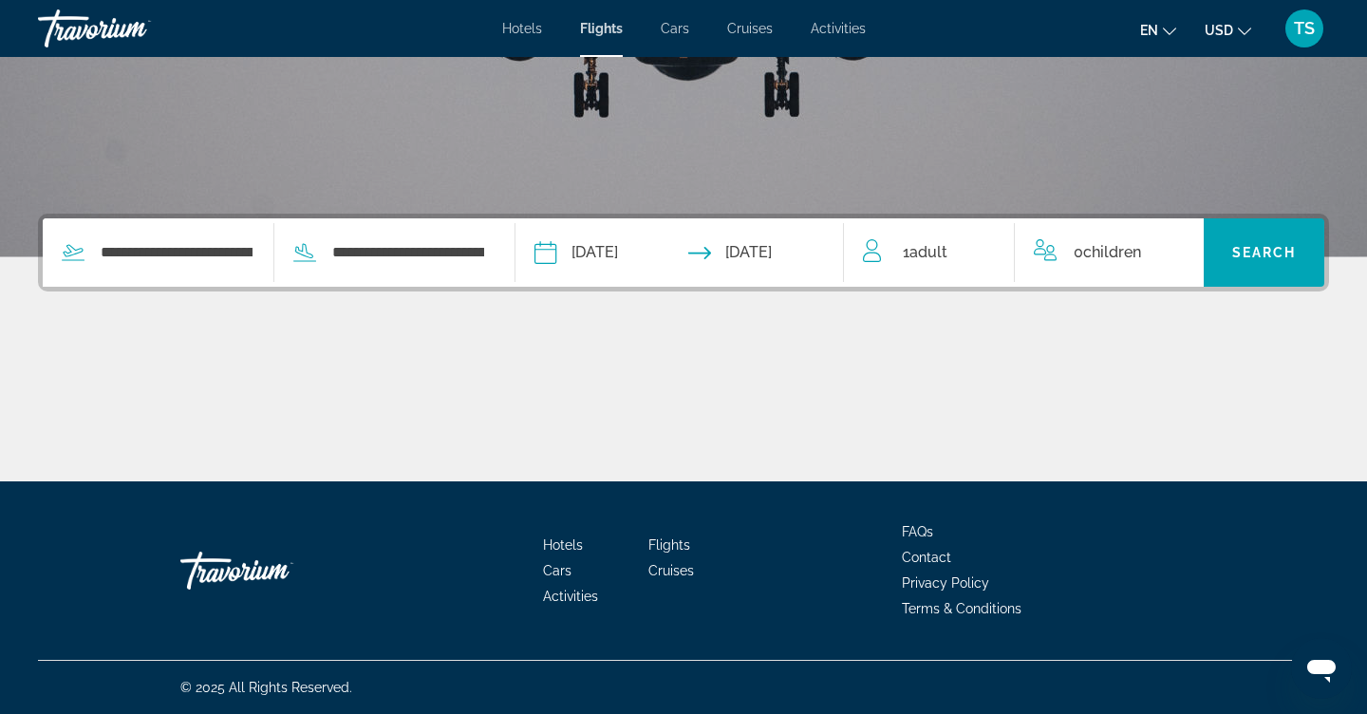
click at [957, 240] on div "1 Adult Adults" at bounding box center [938, 252] width 151 height 27
click at [986, 242] on icon "Increment adults" at bounding box center [985, 248] width 17 height 17
click at [1171, 247] on icon "Increment children" at bounding box center [1175, 248] width 17 height 23
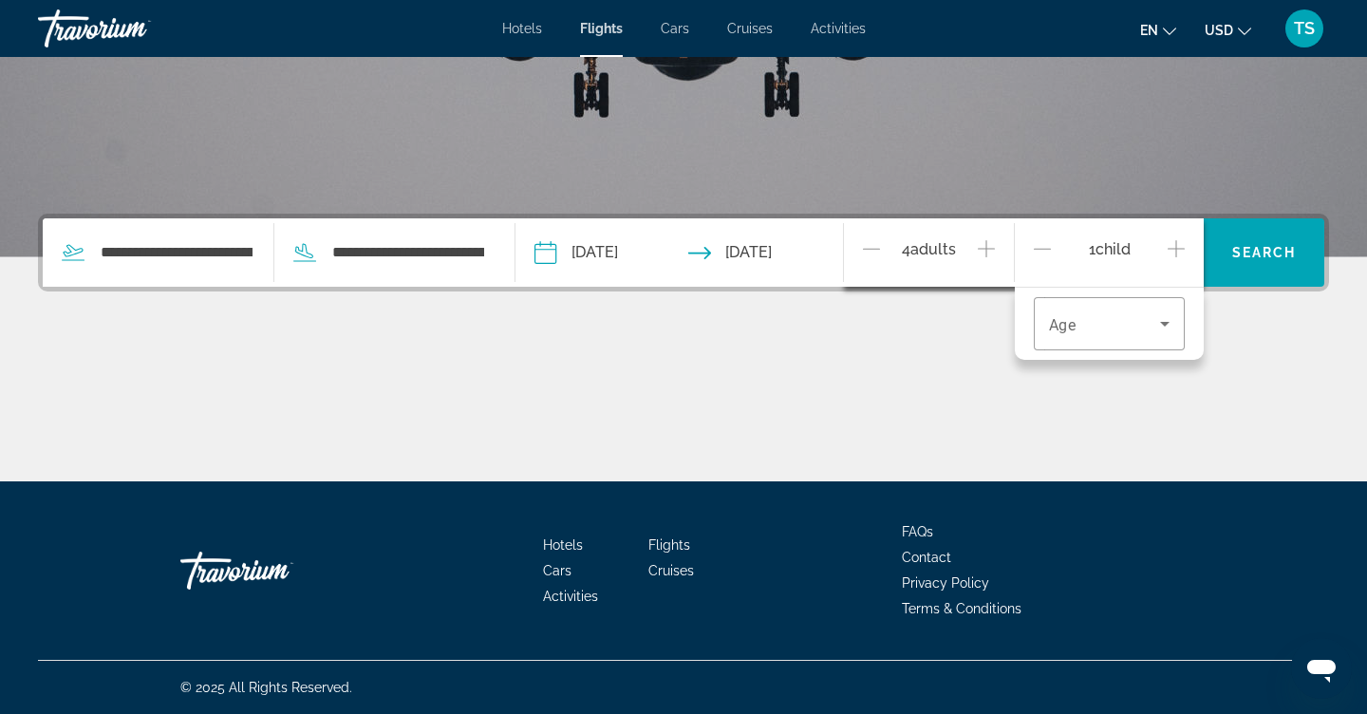
click at [1182, 247] on icon "Increment children" at bounding box center [1175, 248] width 17 height 23
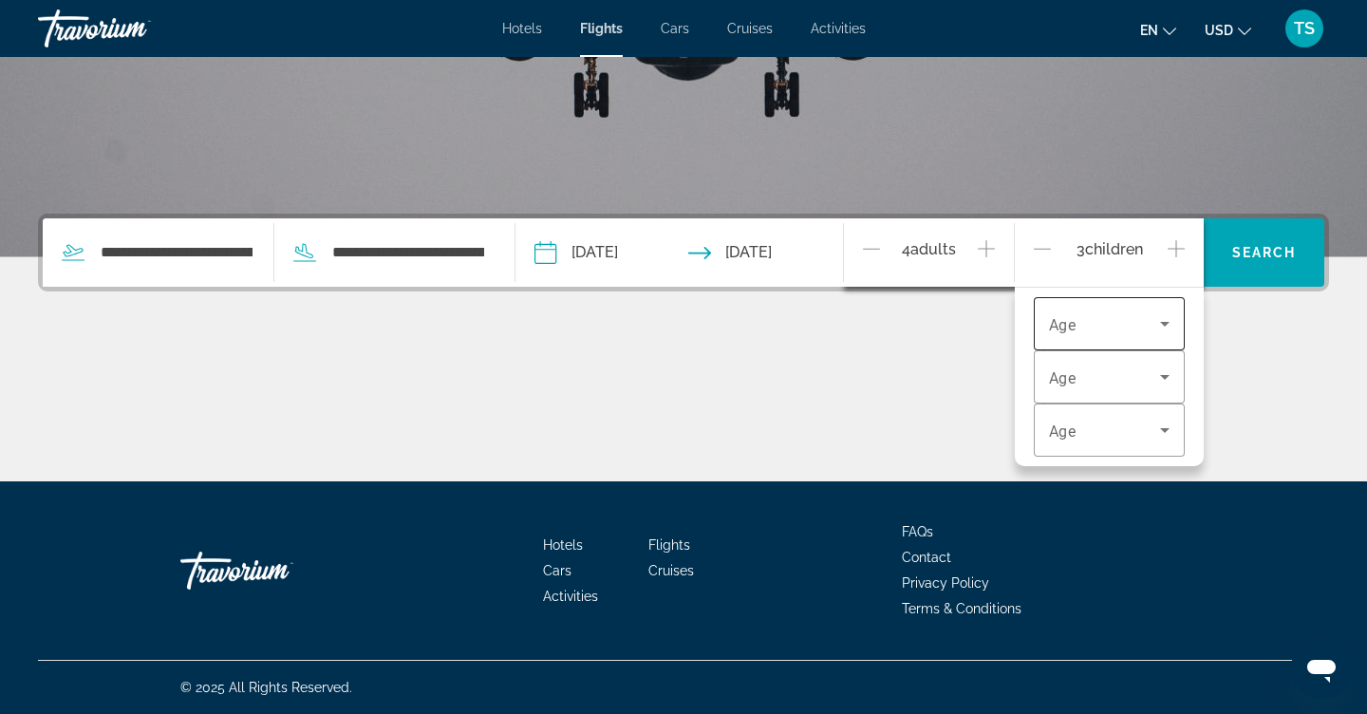
click at [1156, 325] on icon "Travelers: 4 adults, 3 children" at bounding box center [1164, 323] width 23 height 23
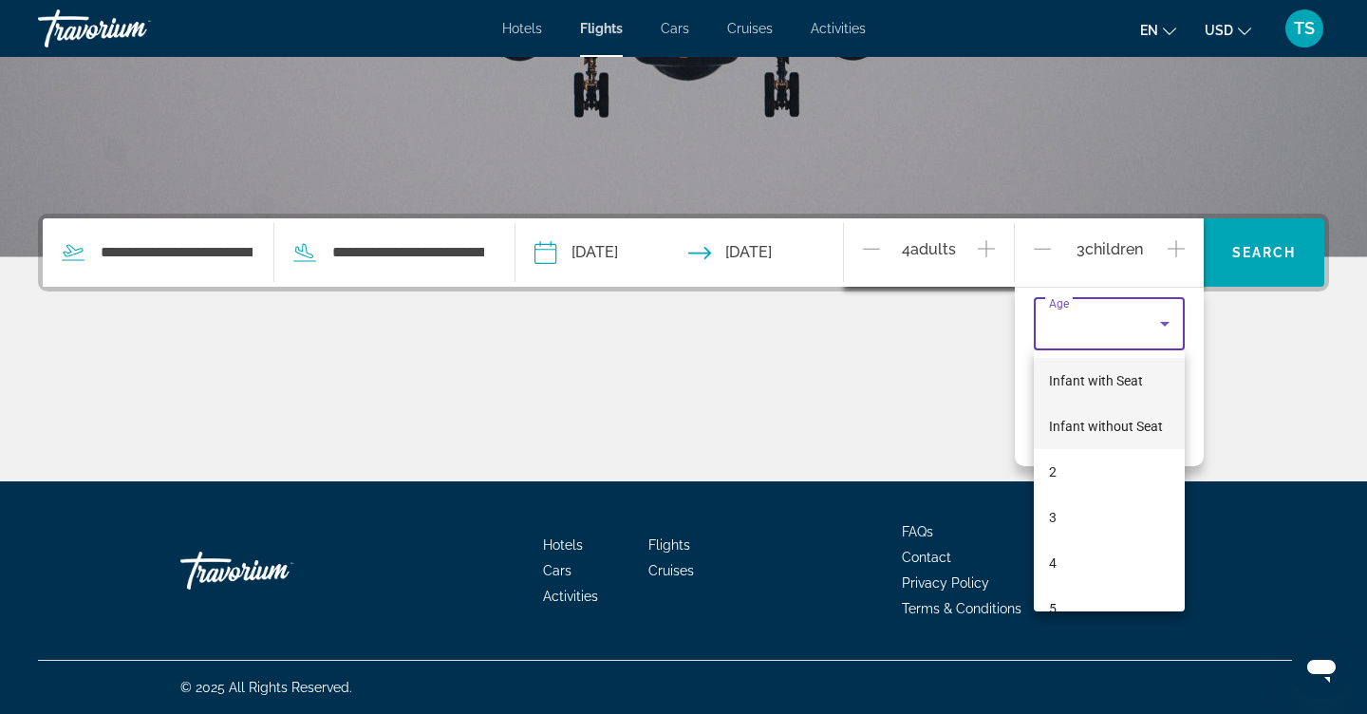
click at [1123, 424] on span "Infant without Seat" at bounding box center [1106, 426] width 114 height 15
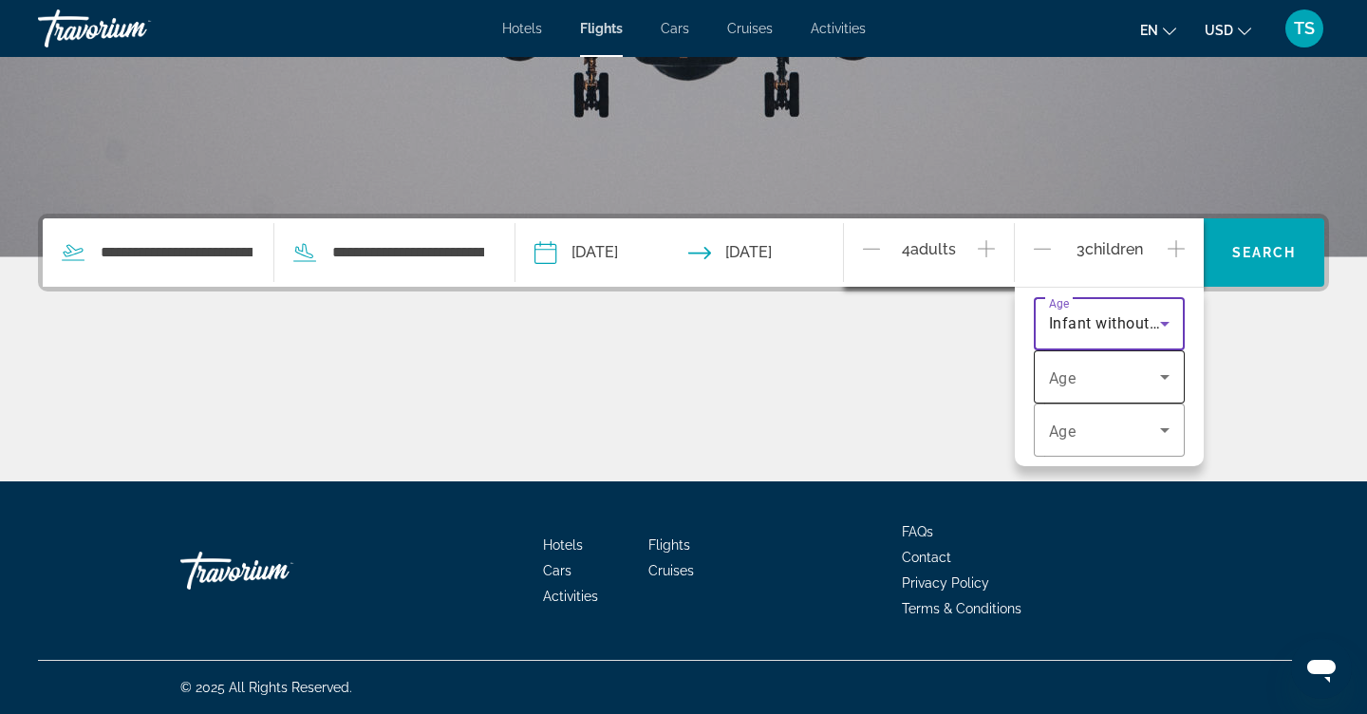
click at [1168, 378] on icon "Travelers: 4 adults, 3 children" at bounding box center [1164, 376] width 23 height 23
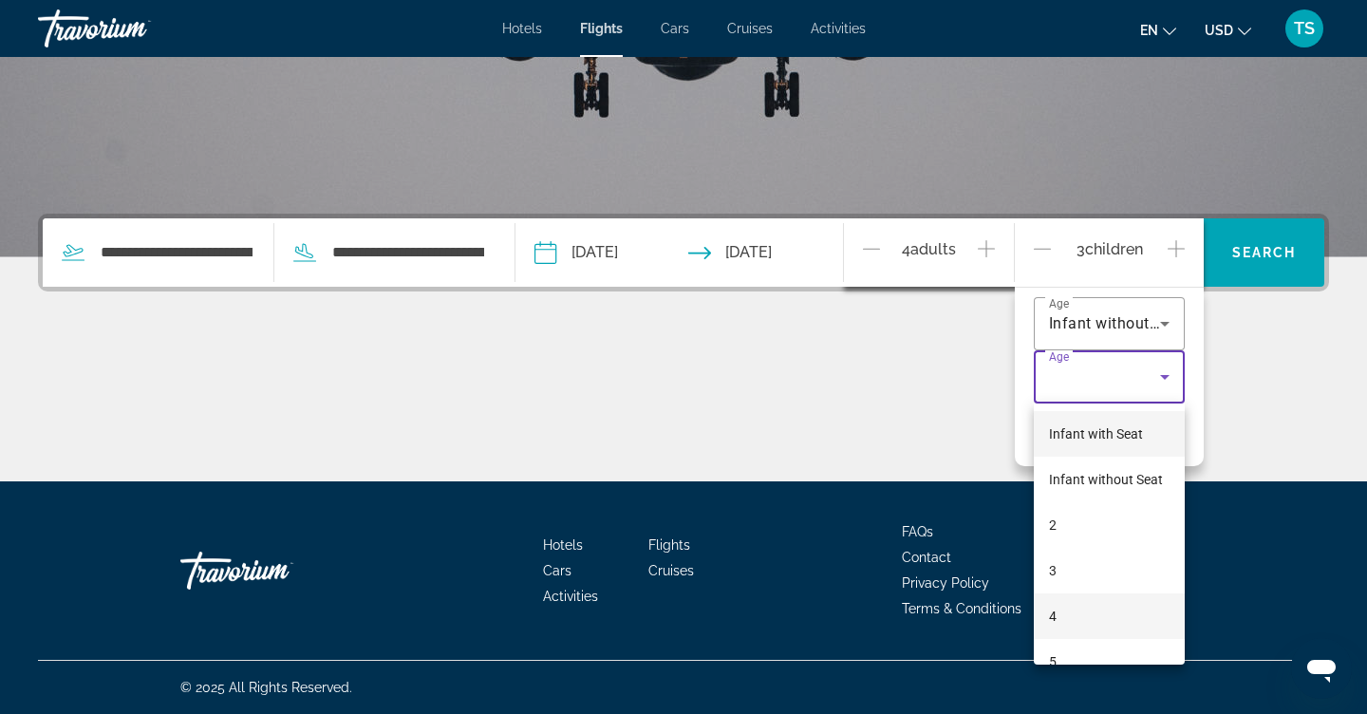
click at [1070, 622] on mat-option "4" at bounding box center [1109, 616] width 152 height 46
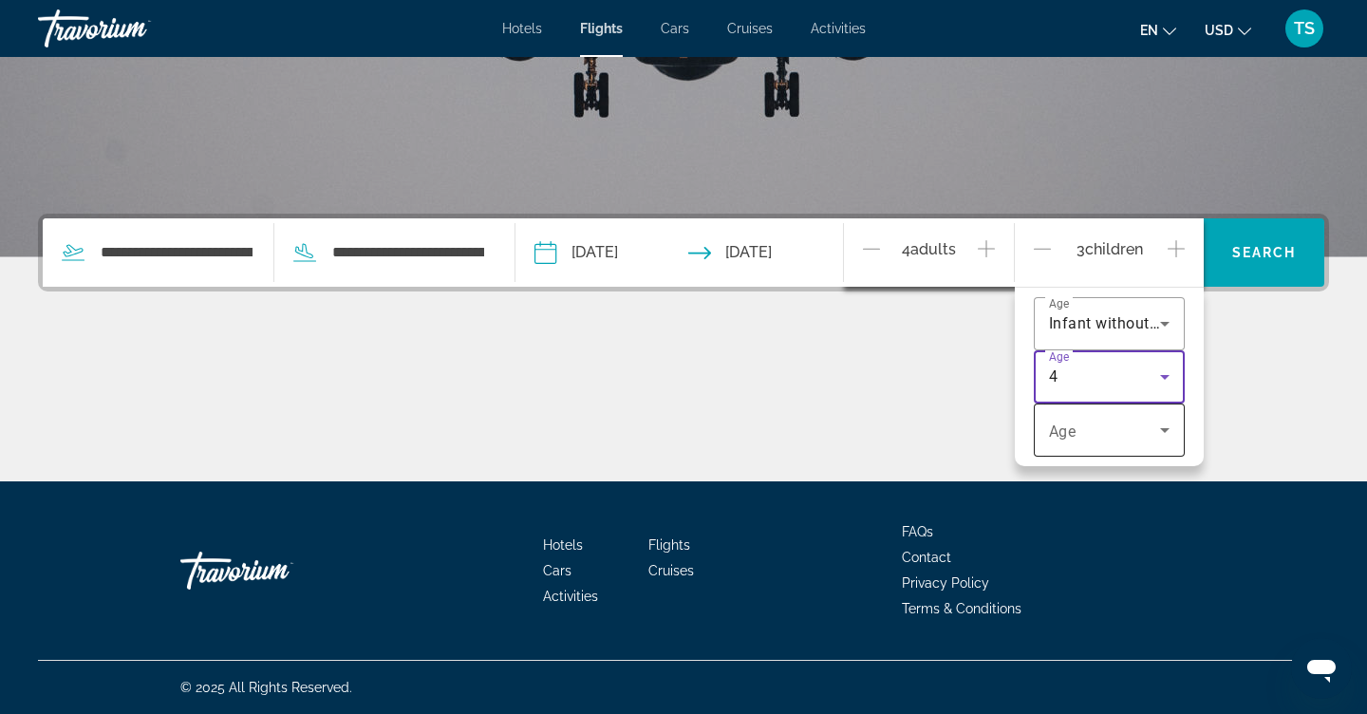
click at [1148, 442] on div "Travelers: 4 adults, 3 children" at bounding box center [1109, 429] width 121 height 53
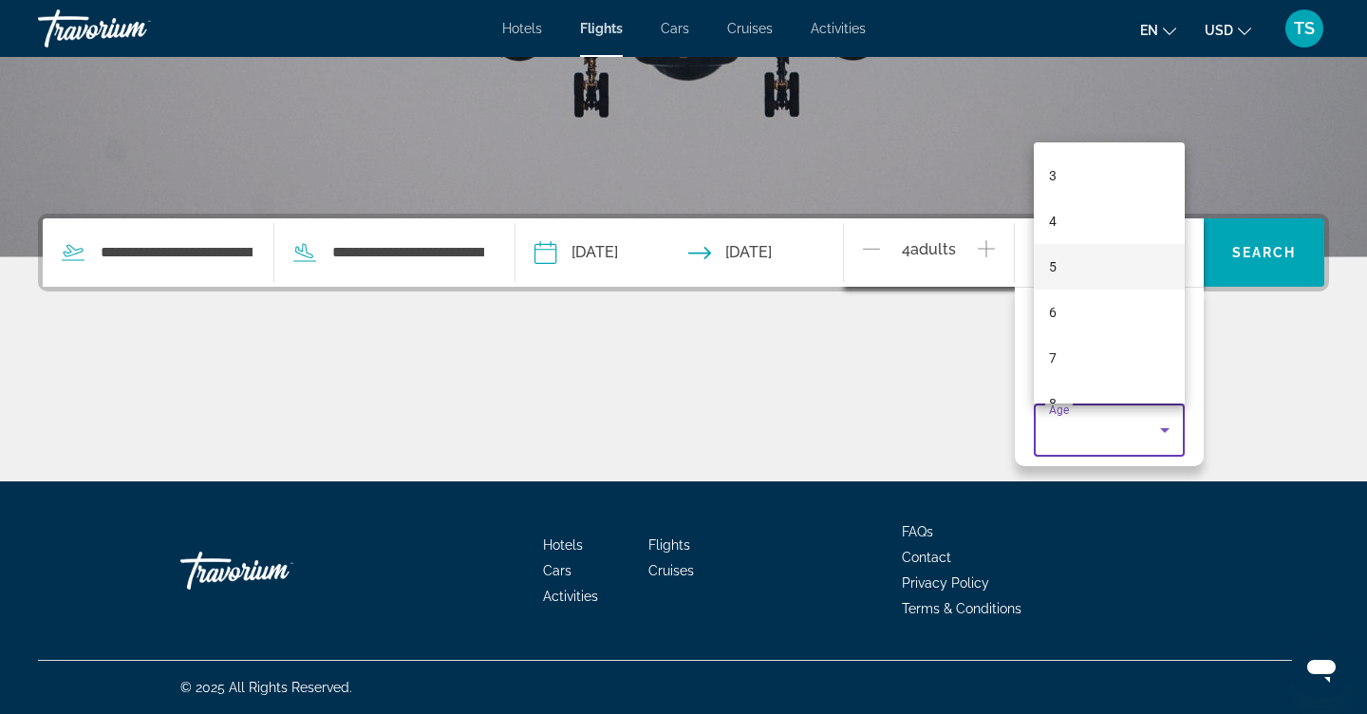
scroll to position [135, 0]
click at [1078, 359] on mat-option "7" at bounding box center [1109, 357] width 152 height 46
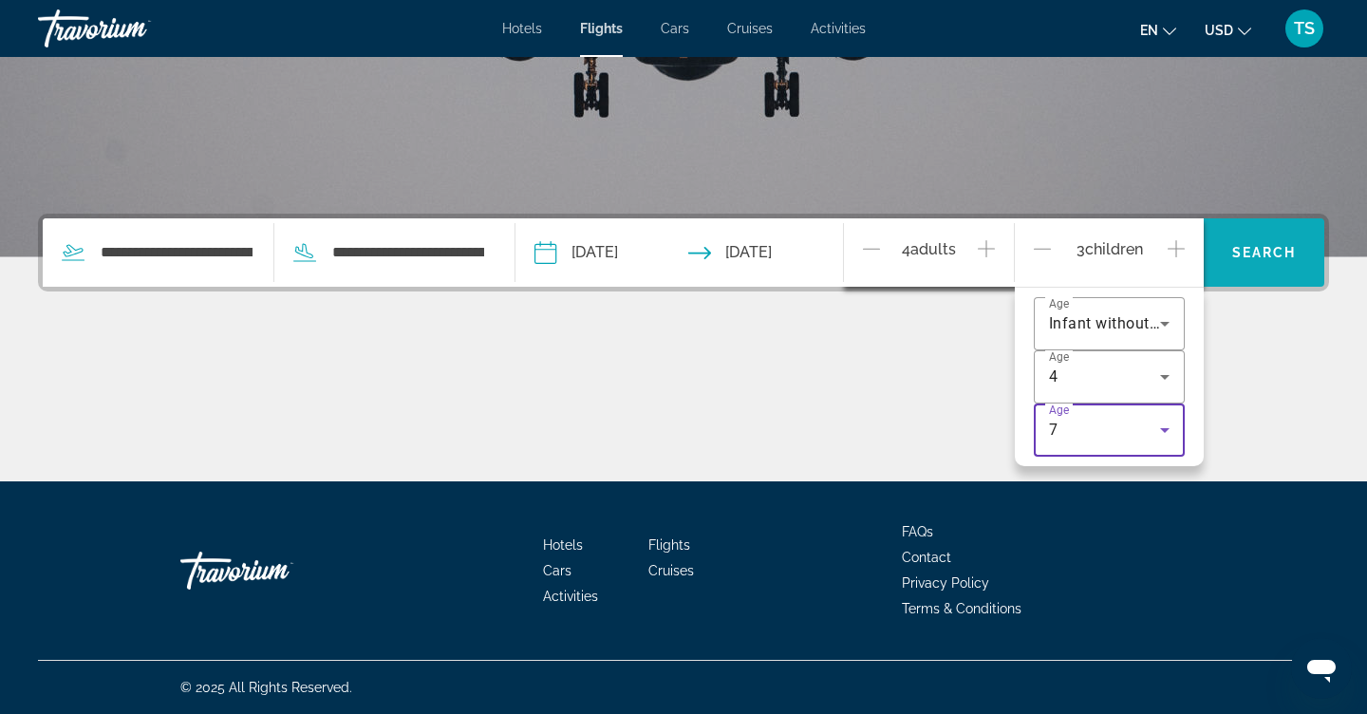
click at [1254, 246] on span "Search" at bounding box center [1264, 252] width 65 height 15
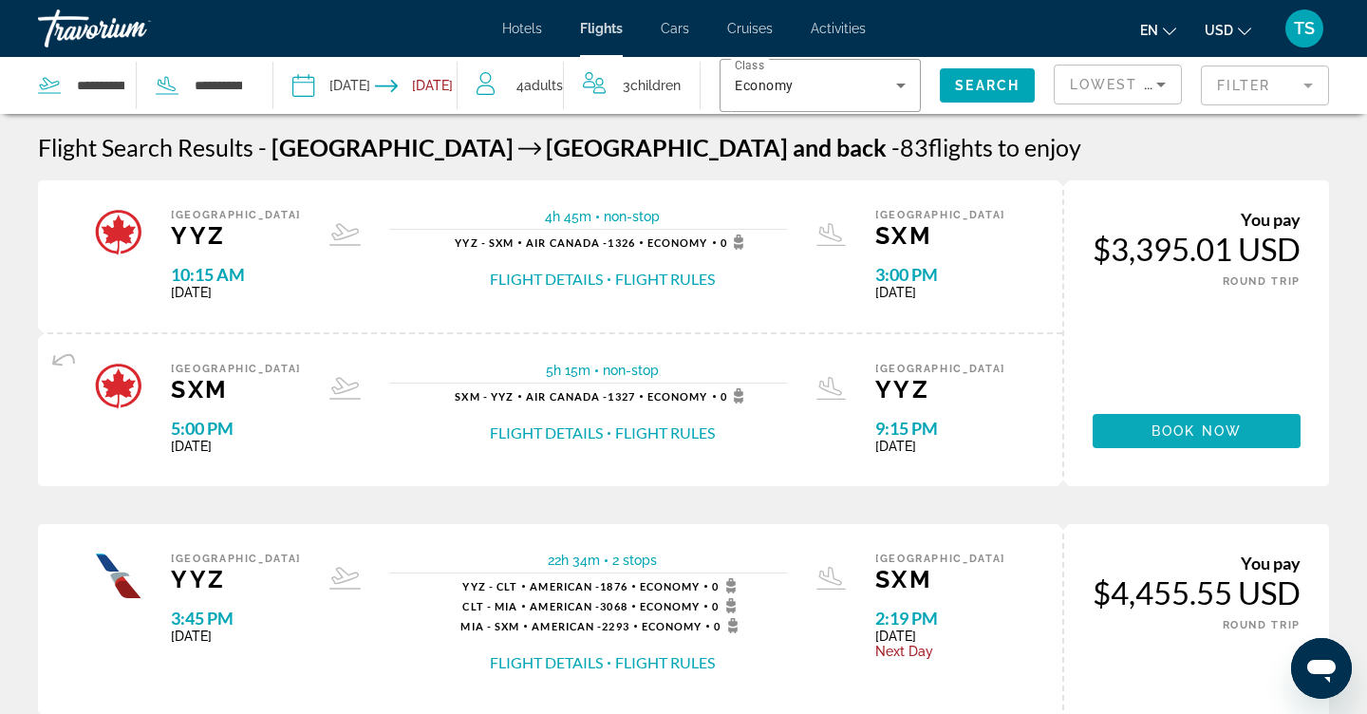
click at [1227, 438] on span "Book now" at bounding box center [1196, 430] width 90 height 15
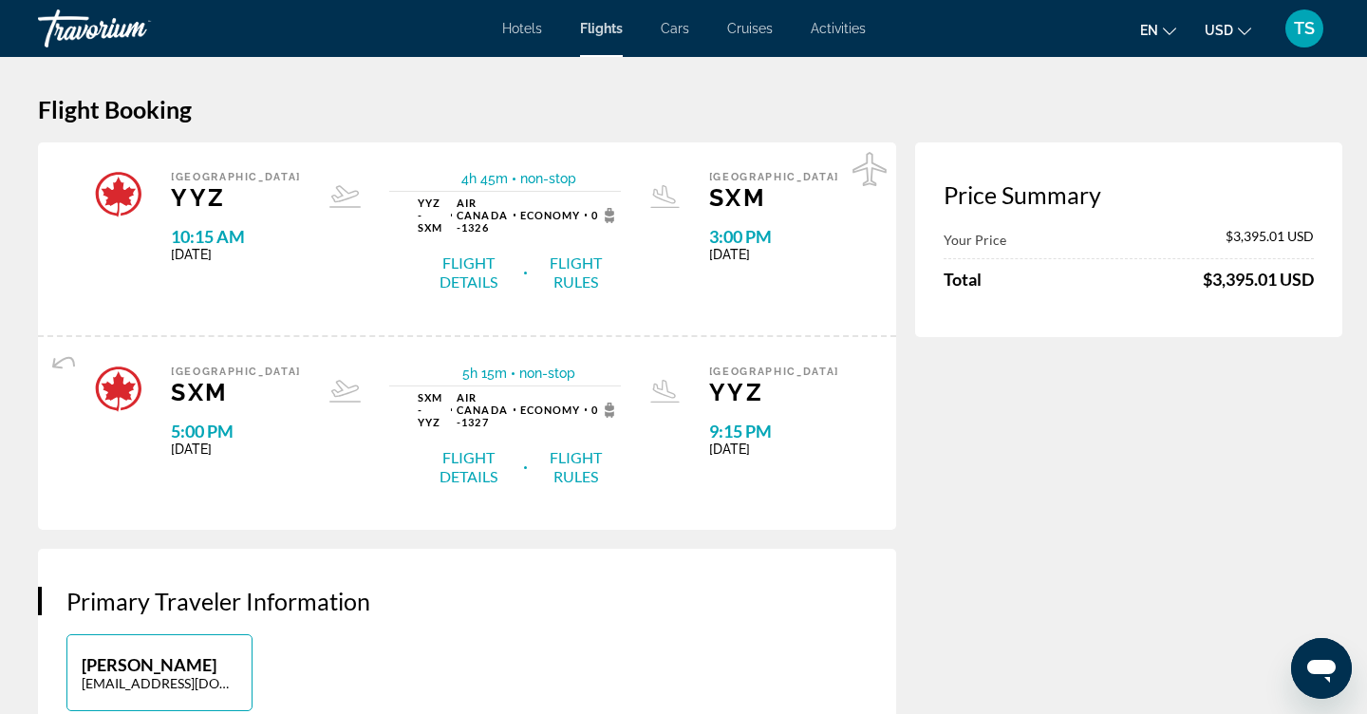
click at [1237, 28] on icon "Change currency" at bounding box center [1243, 32] width 13 height 8
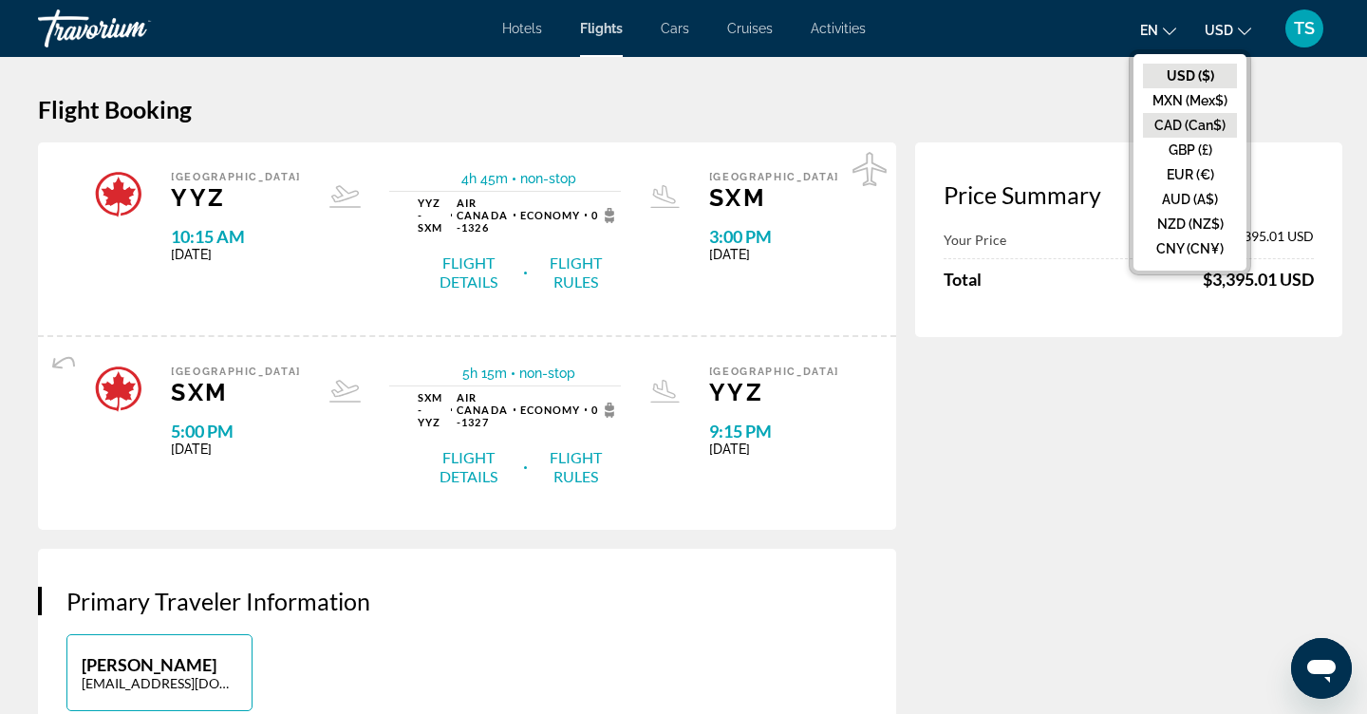
click at [1207, 135] on button "CAD (Can$)" at bounding box center [1190, 125] width 94 height 25
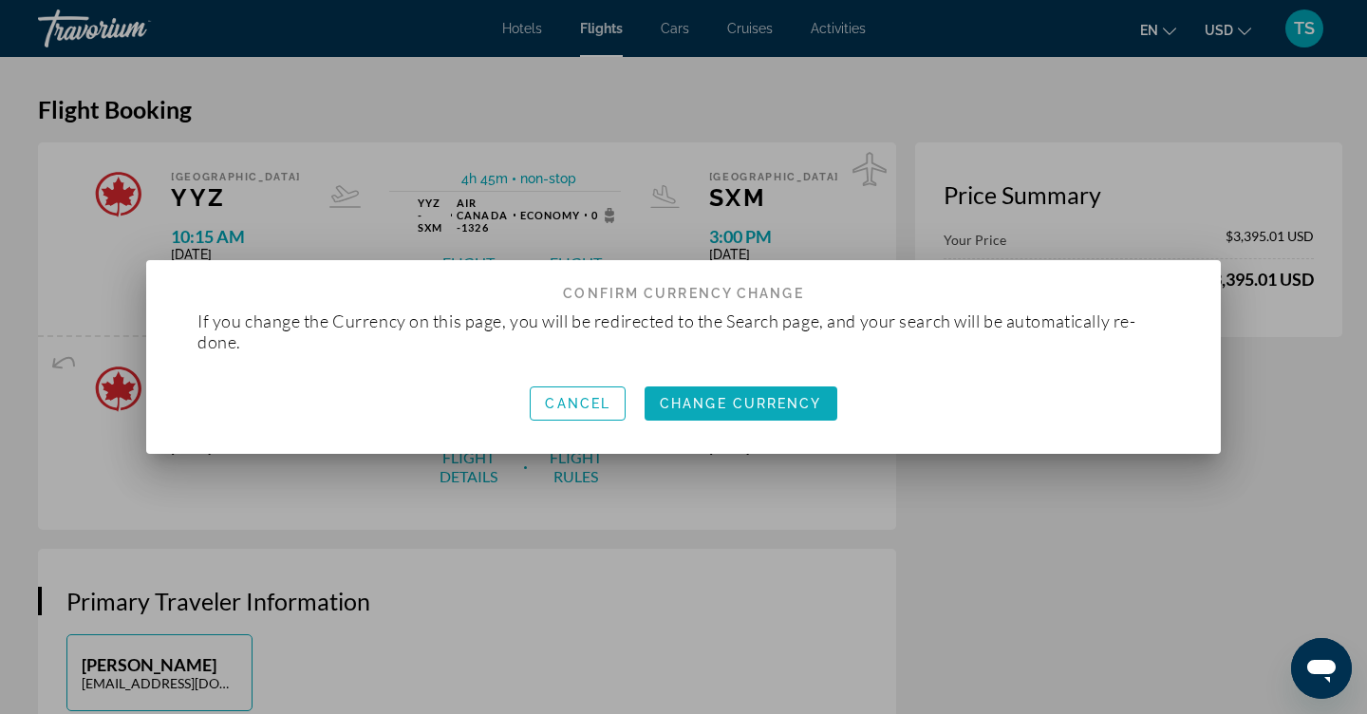
click at [761, 399] on span "Change Currency" at bounding box center [741, 403] width 162 height 15
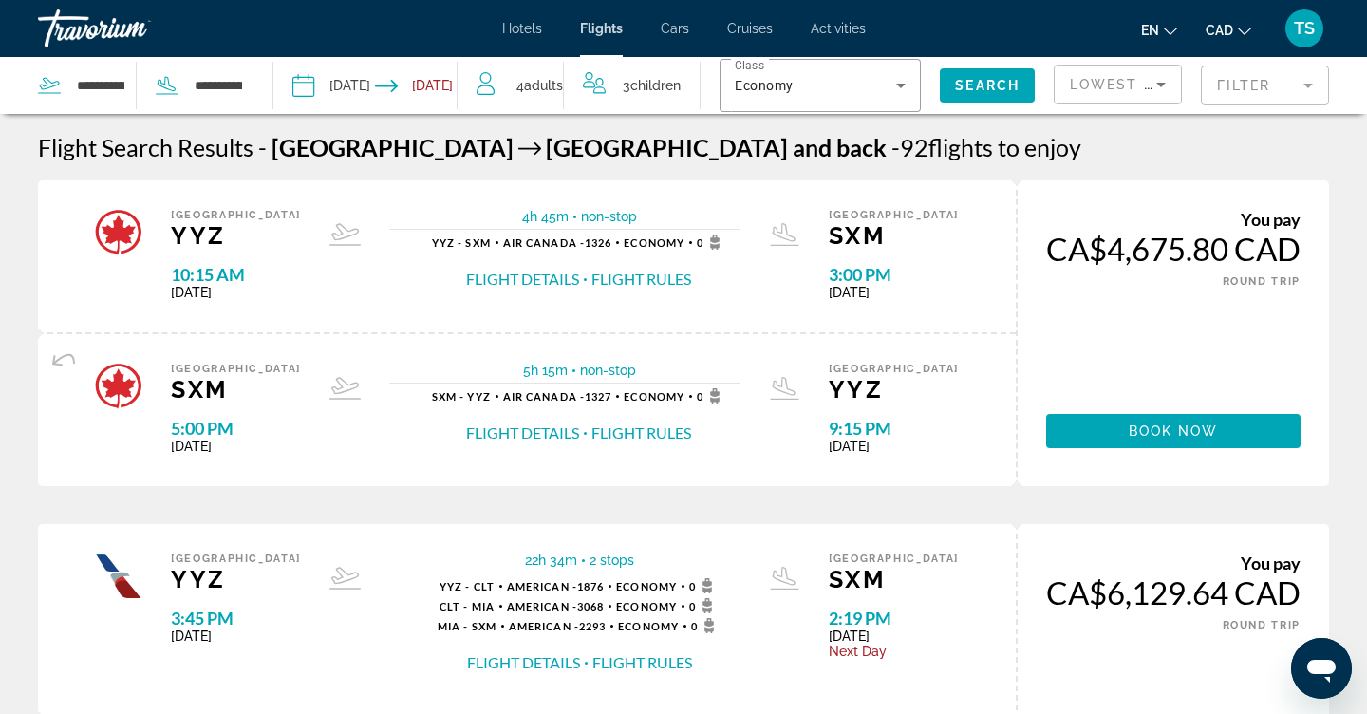
click at [526, 23] on span "Hotels" at bounding box center [522, 28] width 40 height 15
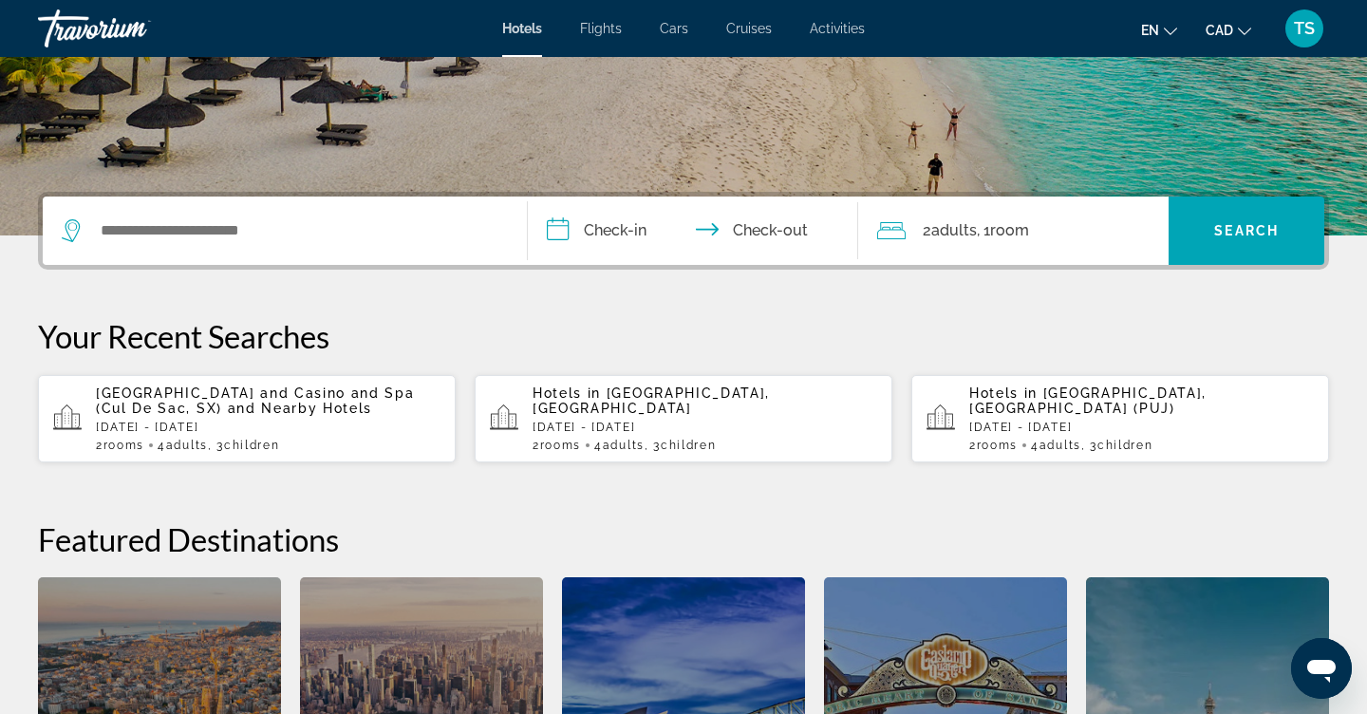
scroll to position [341, 0]
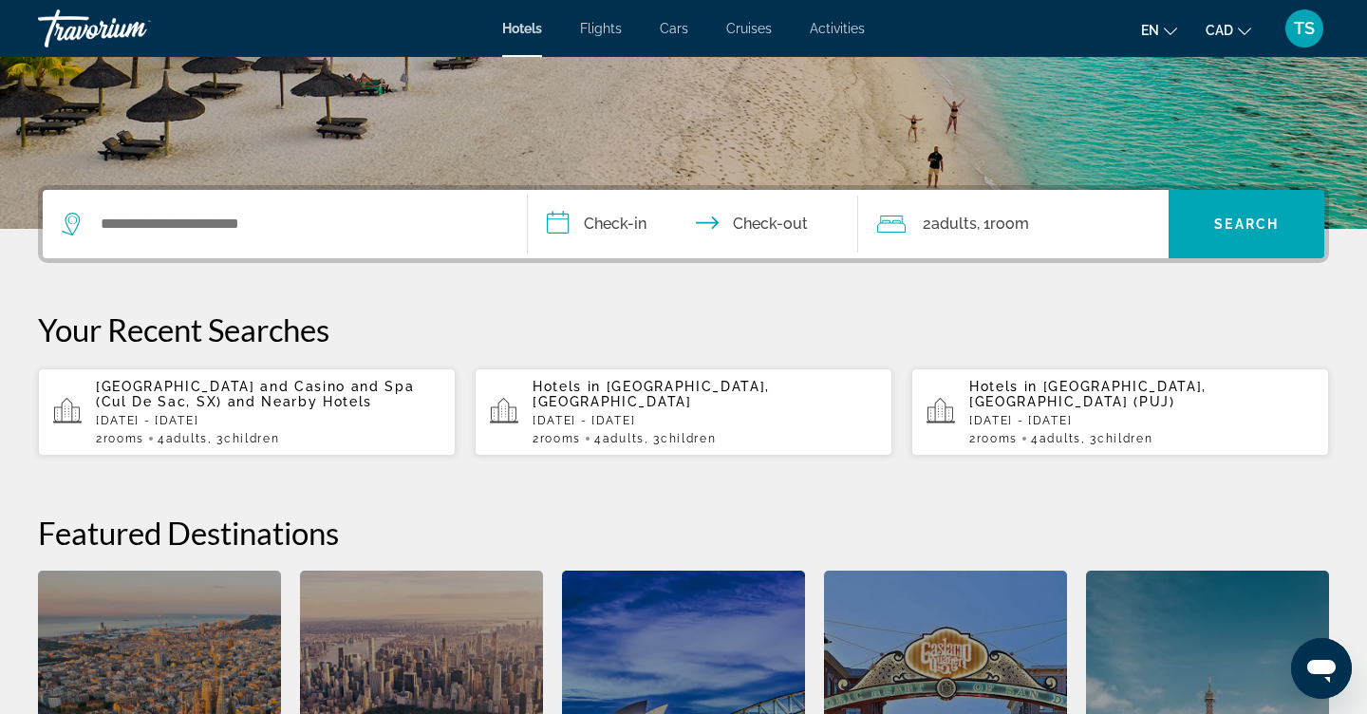
click at [208, 400] on span "[GEOGRAPHIC_DATA] and Casino and Spa (Cul De Sac, SX)" at bounding box center [255, 394] width 318 height 30
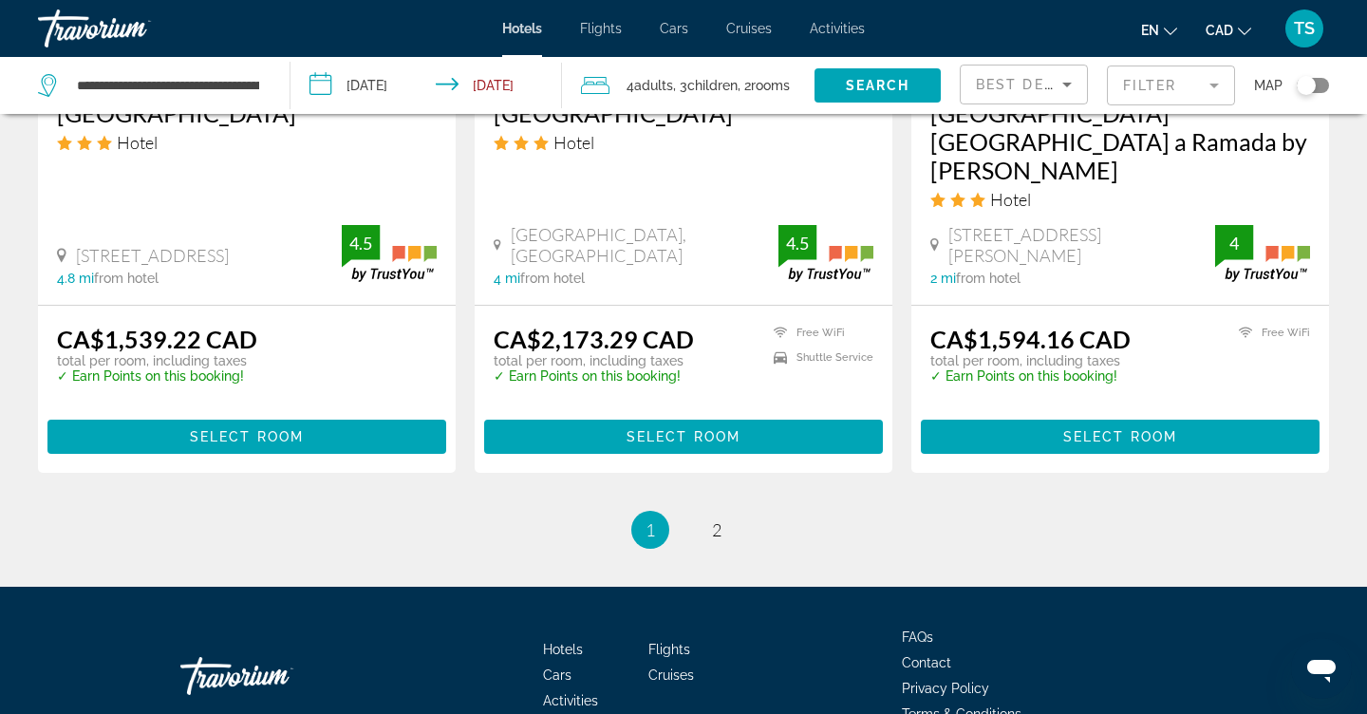
scroll to position [2764, 0]
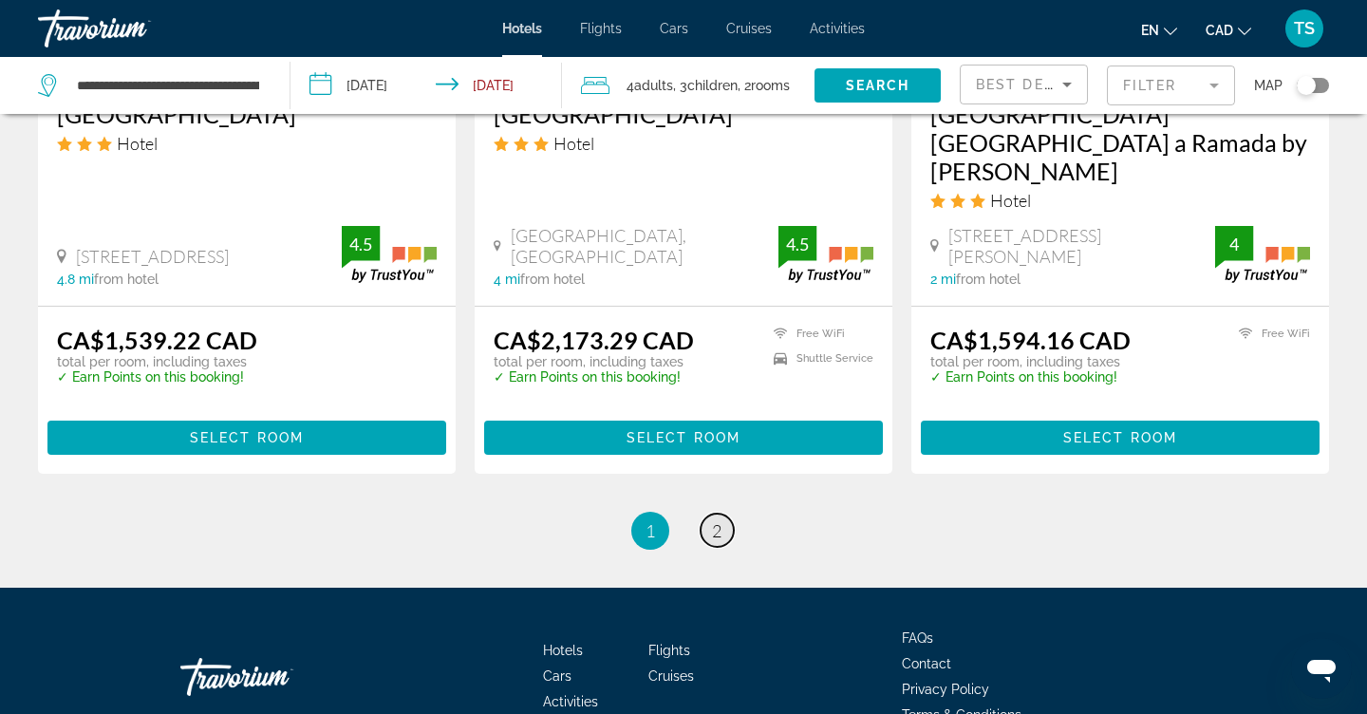
click at [721, 520] on span "2" at bounding box center [716, 530] width 9 height 21
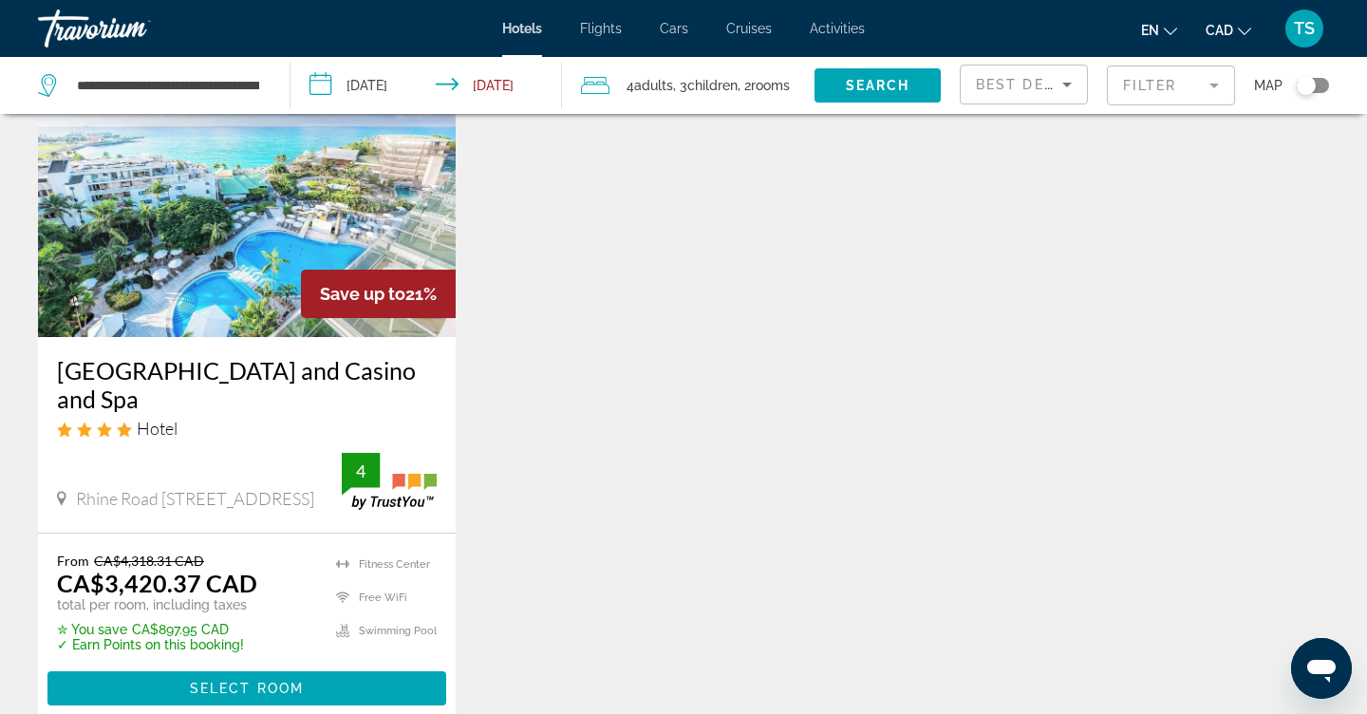
scroll to position [918, 0]
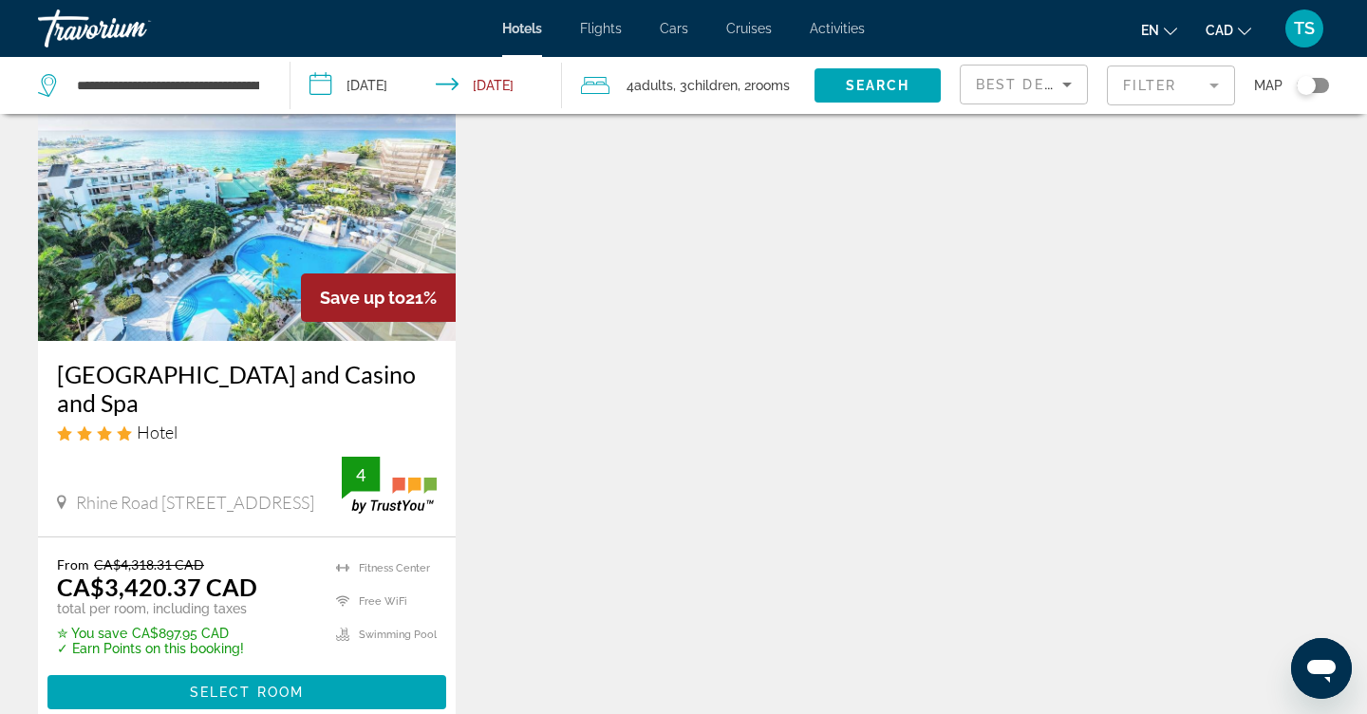
click at [292, 284] on img "Main content" at bounding box center [247, 189] width 418 height 304
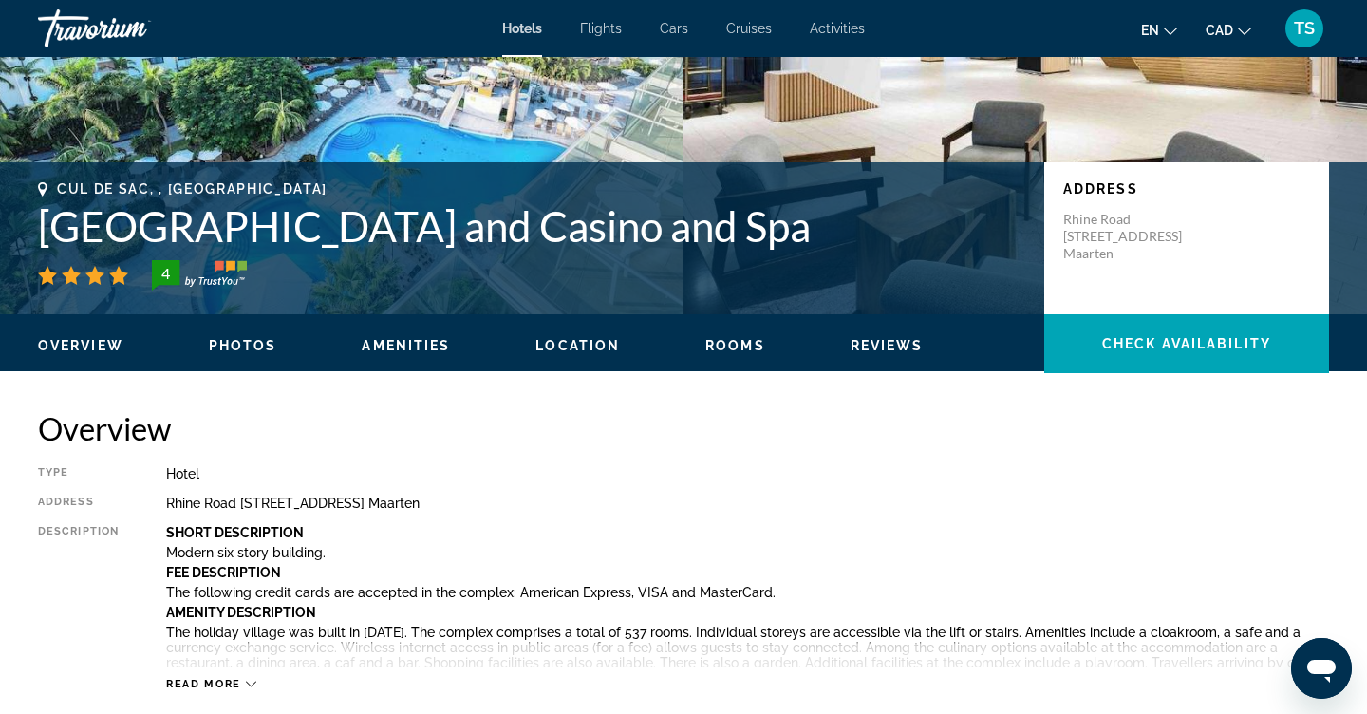
scroll to position [318, 0]
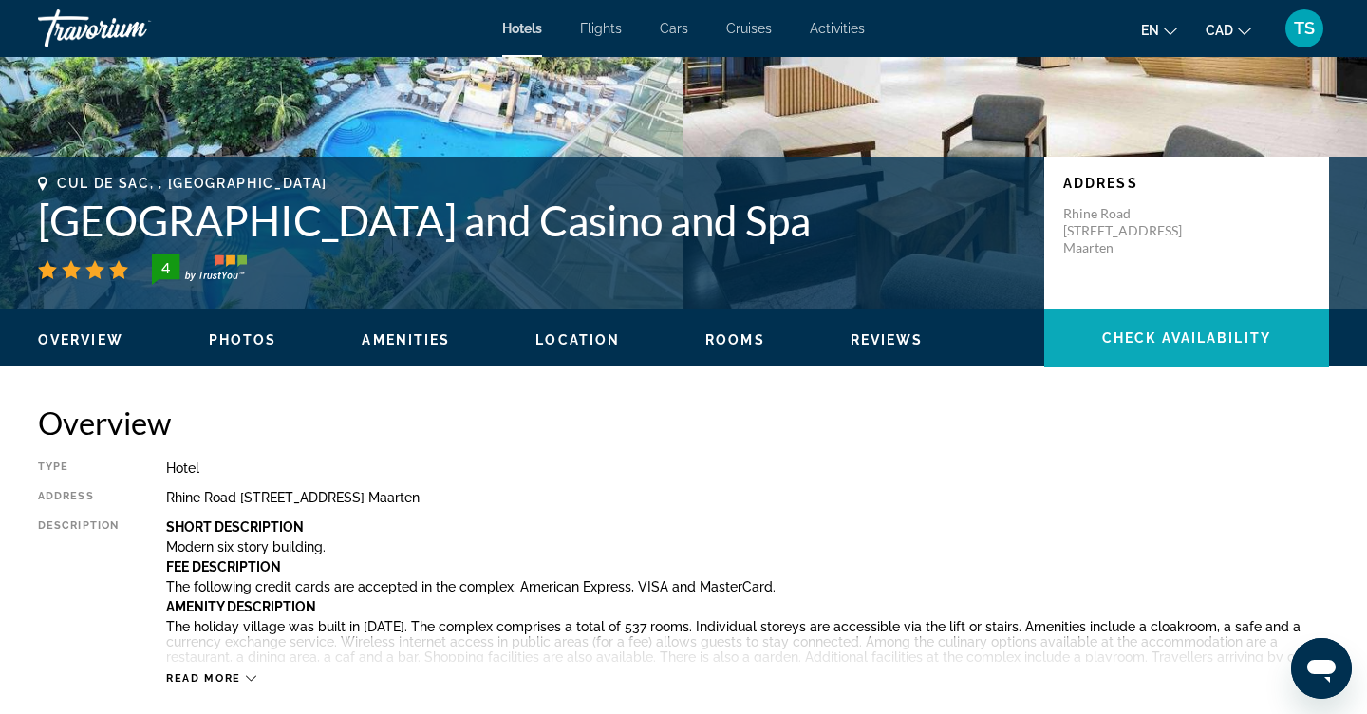
click at [1102, 344] on span "Check Availability" at bounding box center [1186, 337] width 169 height 15
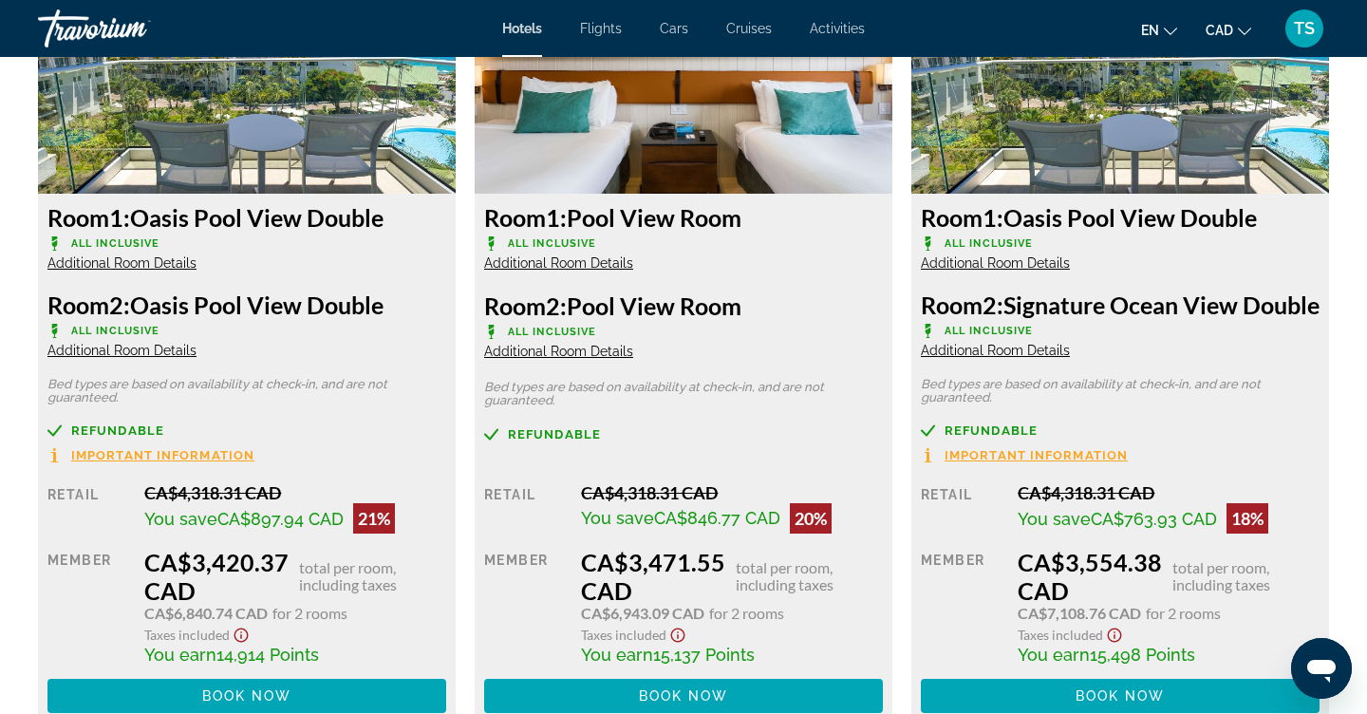
scroll to position [2923, 0]
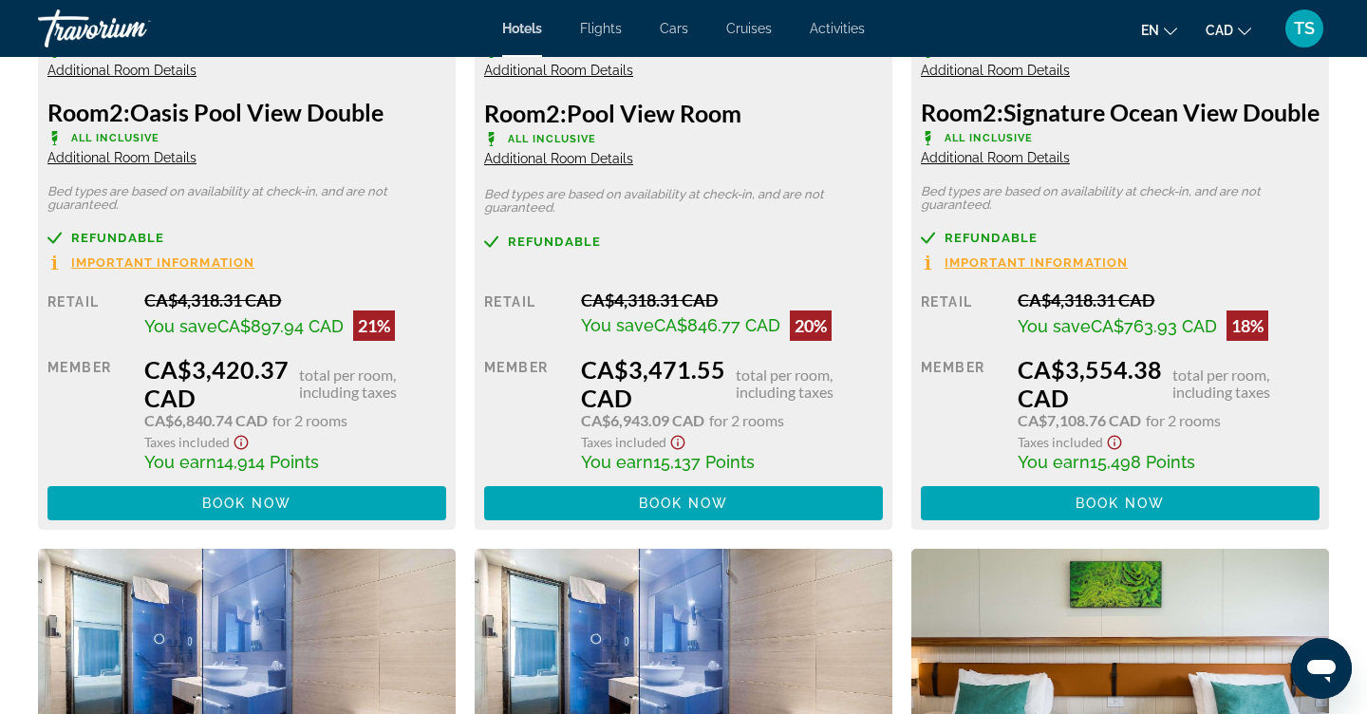
click at [1245, 33] on button "CAD USD ($) MXN (Mex$) CAD (Can$) GBP (£) EUR (€) AUD (A$) NZD (NZ$) CNY (CN¥)" at bounding box center [1228, 30] width 46 height 28
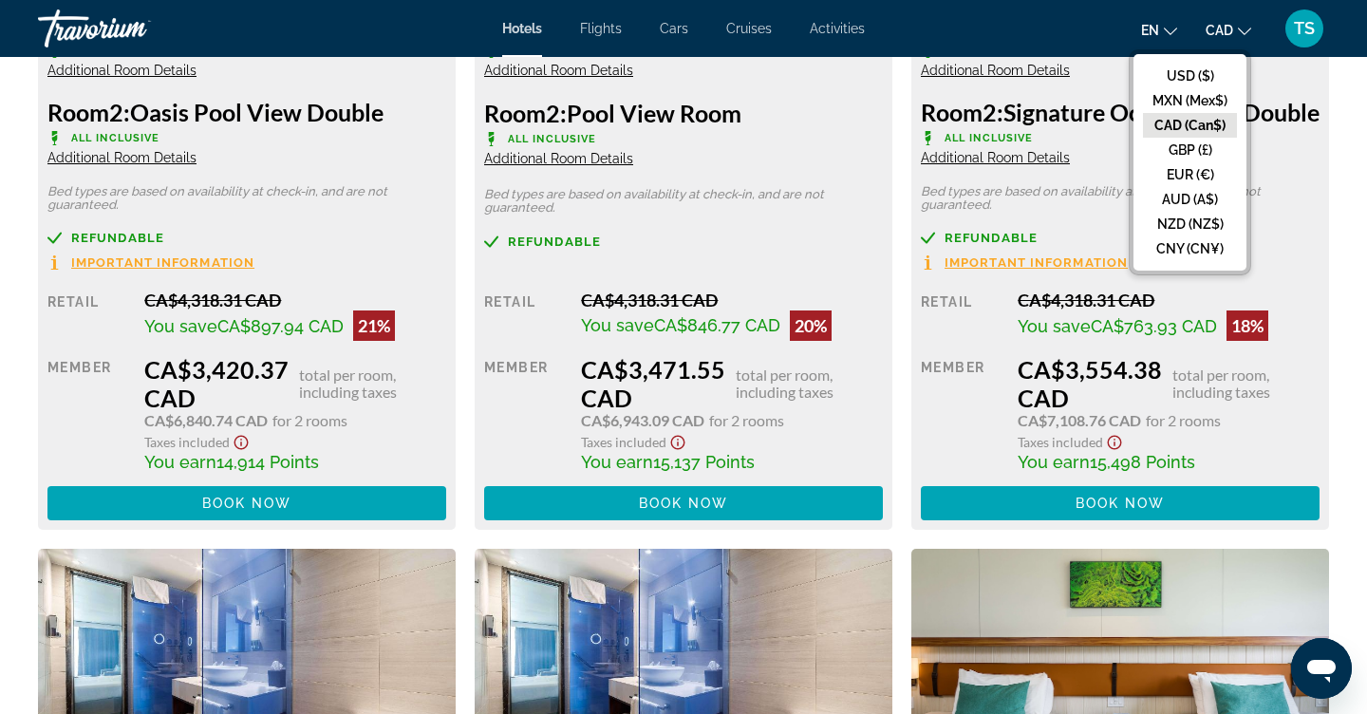
click at [1201, 124] on button "CAD (Can$)" at bounding box center [1190, 125] width 94 height 25
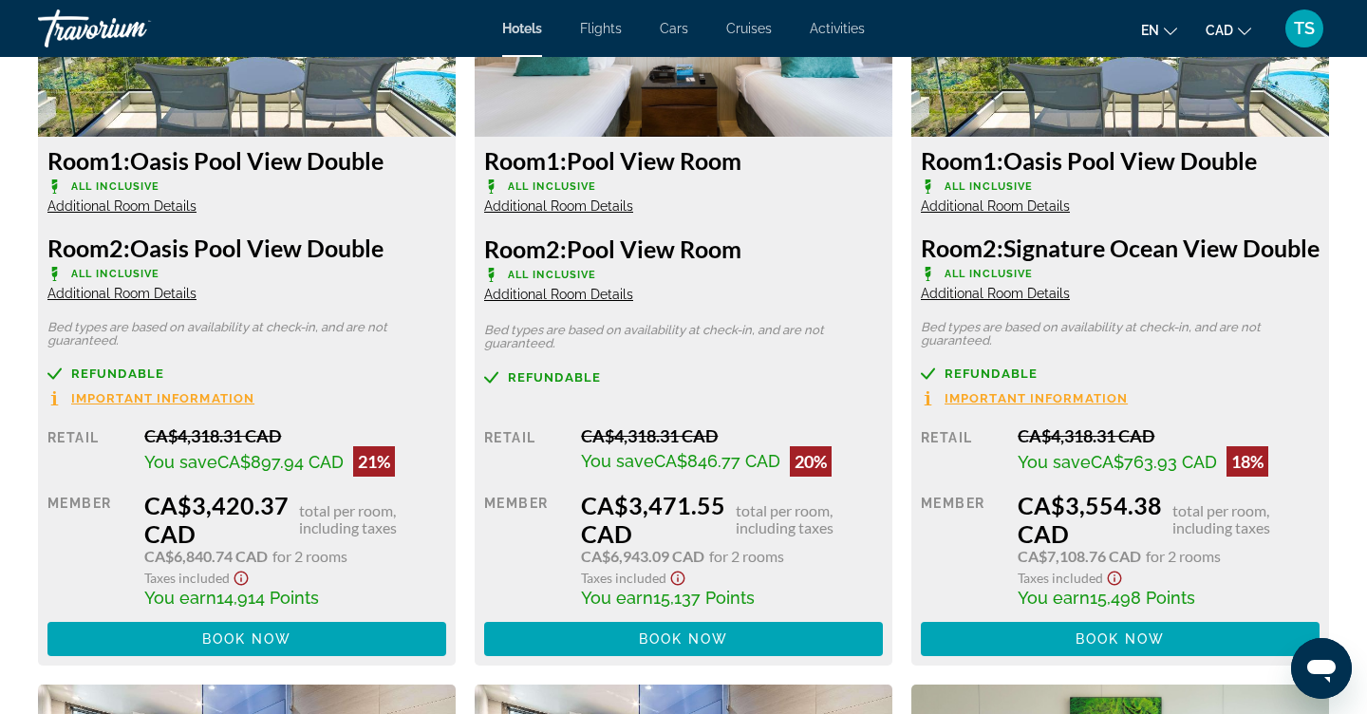
scroll to position [2782, 0]
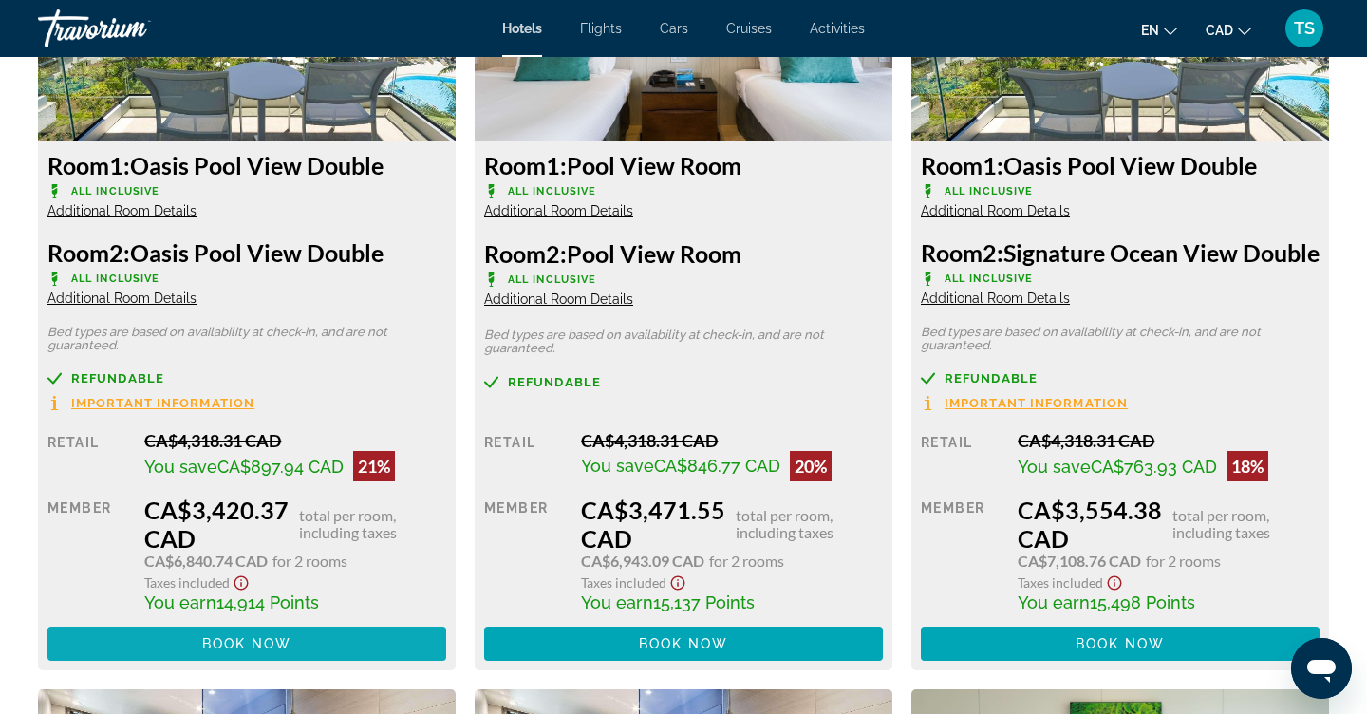
click at [308, 666] on span "Main content" at bounding box center [246, 644] width 399 height 46
